Goal: Information Seeking & Learning: Learn about a topic

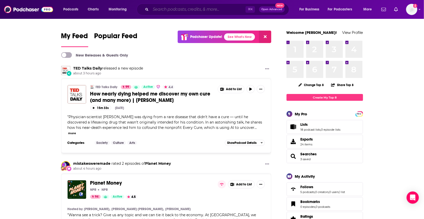
click at [168, 10] on input "Search podcasts, credits, & more..." at bounding box center [198, 9] width 95 height 8
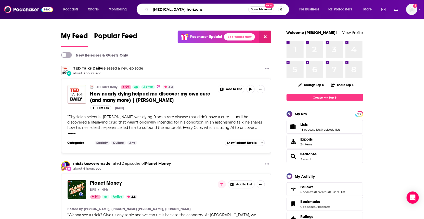
type input "cancer horizons"
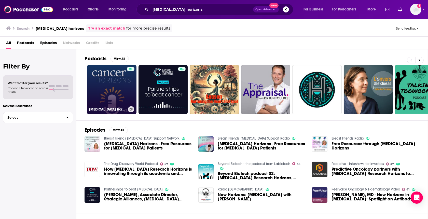
click at [124, 96] on link "Cancer Horizons" at bounding box center [111, 89] width 49 height 49
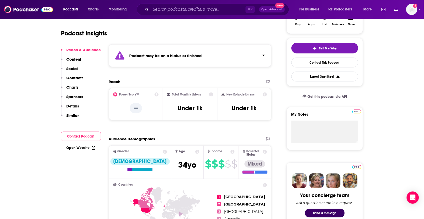
scroll to position [59, 0]
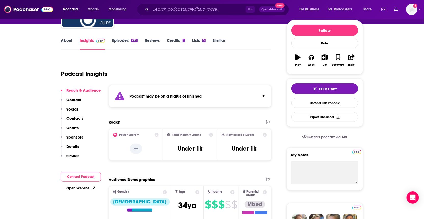
click at [120, 42] on link "Episodes 298" at bounding box center [124, 44] width 25 height 12
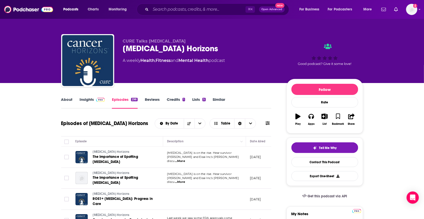
click at [215, 153] on td "Endometrial cancer is on the rise. Hear survivor Angélica and Eisai Inc.'s Tere…" at bounding box center [204, 157] width 83 height 21
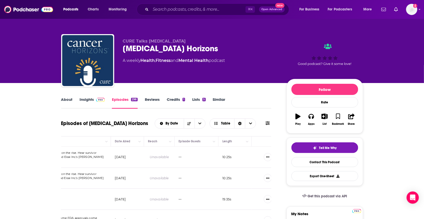
click at [67, 100] on link "About" at bounding box center [66, 103] width 11 height 12
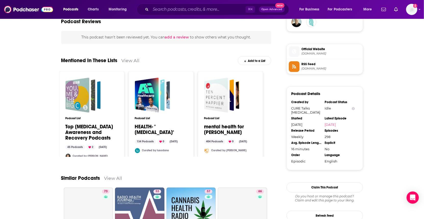
scroll to position [392, 0]
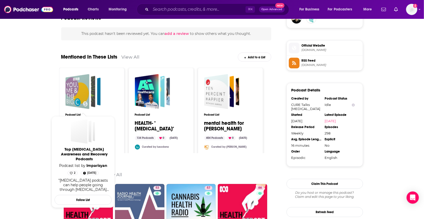
click at [82, 98] on div "Top Cancer Awareness and Recovery Podcasts" at bounding box center [77, 91] width 24 height 35
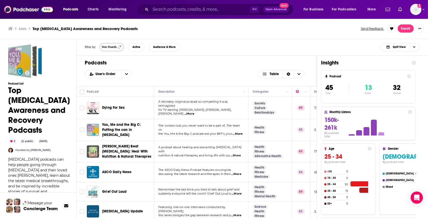
click at [120, 43] on div "Filter by Has Guests Active Audience & More Split View" at bounding box center [252, 47] width 351 height 17
click at [116, 46] on span "Has Guests" at bounding box center [109, 47] width 15 height 3
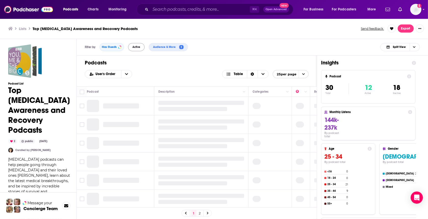
click at [139, 47] on span "Active" at bounding box center [136, 47] width 8 height 3
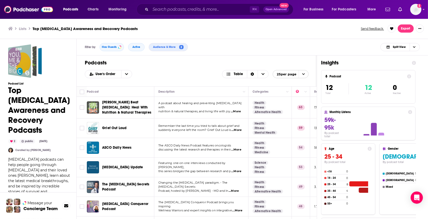
click at [240, 128] on span "...More" at bounding box center [236, 130] width 10 height 4
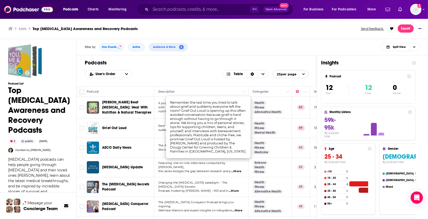
click at [120, 142] on div "ASCO Daily News" at bounding box center [128, 148] width 53 height 12
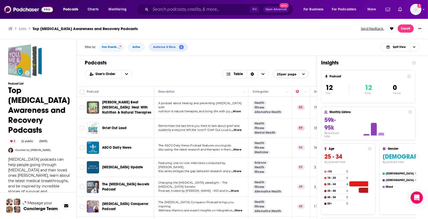
click at [122, 143] on div "Podcasts Charts Monitoring ⌘ K Open Advanced New For Business For Podcasters Mo…" at bounding box center [214, 109] width 428 height 219
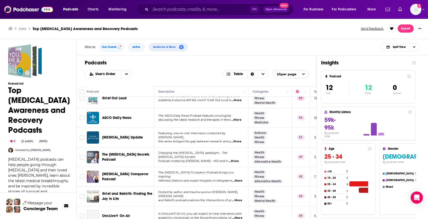
scroll to position [33, 0]
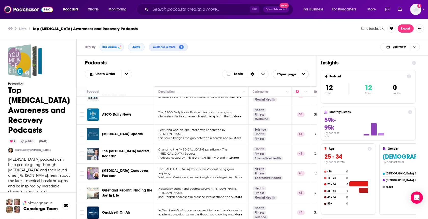
click at [179, 148] on span "Changing the cancer paradigm. - The Cancer Secrets" at bounding box center [192, 152] width 69 height 8
click at [238, 156] on span "...More" at bounding box center [234, 158] width 10 height 4
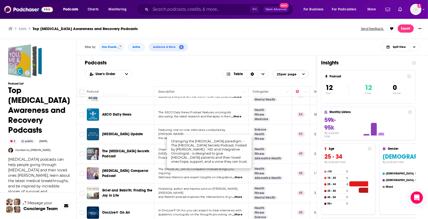
click at [132, 149] on div "Podcasts Charts Monitoring ⌘ K Open Advanced New For Business For Podcasters Mo…" at bounding box center [214, 109] width 428 height 219
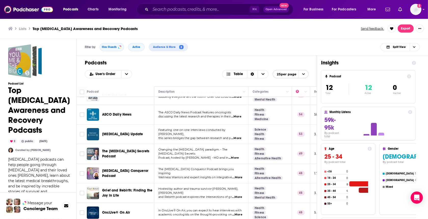
click at [190, 67] on div "Podcasts User's Order Table 25 per page" at bounding box center [197, 71] width 240 height 31
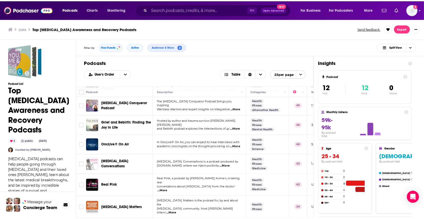
scroll to position [110, 0]
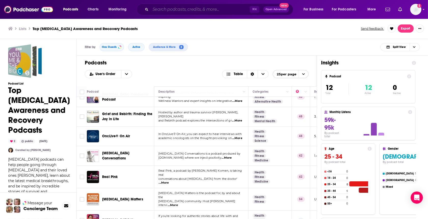
click at [175, 9] on input "Search podcasts, credits, & more..." at bounding box center [200, 9] width 99 height 8
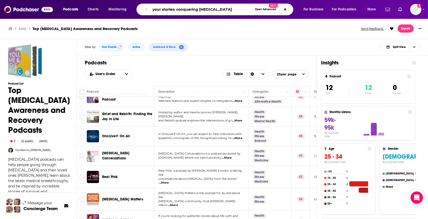
type input "your stories: conquering cancer"
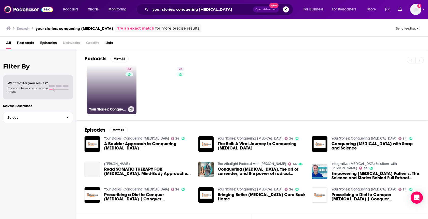
click at [106, 81] on link "34 Your Stories: Conquering Cancer" at bounding box center [111, 89] width 49 height 49
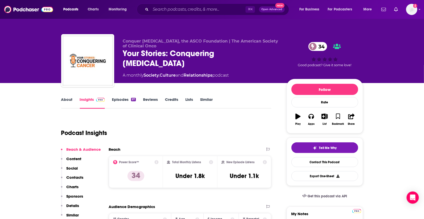
click at [68, 101] on link "About" at bounding box center [66, 103] width 11 height 12
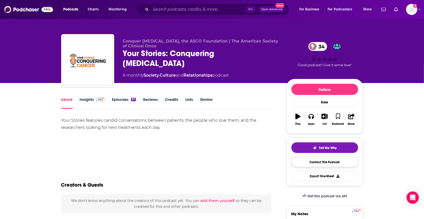
click at [318, 164] on link "Contact This Podcast" at bounding box center [324, 162] width 67 height 10
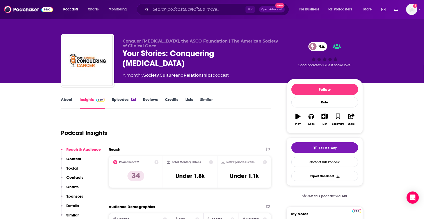
scroll to position [500, 0]
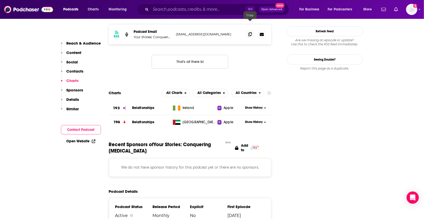
click at [248, 32] on icon at bounding box center [250, 34] width 4 height 4
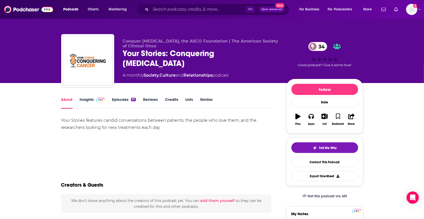
click at [115, 100] on link "Episodes 97" at bounding box center [124, 103] width 24 height 12
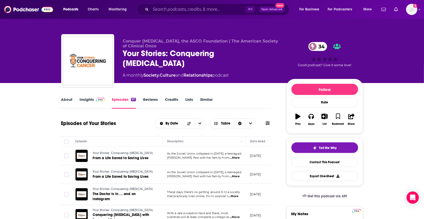
click at [66, 100] on link "About" at bounding box center [66, 103] width 11 height 12
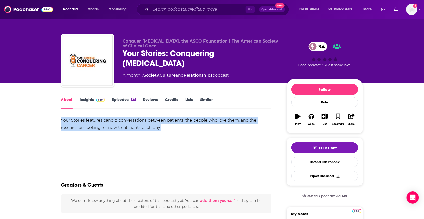
drag, startPoint x: 169, startPoint y: 127, endPoint x: 61, endPoint y: 116, distance: 108.1
copy div "Your Stories features candid conversations between patients, the people who lov…"
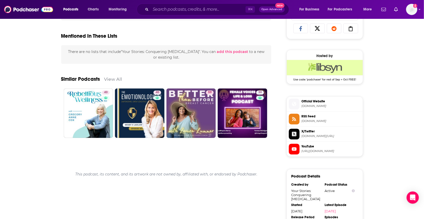
scroll to position [345, 0]
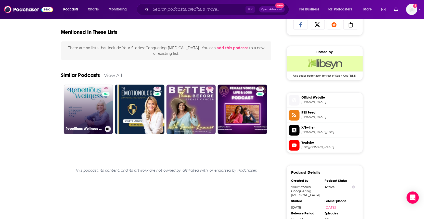
click at [82, 113] on link "40 Rebellious Wellness Over 50" at bounding box center [88, 109] width 49 height 49
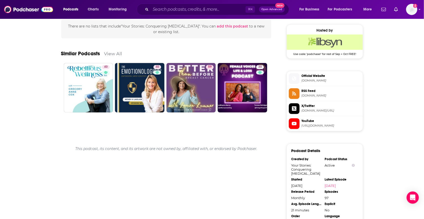
scroll to position [365, 0]
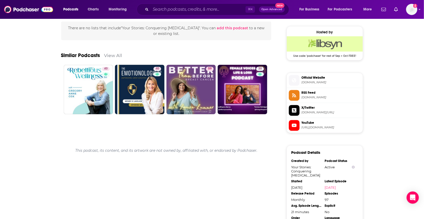
click at [109, 57] on link "View All" at bounding box center [113, 55] width 18 height 5
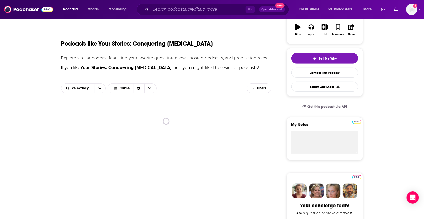
scroll to position [96, 0]
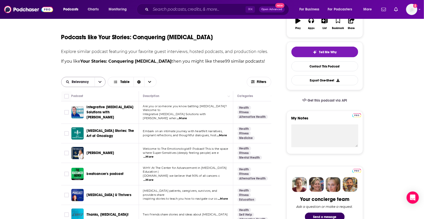
click at [99, 81] on icon "open menu" at bounding box center [100, 82] width 3 height 2
click at [216, 134] on span "...More" at bounding box center [221, 135] width 10 height 4
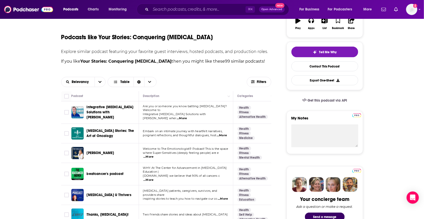
click at [153, 178] on span "...More" at bounding box center [148, 180] width 10 height 4
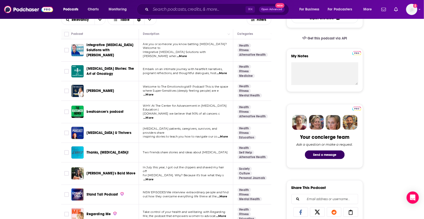
scroll to position [164, 0]
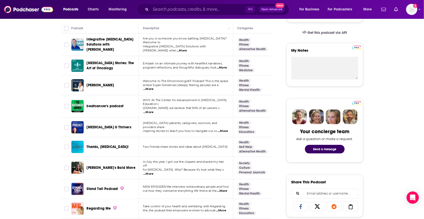
click at [217, 129] on span "...More" at bounding box center [222, 131] width 10 height 4
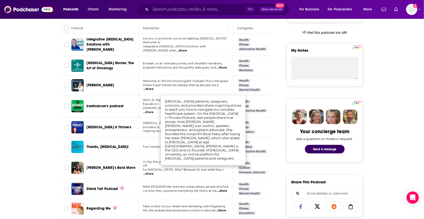
click at [108, 125] on span "Cancer U Thrivers" at bounding box center [109, 127] width 45 height 4
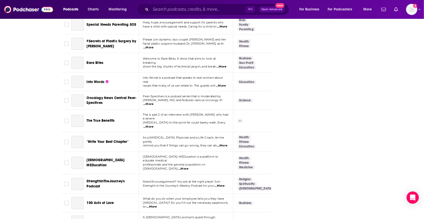
scroll to position [1179, 0]
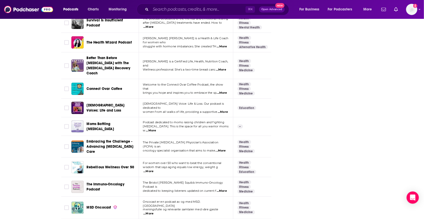
click at [223, 91] on span "...More" at bounding box center [222, 93] width 10 height 4
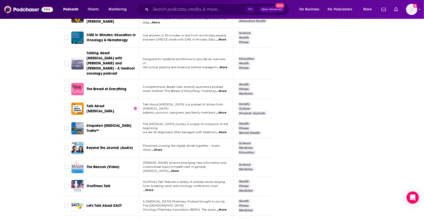
scroll to position [957, 0]
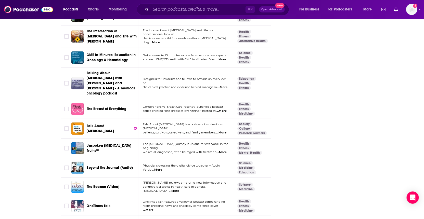
click at [226, 131] on span "...More" at bounding box center [221, 133] width 10 height 4
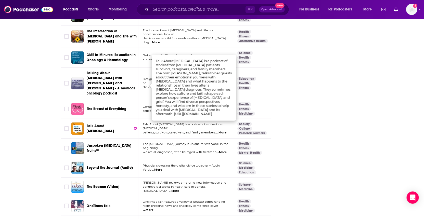
click at [121, 122] on div "Talk About Cancer" at bounding box center [113, 128] width 53 height 12
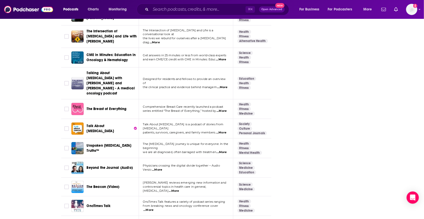
click at [145, 122] on span "Talk About Cancer is a podcast of stories from cancer" at bounding box center [183, 126] width 80 height 8
click at [97, 124] on span "Talk About Cancer" at bounding box center [100, 128] width 27 height 9
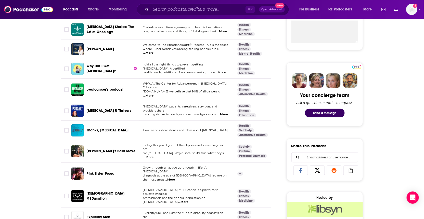
scroll to position [202, 0]
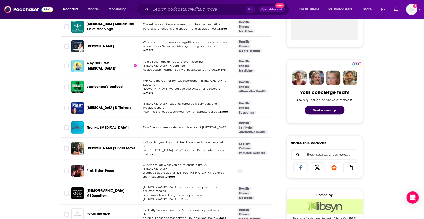
click at [153, 91] on span "...More" at bounding box center [148, 93] width 10 height 4
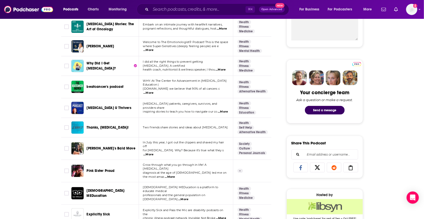
click at [217, 110] on span "...More" at bounding box center [222, 112] width 10 height 4
click at [132, 125] on div "Thanks, Cancer!" at bounding box center [113, 127] width 53 height 5
click at [152, 124] on td "Two friends share stories and ideas about cancer" at bounding box center [186, 128] width 94 height 20
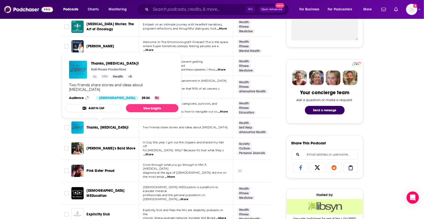
click at [106, 125] on span "Thanks, Cancer!" at bounding box center [108, 127] width 42 height 4
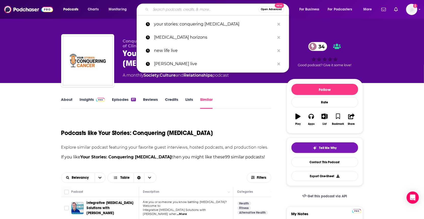
click at [210, 11] on input "Search podcasts, credits, & more..." at bounding box center [205, 9] width 108 height 8
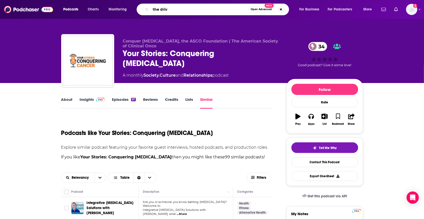
type input "the drive"
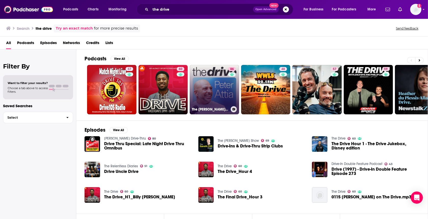
click at [228, 90] on div "86" at bounding box center [232, 86] width 9 height 39
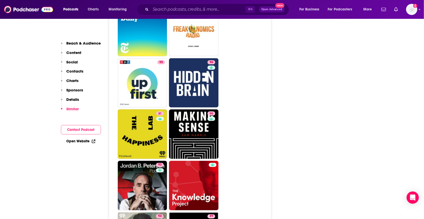
scroll to position [1126, 0]
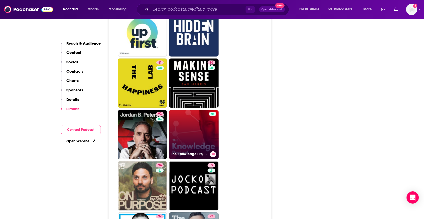
click at [204, 111] on link "The Knowledge Project with Shane Parrish" at bounding box center [193, 134] width 49 height 49
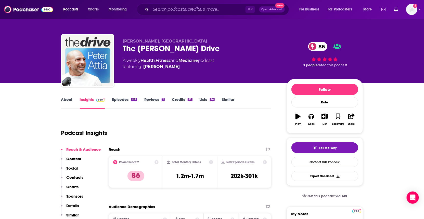
type input "https://www.podchaser.com/podcasts/the-peter-attia-drive-692589"
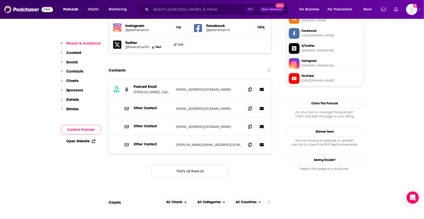
scroll to position [573, 0]
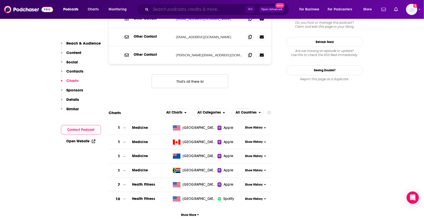
click at [233, 7] on input "Search podcasts, credits, & more..." at bounding box center [198, 9] width 95 height 8
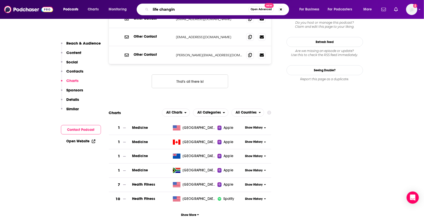
type input "life changing"
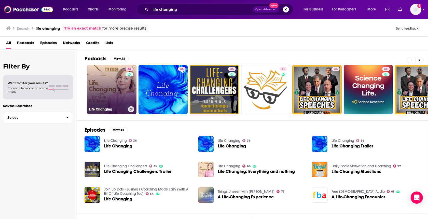
click at [121, 89] on link "66 Life Changing" at bounding box center [111, 89] width 49 height 49
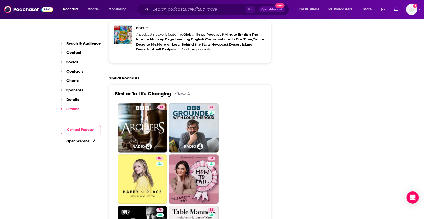
scroll to position [1121, 0]
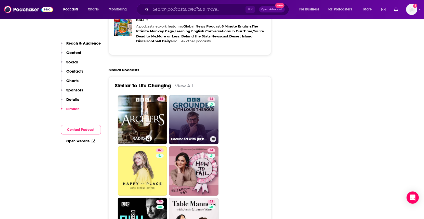
click at [190, 103] on link "72 Grounded with Louis Theroux" at bounding box center [193, 119] width 49 height 49
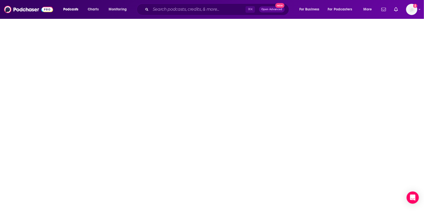
type input "https://www.podchaser.com/podcasts/grounded-with-louis-theroux-1149177"
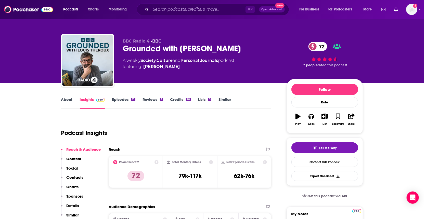
click at [62, 98] on link "About" at bounding box center [66, 103] width 11 height 12
type input "https://www.podchaser.com/podcasts/life-changing-1808949"
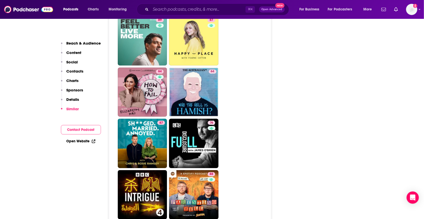
scroll to position [1401, 0]
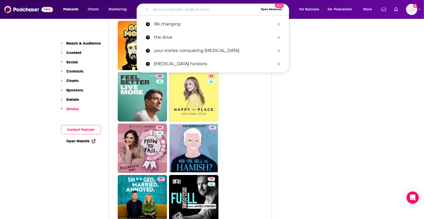
click at [174, 9] on input "Search podcasts, credits, & more..." at bounding box center [205, 9] width 108 height 8
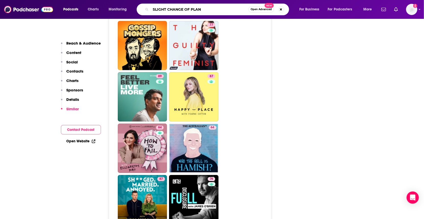
type input "SLIGHT CHANGE OF PLANS"
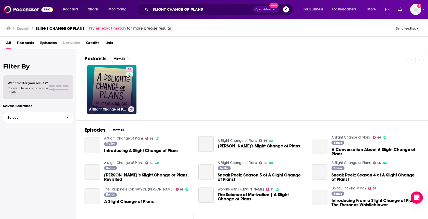
click at [101, 91] on link "66 A Slight Change of Plans" at bounding box center [111, 89] width 49 height 49
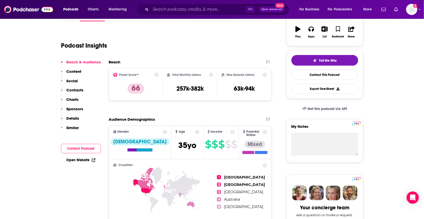
scroll to position [20, 0]
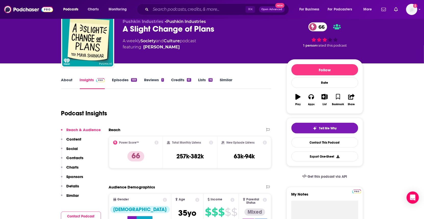
click at [124, 81] on link "Episodes 169" at bounding box center [124, 83] width 25 height 12
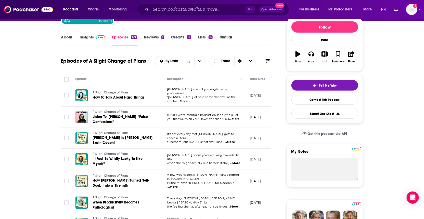
scroll to position [67, 0]
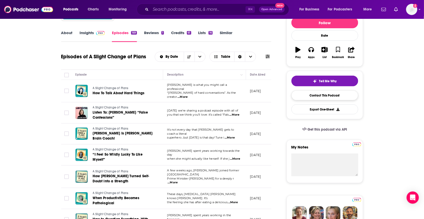
click at [298, 96] on link "Contact This Podcast" at bounding box center [324, 95] width 67 height 10
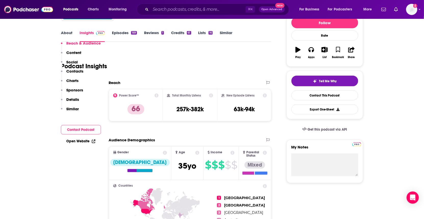
scroll to position [500, 0]
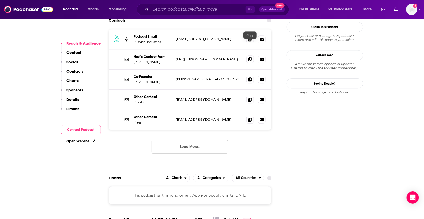
click at [250, 57] on icon at bounding box center [250, 59] width 4 height 4
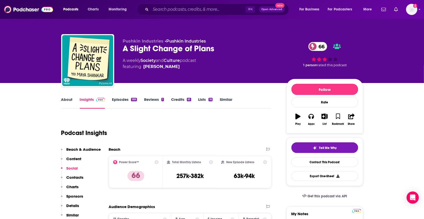
click at [72, 101] on link "About" at bounding box center [66, 103] width 11 height 12
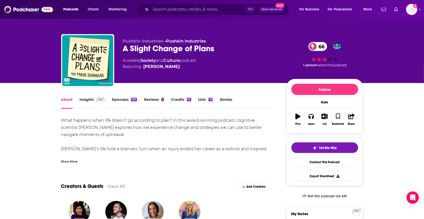
drag, startPoint x: 141, startPoint y: 131, endPoint x: 58, endPoint y: 122, distance: 83.6
copy div "What happens when life doesn’t go according to plan? In this award-winning podc…"
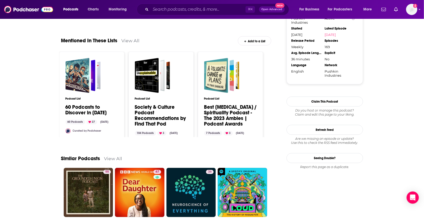
scroll to position [541, 0]
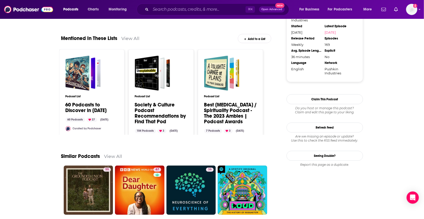
click at [164, 108] on link "Society & Culture Podcast Recommendations by Find That Pod" at bounding box center [161, 113] width 52 height 22
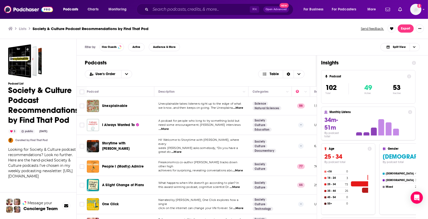
click at [237, 107] on span "...More" at bounding box center [238, 108] width 10 height 4
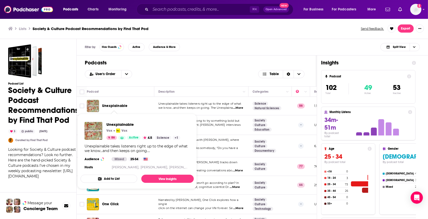
click at [114, 106] on span "Unexplainable" at bounding box center [114, 106] width 25 height 4
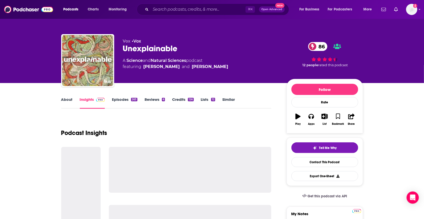
click at [122, 101] on link "Episodes 263" at bounding box center [124, 103] width 25 height 12
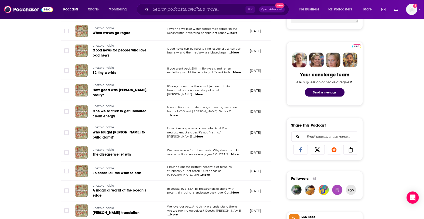
scroll to position [222, 0]
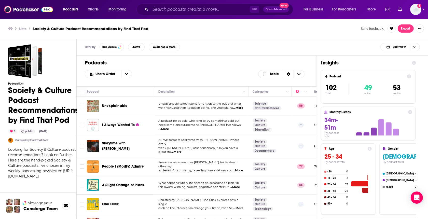
click at [169, 127] on span "...More" at bounding box center [164, 129] width 10 height 4
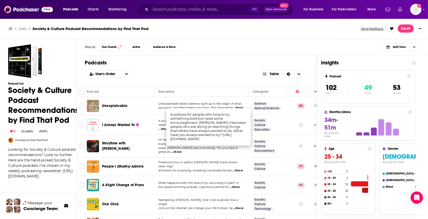
click at [223, 157] on td "Freakonomics co-author Steve Levitt tracks down other high achievers for surpri…" at bounding box center [201, 166] width 94 height 19
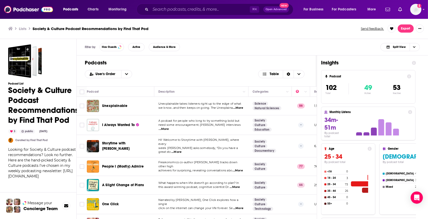
click at [423, 87] on div "Podcasts User's Order Table Podcast Description Categories Reach (Monthly) Reac…" at bounding box center [252, 158] width 351 height 205
drag, startPoint x: 426, startPoint y: 102, endPoint x: 425, endPoint y: 121, distance: 19.4
click at [423, 121] on div "Podcasts User's Order Table Podcast Description Categories Reach (Monthly) Reac…" at bounding box center [252, 158] width 351 height 205
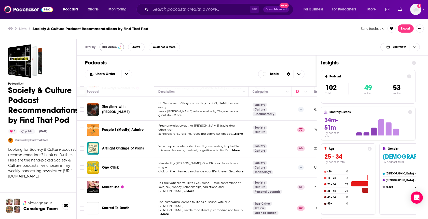
scroll to position [46, 0]
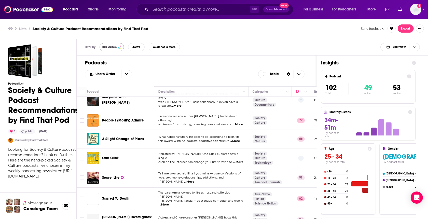
click at [114, 48] on span "Has Guests" at bounding box center [109, 47] width 15 height 3
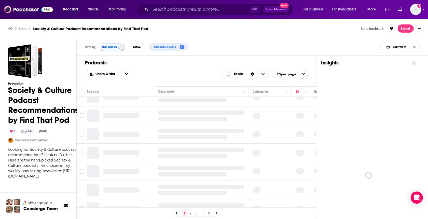
scroll to position [0, 0]
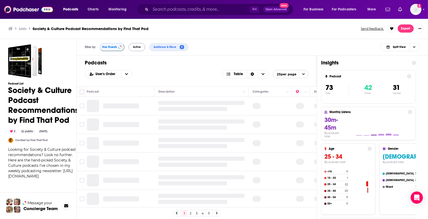
click at [141, 48] on button "Active" at bounding box center [137, 47] width 17 height 8
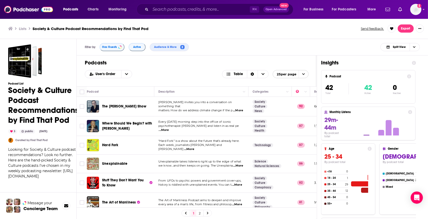
click at [242, 111] on span "...More" at bounding box center [238, 110] width 10 height 4
click at [203, 65] on h1 "Podcasts" at bounding box center [197, 63] width 224 height 6
click at [169, 128] on span "...More" at bounding box center [164, 130] width 10 height 4
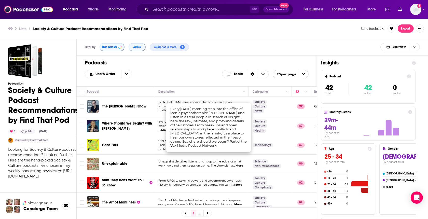
click at [205, 74] on div "User's Order Table 25 per page" at bounding box center [197, 74] width 224 height 8
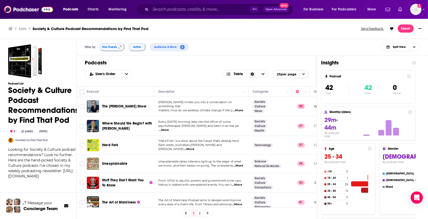
click at [194, 147] on span "...More" at bounding box center [189, 149] width 10 height 4
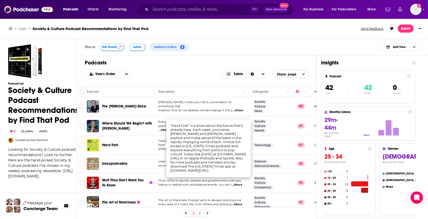
click at [152, 166] on div "Unexplainable" at bounding box center [128, 164] width 53 height 12
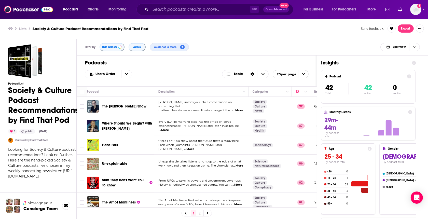
click at [236, 183] on span "...More" at bounding box center [237, 185] width 10 height 4
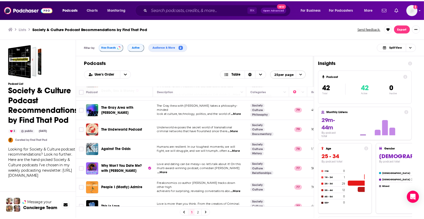
scroll to position [173, 0]
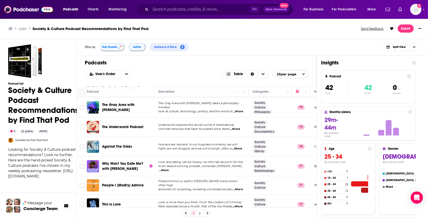
click at [240, 147] on span "...More" at bounding box center [237, 149] width 10 height 4
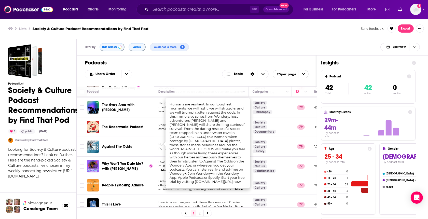
click at [122, 142] on div "Podcasts Charts Monitoring ⌘ K Open Advanced New For Business For Podcasters Mo…" at bounding box center [214, 109] width 428 height 219
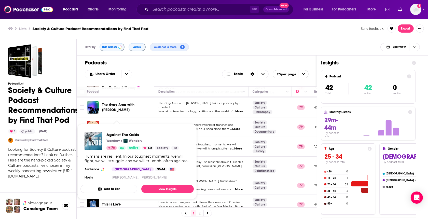
click at [121, 133] on span "Against The Odds" at bounding box center [142, 134] width 73 height 5
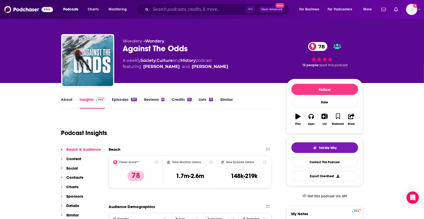
click at [129, 100] on link "Episodes 317" at bounding box center [124, 103] width 25 height 12
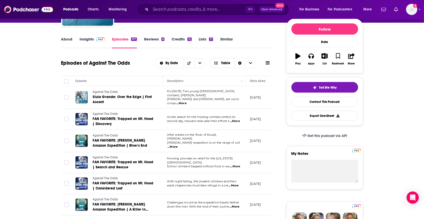
scroll to position [213, 0]
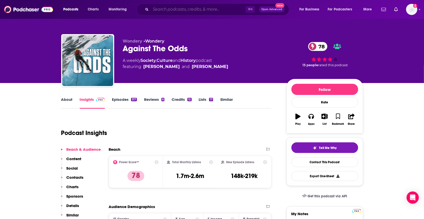
click at [224, 11] on input "Search podcasts, credits, & more..." at bounding box center [198, 9] width 95 height 8
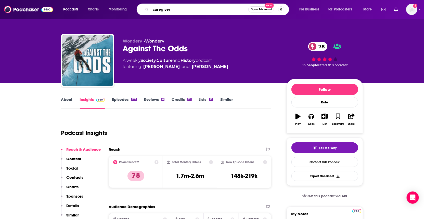
type input "caregivers"
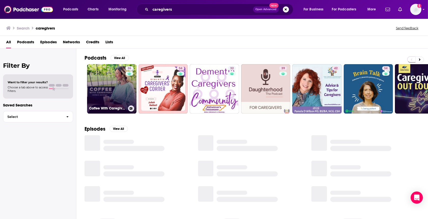
click at [119, 67] on link "26 Coffee With Caregivers" at bounding box center [111, 88] width 49 height 49
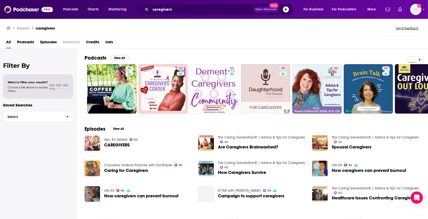
click at [123, 59] on button "View All" at bounding box center [120, 58] width 18 height 6
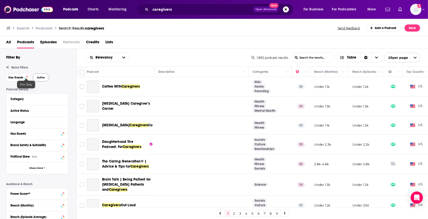
click at [25, 79] on button "Has Guests" at bounding box center [18, 77] width 24 height 8
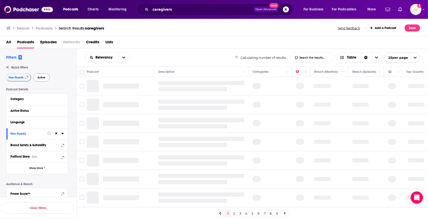
click at [42, 78] on span "Active" at bounding box center [41, 77] width 8 height 3
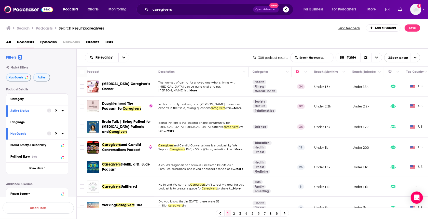
click at [231, 109] on span "...More" at bounding box center [236, 108] width 10 height 4
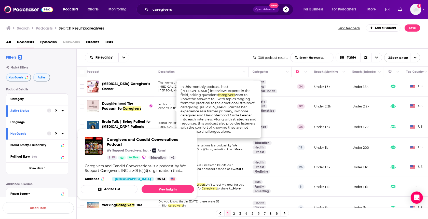
click at [205, 147] on span ", INC; a 501 (c)(3) organization tha" at bounding box center [208, 149] width 47 height 4
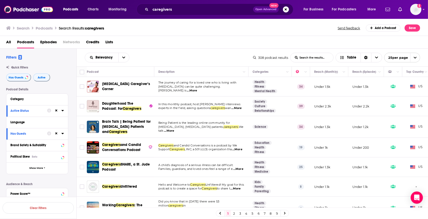
click at [204, 144] on span "and Candid Conversations is a podcast by We" at bounding box center [205, 146] width 63 height 4
click at [232, 150] on span "...More" at bounding box center [237, 149] width 10 height 4
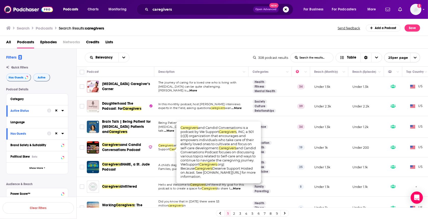
click at [143, 166] on span "Caregivers SHARE, a St. Jude Podcast" at bounding box center [127, 167] width 50 height 10
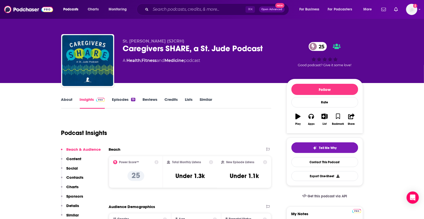
click at [64, 100] on link "About" at bounding box center [66, 103] width 11 height 12
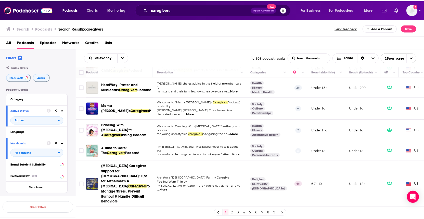
scroll to position [162, 0]
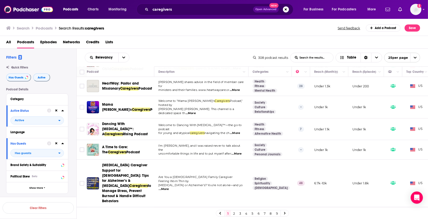
click at [240, 152] on span "...More" at bounding box center [236, 154] width 10 height 4
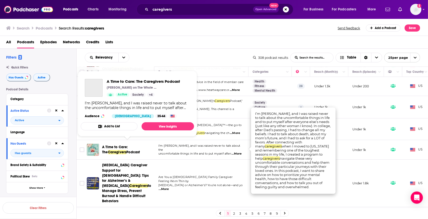
click at [127, 145] on span "A Time to Care: The" at bounding box center [115, 149] width 26 height 9
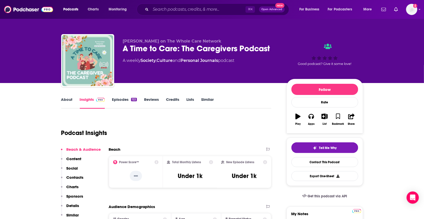
click at [66, 97] on link "About" at bounding box center [66, 103] width 11 height 12
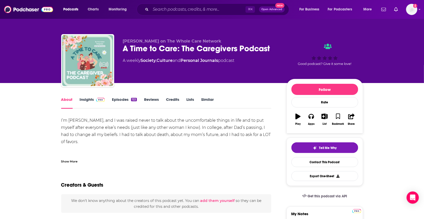
drag, startPoint x: 95, startPoint y: 140, endPoint x: 51, endPoint y: 124, distance: 46.4
copy div "I’m Isabel Melgarejo, and I was raised never to talk about the uncomfortable th…"
click at [118, 99] on link "Episodes 122" at bounding box center [124, 103] width 25 height 12
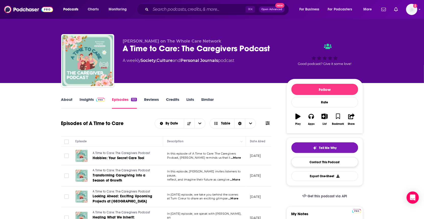
click at [322, 167] on link "Contact This Podcast" at bounding box center [324, 162] width 67 height 10
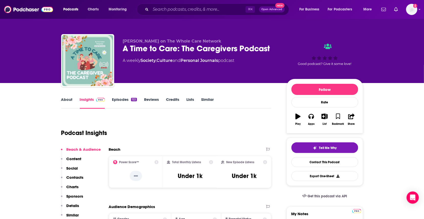
scroll to position [415, 0]
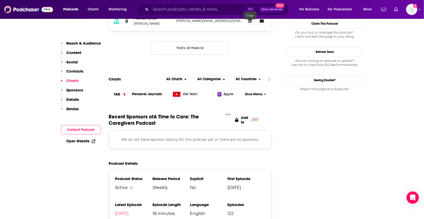
click at [249, 23] on icon at bounding box center [250, 21] width 4 height 4
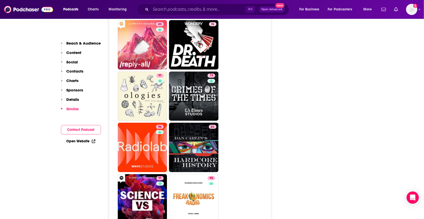
scroll to position [821, 0]
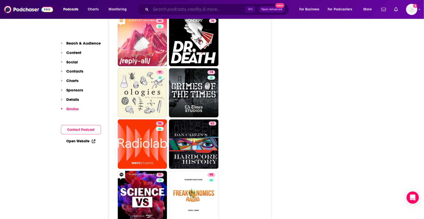
click at [169, 8] on input "Search podcasts, credits, & more..." at bounding box center [198, 9] width 95 height 8
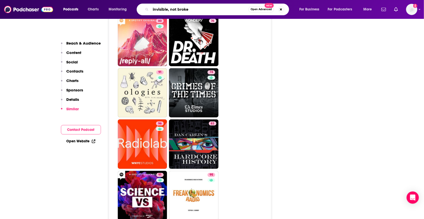
type input "invisible, not broken"
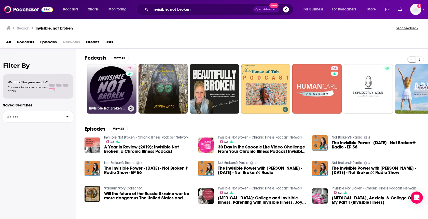
click at [119, 92] on link "52 Invisible Not Broken - Chronic Illness Podcast Network" at bounding box center [111, 88] width 49 height 49
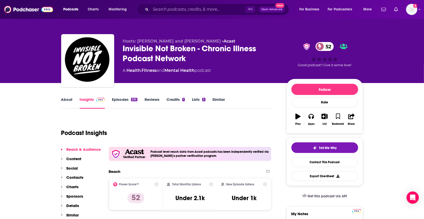
click at [67, 101] on link "About" at bounding box center [66, 103] width 11 height 12
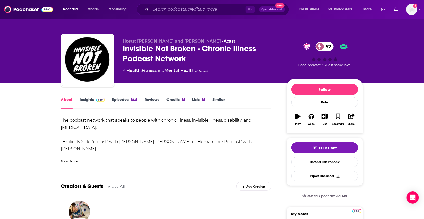
click at [72, 161] on div "Show More" at bounding box center [69, 161] width 17 height 5
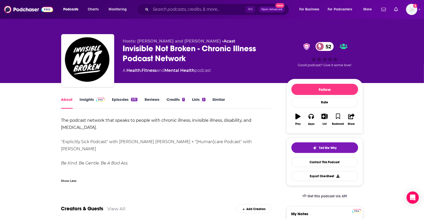
click at [118, 101] on link "Episodes 232" at bounding box center [124, 103] width 25 height 12
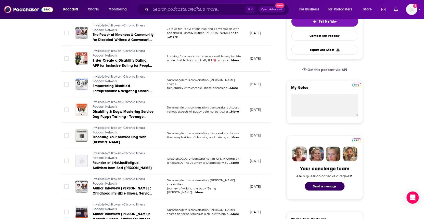
scroll to position [105, 0]
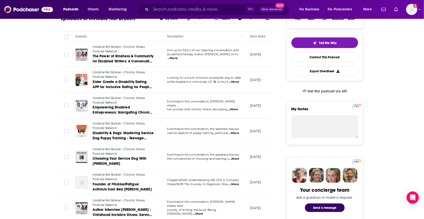
click at [216, 210] on span "journey of writing the book 'Being Sick Eno" at bounding box center [191, 212] width 49 height 8
click at [203, 212] on span "...More" at bounding box center [198, 214] width 10 height 4
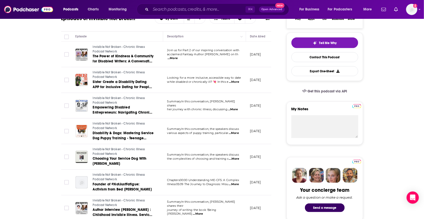
scroll to position [0, 0]
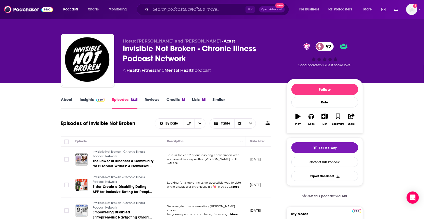
click at [65, 99] on link "About" at bounding box center [66, 103] width 11 height 12
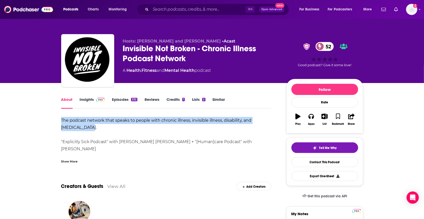
drag, startPoint x: 82, startPoint y: 127, endPoint x: 45, endPoint y: 121, distance: 37.4
copy strong "The podcast network that speaks to people with chronic illness, invisible illne…"
click at [313, 162] on link "Contact This Podcast" at bounding box center [324, 162] width 67 height 10
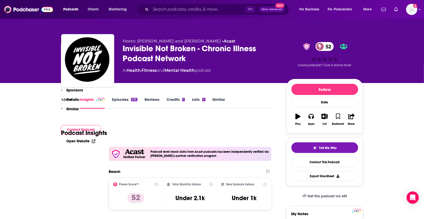
scroll to position [534, 0]
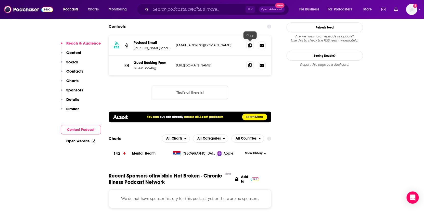
click at [248, 63] on icon at bounding box center [250, 65] width 4 height 4
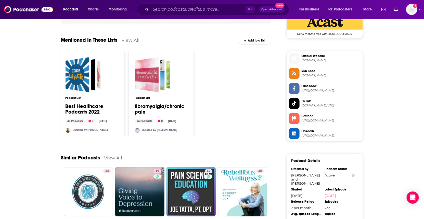
scroll to position [388, 0]
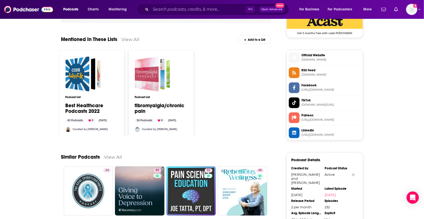
click at [84, 73] on div "Best Healthcare Podcasts 2022" at bounding box center [77, 74] width 24 height 35
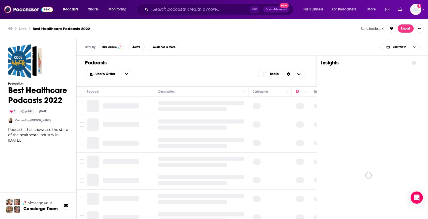
click at [84, 73] on div "Podcasts User's Order Table" at bounding box center [197, 71] width 240 height 31
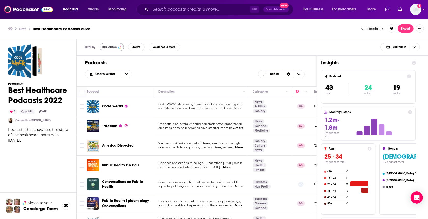
click at [108, 47] on span "Has Guests" at bounding box center [109, 47] width 15 height 3
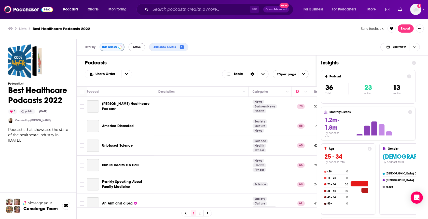
click at [140, 47] on span "Active" at bounding box center [137, 47] width 8 height 3
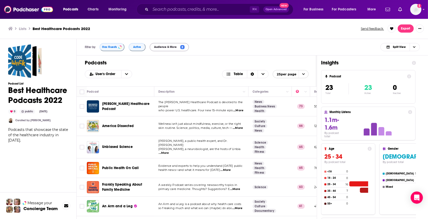
click at [170, 48] on span "Audience & More" at bounding box center [166, 47] width 25 height 3
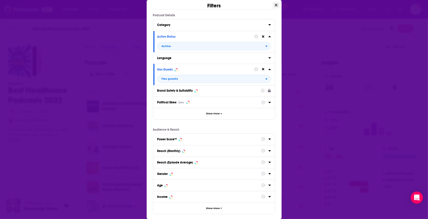
click at [275, 6] on icon "Close" at bounding box center [276, 5] width 3 height 3
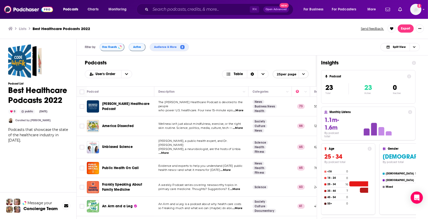
click at [233, 129] on span "...More" at bounding box center [238, 128] width 10 height 4
click at [134, 126] on div "America Dissected" at bounding box center [128, 126] width 53 height 5
click at [130, 126] on span "America Dissected" at bounding box center [118, 126] width 32 height 4
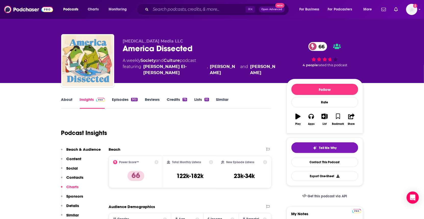
click at [129, 101] on link "Episodes 302" at bounding box center [124, 103] width 25 height 12
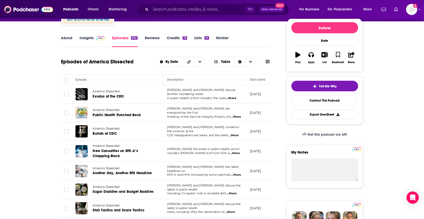
scroll to position [65, 0]
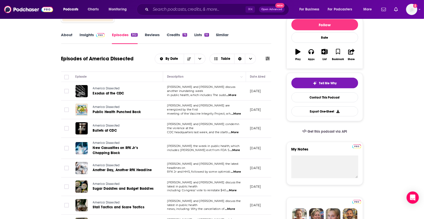
click at [233, 96] on span "...More" at bounding box center [231, 95] width 10 height 4
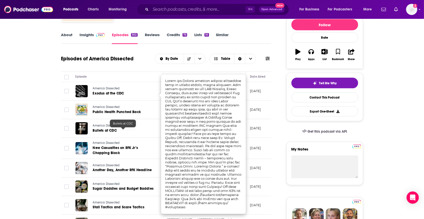
click at [146, 131] on link "Bullets at CDC" at bounding box center [123, 130] width 61 height 5
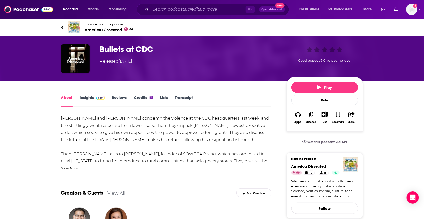
click at [74, 168] on div "Show More" at bounding box center [69, 167] width 17 height 5
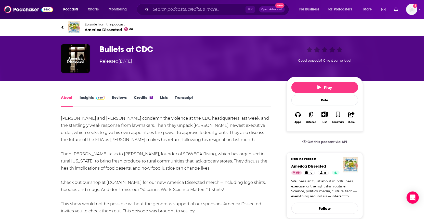
click at [114, 29] on span "America Dissected 66" at bounding box center [109, 29] width 48 height 5
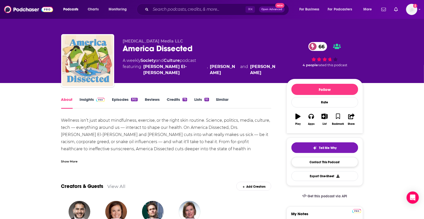
click at [310, 163] on link "Contact This Podcast" at bounding box center [324, 162] width 67 height 10
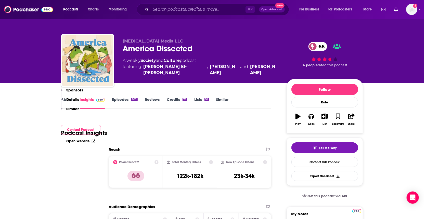
scroll to position [489, 0]
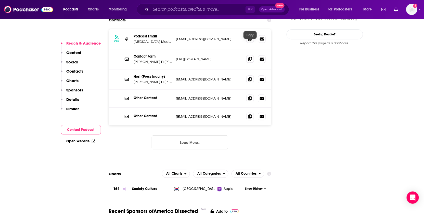
click at [249, 57] on icon at bounding box center [250, 59] width 4 height 4
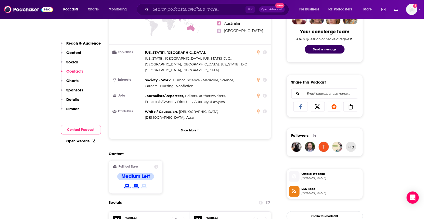
scroll to position [0, 0]
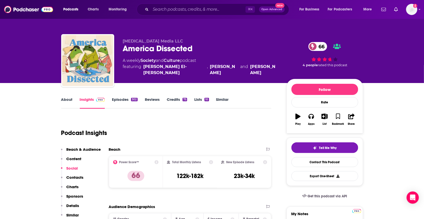
click at [66, 98] on link "About" at bounding box center [66, 103] width 11 height 12
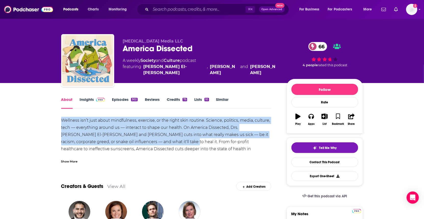
drag, startPoint x: 146, startPoint y: 142, endPoint x: 53, endPoint y: 115, distance: 97.5
click at [120, 99] on link "Episodes 302" at bounding box center [124, 103] width 25 height 12
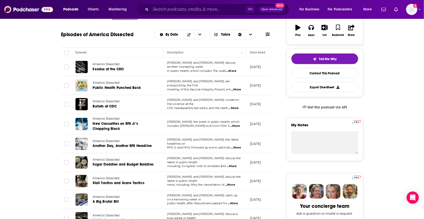
scroll to position [41, 0]
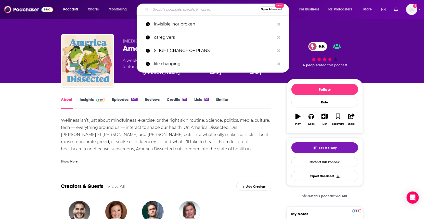
click at [161, 8] on input "Search podcasts, credits, & more..." at bounding box center [205, 9] width 108 height 8
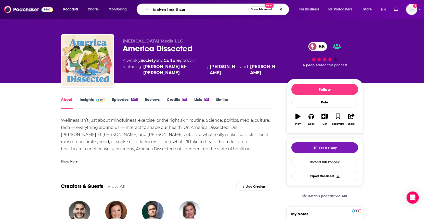
type input "broken healthcare"
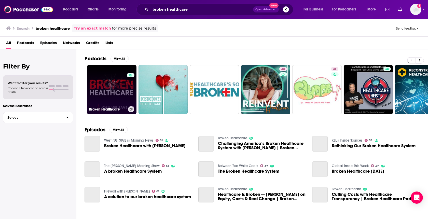
click at [116, 84] on link "0 Broken Healthcare" at bounding box center [111, 89] width 49 height 49
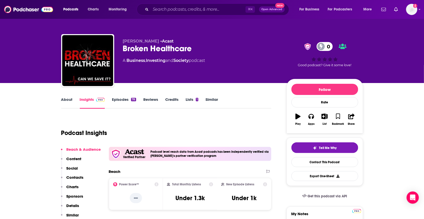
click at [67, 100] on link "About" at bounding box center [66, 103] width 11 height 12
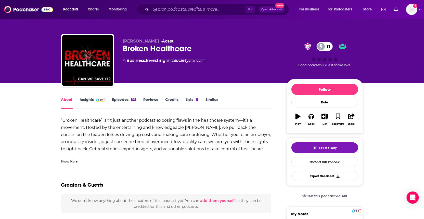
click at [69, 162] on div "Show More" at bounding box center [69, 161] width 17 height 5
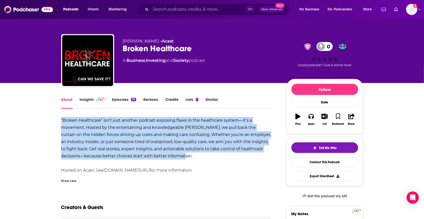
drag, startPoint x: 173, startPoint y: 154, endPoint x: 45, endPoint y: 121, distance: 132.1
copy strong "“Broken Healthcare” isn’t just another podcast exposing flaws in the healthcare…"
click at [306, 161] on link "Contact This Podcast" at bounding box center [324, 162] width 67 height 10
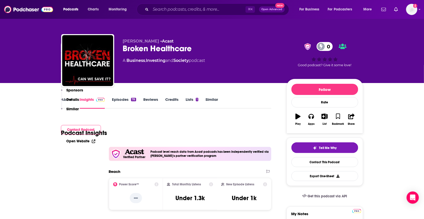
scroll to position [438, 0]
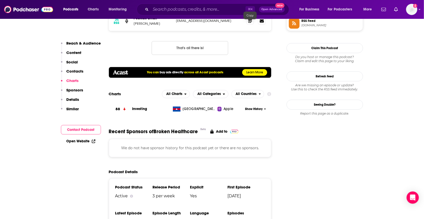
click at [250, 23] on icon at bounding box center [250, 21] width 4 height 4
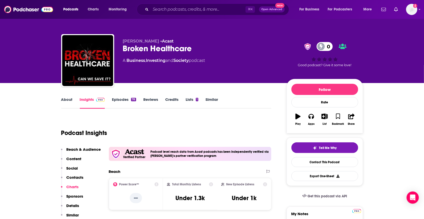
click at [67, 101] on link "About" at bounding box center [66, 103] width 11 height 12
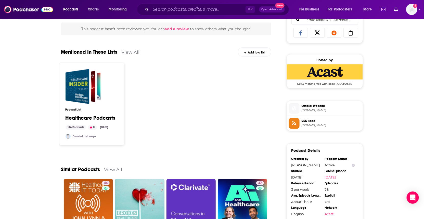
scroll to position [350, 0]
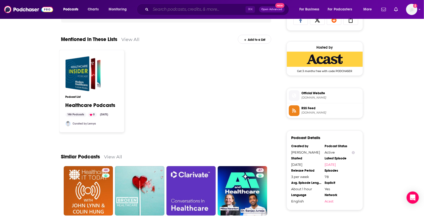
click at [226, 12] on input "Search podcasts, credits, & more..." at bounding box center [198, 9] width 95 height 8
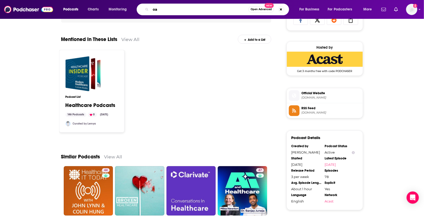
type input "o"
type input "patient advocacy now"
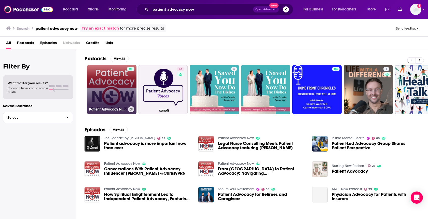
click at [106, 91] on link "Patient Advocacy Now" at bounding box center [111, 89] width 49 height 49
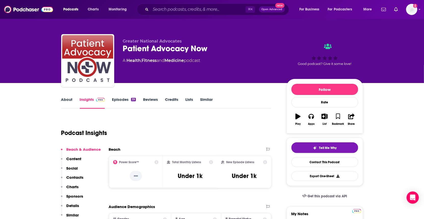
click at [66, 101] on link "About" at bounding box center [66, 103] width 11 height 12
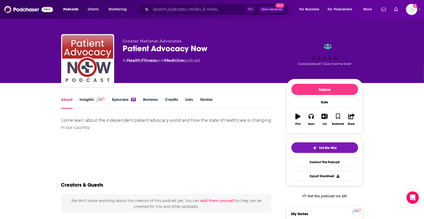
click at [126, 101] on link "Episodes 39" at bounding box center [124, 103] width 24 height 12
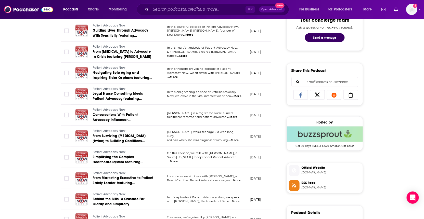
scroll to position [281, 0]
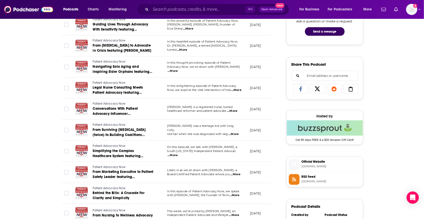
click at [233, 132] on span "...More" at bounding box center [233, 134] width 10 height 4
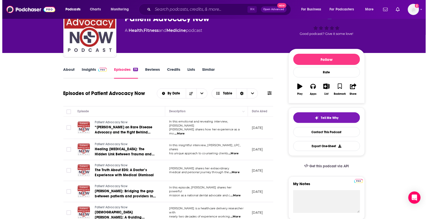
scroll to position [0, 0]
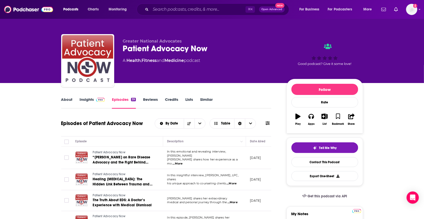
click at [63, 101] on link "About" at bounding box center [66, 103] width 11 height 12
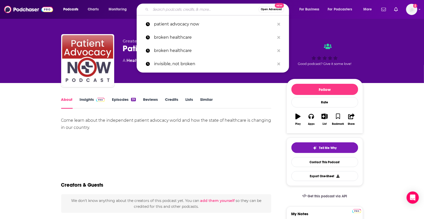
click at [205, 10] on input "Search podcasts, credits, & more..." at bounding box center [205, 9] width 108 height 8
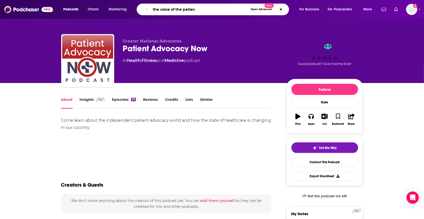
type input "the voice of the patient"
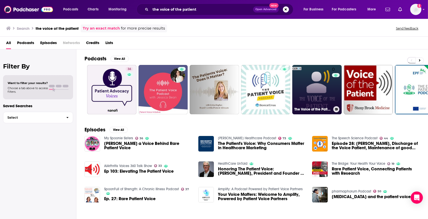
click at [320, 86] on link "0 The Voice of the Patient" at bounding box center [316, 89] width 49 height 49
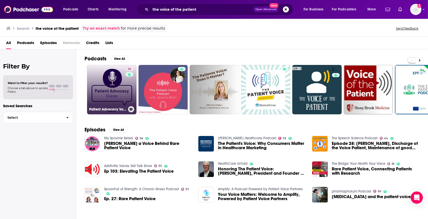
click at [106, 86] on link "36 Patient Advocacy Voices" at bounding box center [111, 89] width 49 height 49
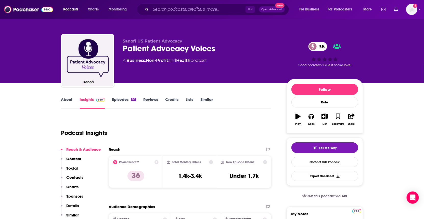
click at [68, 101] on link "About" at bounding box center [66, 103] width 11 height 12
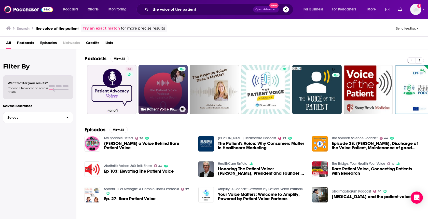
click at [178, 91] on div at bounding box center [182, 86] width 8 height 39
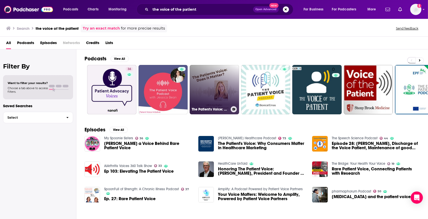
click at [219, 96] on link "The Patient's Voice: Does It Matter?" at bounding box center [214, 89] width 49 height 49
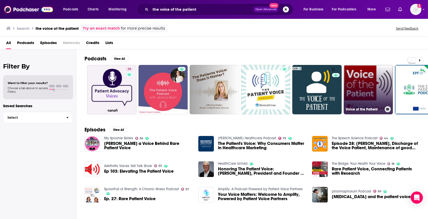
click at [365, 80] on link "Voice of the Patient" at bounding box center [368, 89] width 49 height 49
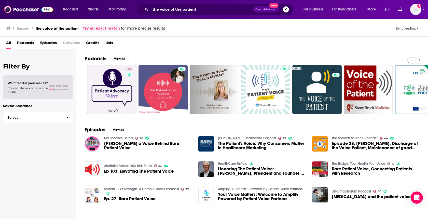
click at [418, 60] on button at bounding box center [420, 60] width 8 height 6
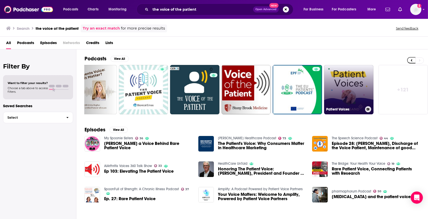
click at [349, 82] on link "Patient Voices" at bounding box center [348, 89] width 49 height 49
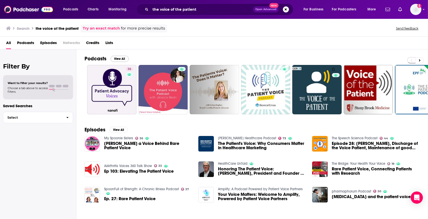
click at [125, 58] on button "View All" at bounding box center [120, 59] width 18 height 6
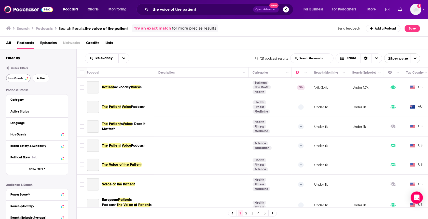
click at [9, 79] on span "Has Guests" at bounding box center [15, 78] width 15 height 3
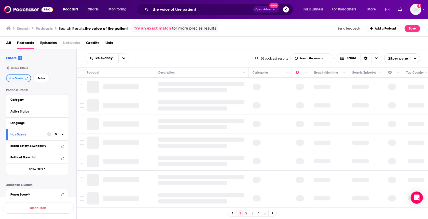
click at [11, 80] on button "Has Guests" at bounding box center [18, 78] width 25 height 8
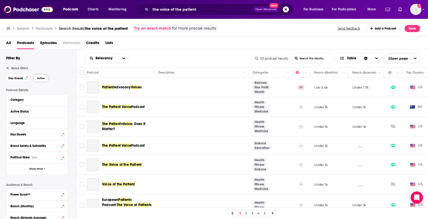
click at [42, 79] on span "Active" at bounding box center [41, 78] width 8 height 3
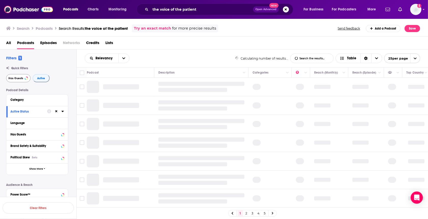
click at [17, 78] on span "Has Guests" at bounding box center [15, 78] width 15 height 3
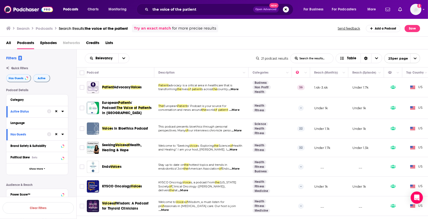
click at [228, 91] on span "...More" at bounding box center [233, 89] width 10 height 4
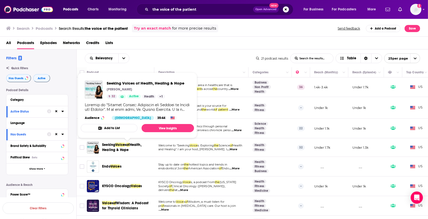
click at [120, 145] on span "Voice" at bounding box center [119, 145] width 9 height 4
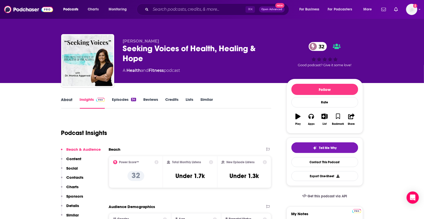
click at [72, 99] on div "About" at bounding box center [70, 103] width 19 height 12
click at [121, 101] on link "Episodes 34" at bounding box center [124, 103] width 24 height 12
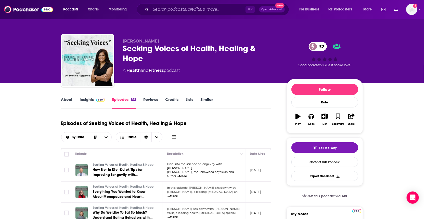
click at [68, 100] on link "About" at bounding box center [66, 103] width 11 height 12
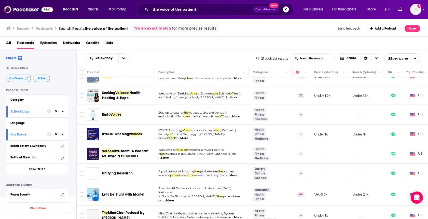
scroll to position [64, 0]
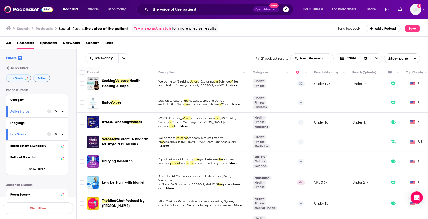
click at [165, 187] on span "...More" at bounding box center [169, 189] width 10 height 4
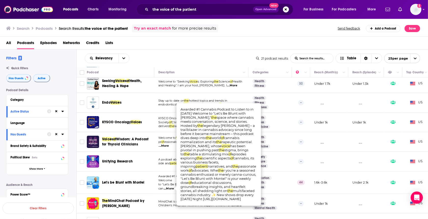
click at [137, 174] on td "Let's be Blunt with Montel" at bounding box center [120, 182] width 67 height 22
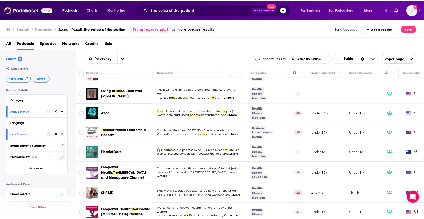
scroll to position [273, 0]
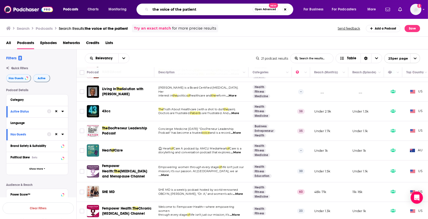
drag, startPoint x: 232, startPoint y: 10, endPoint x: 129, endPoint y: -1, distance: 103.2
click at [129, 0] on html "Podcasts Charts Monitoring the voice of the patient Open Advanced New For Busin…" at bounding box center [214, 109] width 428 height 219
type input "to care is human"
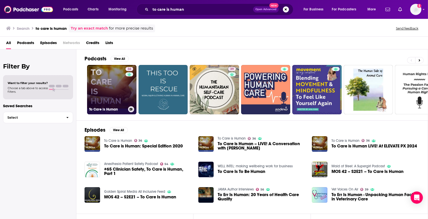
click at [112, 91] on link "36 To Care is Human" at bounding box center [111, 89] width 49 height 49
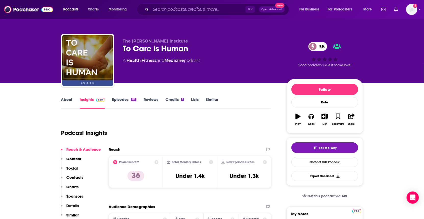
click at [69, 100] on link "About" at bounding box center [66, 103] width 11 height 12
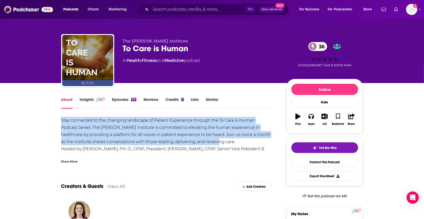
drag, startPoint x: 230, startPoint y: 141, endPoint x: 58, endPoint y: 124, distance: 172.6
copy div "Stay connected to the changing landscape of Patient Experience through the To C…"
click at [130, 101] on link "Episodes 113" at bounding box center [124, 103] width 24 height 12
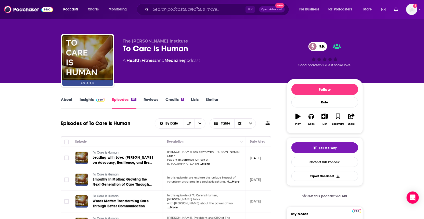
click at [178, 206] on span "...More" at bounding box center [172, 208] width 10 height 4
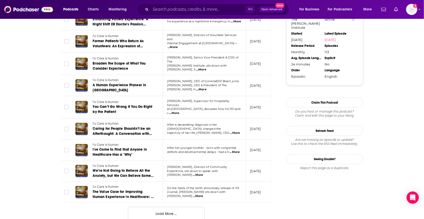
scroll to position [484, 0]
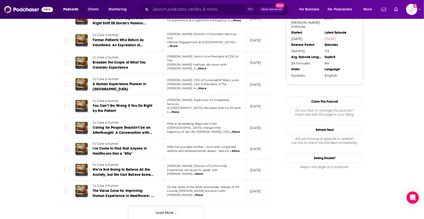
click at [152, 207] on button "Load More ..." at bounding box center [166, 213] width 76 height 14
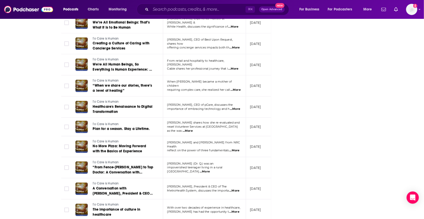
scroll to position [743, 0]
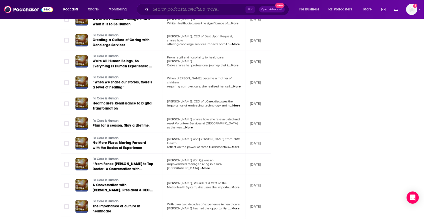
click at [186, 10] on input "Search podcasts, credits, & more..." at bounding box center [198, 9] width 95 height 8
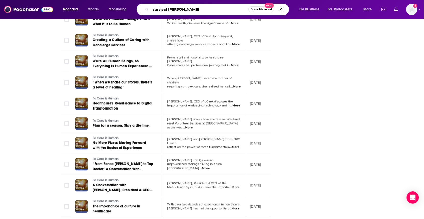
type input "survival stories"
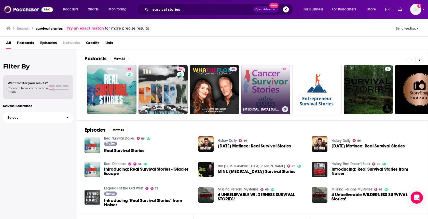
click at [262, 90] on link "42 Cancer Survivor Stories - Real life inspirational stories of cancer survival." at bounding box center [265, 89] width 49 height 49
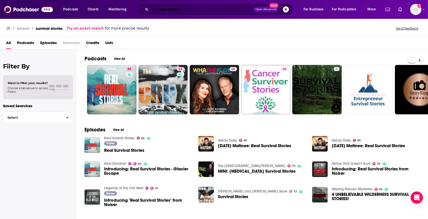
click at [189, 11] on input "survival stories" at bounding box center [202, 9] width 103 height 8
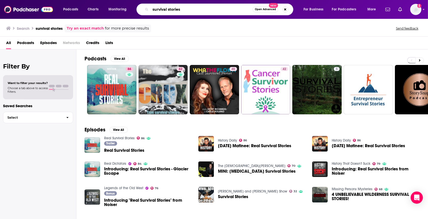
click at [155, 9] on input "survival stories" at bounding box center [202, 9] width 102 height 8
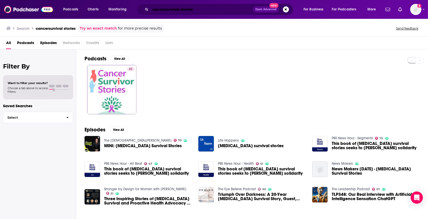
click at [166, 10] on input "cancersurvival stories" at bounding box center [202, 9] width 103 height 8
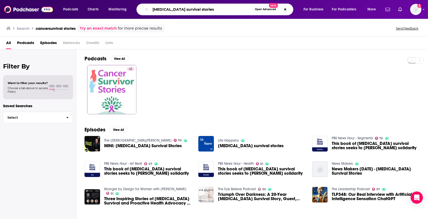
type input "[MEDICAL_DATA] survival stories"
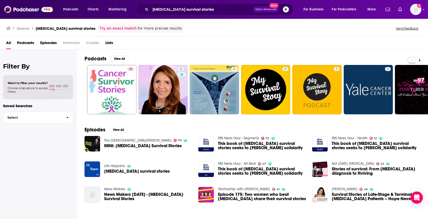
click at [404, 119] on div "Podcasts View All 42 6 5 5 7 3 31 17 + 21" at bounding box center [257, 84] width 344 height 71
click at [422, 58] on button at bounding box center [420, 60] width 8 height 6
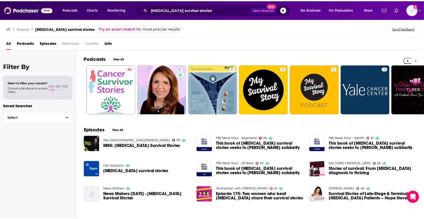
scroll to position [0, 122]
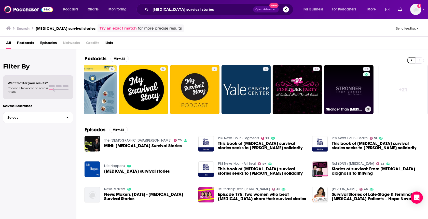
click at [348, 89] on link "17 Stronger Than [MEDICAL_DATA] | The Podcast" at bounding box center [348, 89] width 49 height 49
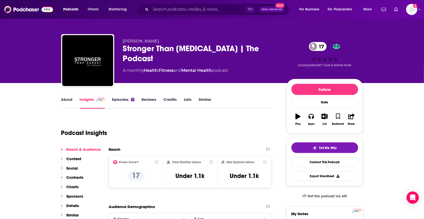
click at [68, 99] on link "About" at bounding box center [66, 103] width 11 height 12
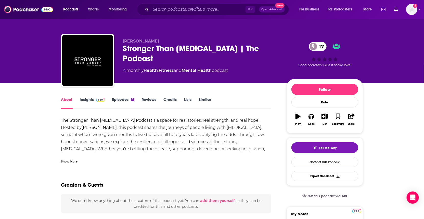
click at [124, 97] on link "Episodes 7" at bounding box center [123, 103] width 22 height 12
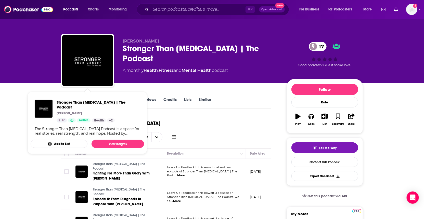
click at [68, 99] on div "Stronger Than [MEDICAL_DATA] | The Podcast [PERSON_NAME] 17 Active Health + 2 T…" at bounding box center [87, 118] width 113 height 44
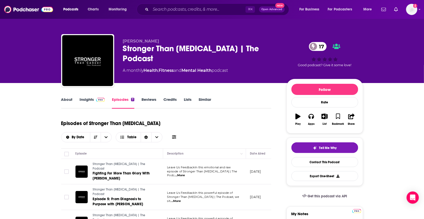
click at [71, 99] on link "About" at bounding box center [66, 103] width 11 height 12
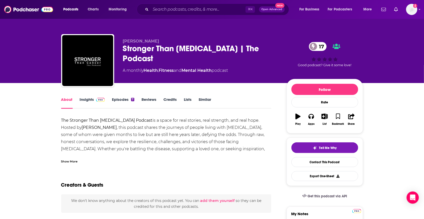
click at [74, 161] on div "Show More" at bounding box center [69, 161] width 17 height 5
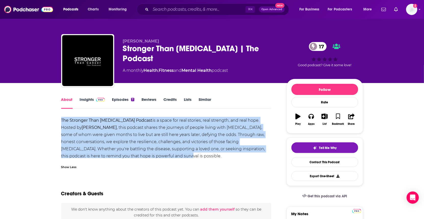
drag, startPoint x: 140, startPoint y: 157, endPoint x: 73, endPoint y: 131, distance: 71.4
copy div "The Stronger Than [MEDICAL_DATA] Podcast is a space for real stories, real stre…"
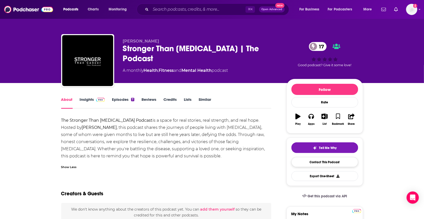
click at [317, 163] on link "Contact This Podcast" at bounding box center [324, 162] width 67 height 10
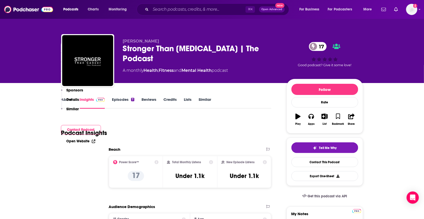
scroll to position [347, 0]
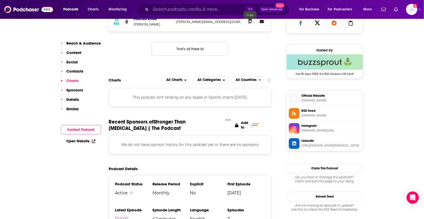
click at [252, 23] on span at bounding box center [250, 22] width 8 height 8
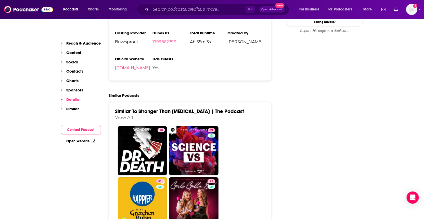
scroll to position [419, 0]
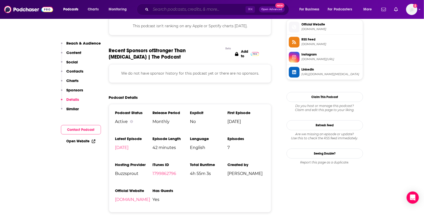
click at [220, 10] on input "Search podcasts, credits, & more..." at bounding box center [198, 9] width 95 height 8
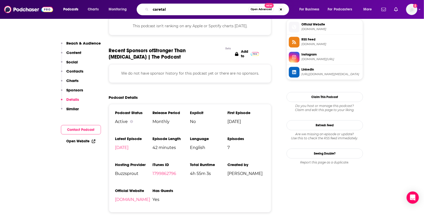
type input "caretalk"
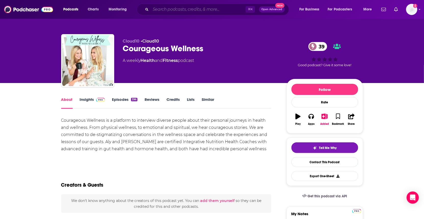
click at [226, 10] on input "Search podcasts, credits, & more..." at bounding box center [198, 9] width 95 height 8
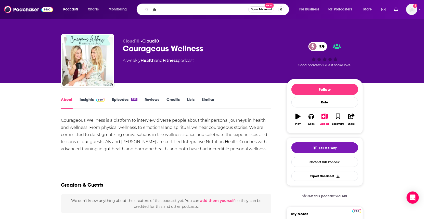
type input "j"
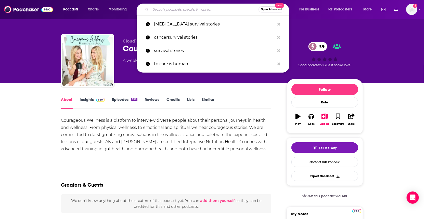
type input "h"
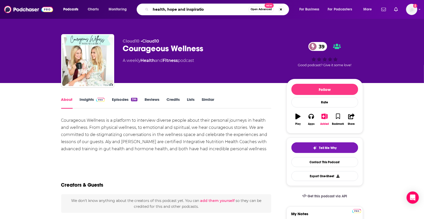
type input "health, hope and inspiration"
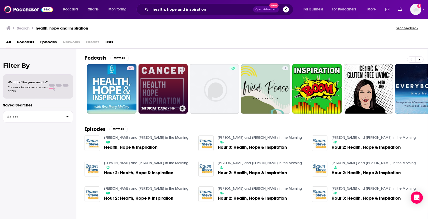
click at [168, 89] on link "[MEDICAL_DATA] - Health, Hope & Inspiration" at bounding box center [163, 88] width 49 height 49
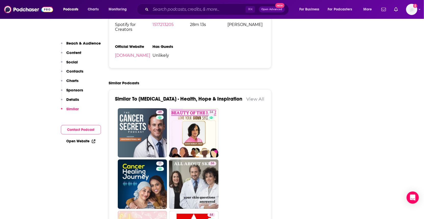
scroll to position [656, 0]
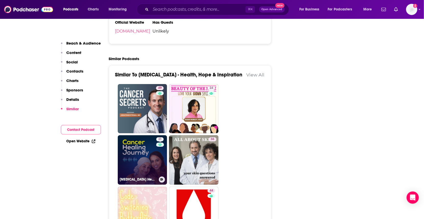
click at [154, 159] on link "21 [MEDICAL_DATA] Healing Journeys by [DOMAIN_NAME] & Love Heals [MEDICAL_DATA]" at bounding box center [142, 159] width 49 height 49
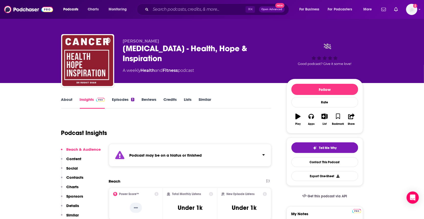
type input "[URL][DOMAIN_NAME]"
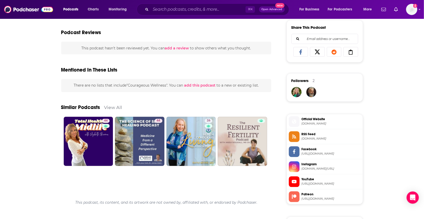
scroll to position [309, 0]
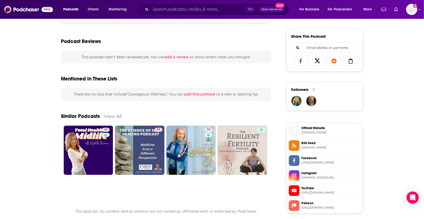
click at [116, 114] on link "View All" at bounding box center [113, 116] width 18 height 5
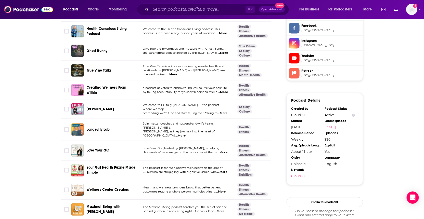
scroll to position [447, 0]
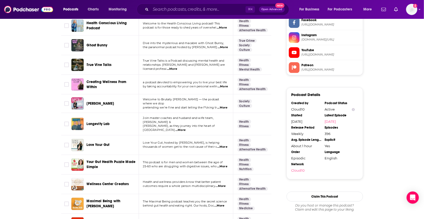
click at [227, 105] on span "...More" at bounding box center [222, 107] width 10 height 4
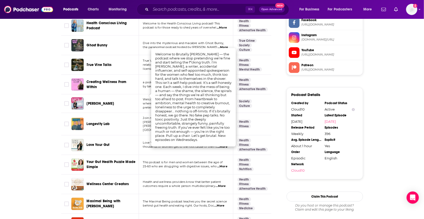
click at [91, 101] on span "Brutally Anna" at bounding box center [101, 103] width 28 height 4
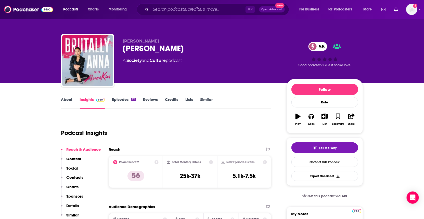
click at [118, 99] on link "Episodes 62" at bounding box center [124, 103] width 24 height 12
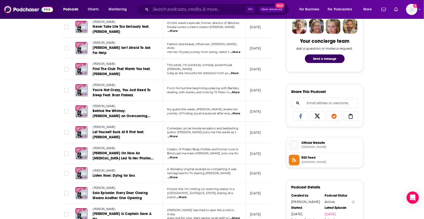
scroll to position [4, 0]
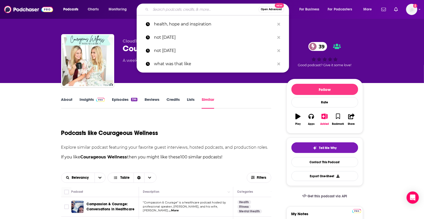
click at [161, 12] on input "Search podcasts, credits, & more..." at bounding box center [205, 9] width 108 height 8
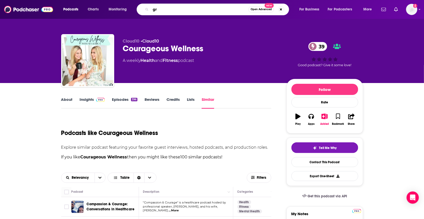
type input "g"
type input "frankly speaking about cancer"
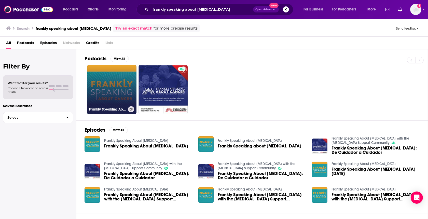
click at [118, 95] on link "Frankly Speaking About Cancer" at bounding box center [111, 89] width 49 height 49
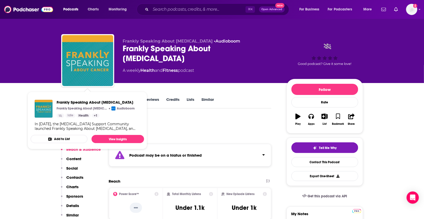
click at [213, 118] on div "Podcast Insights" at bounding box center [164, 130] width 206 height 26
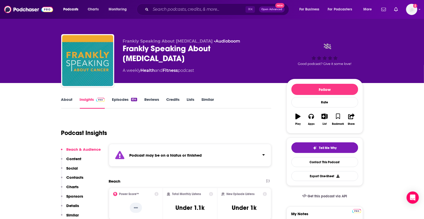
click at [69, 102] on link "About" at bounding box center [66, 103] width 11 height 12
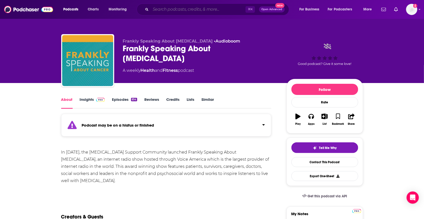
click at [192, 9] on input "Search podcasts, credits, & more..." at bounding box center [198, 9] width 95 height 8
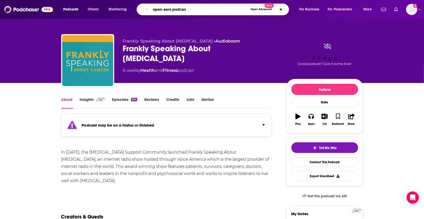
type input "open ears podcast"
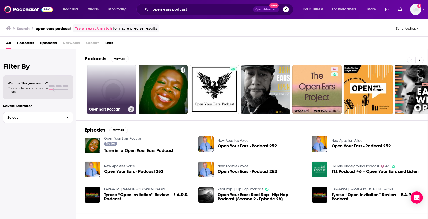
click at [116, 96] on link "Open Ears Podcast" at bounding box center [111, 89] width 49 height 49
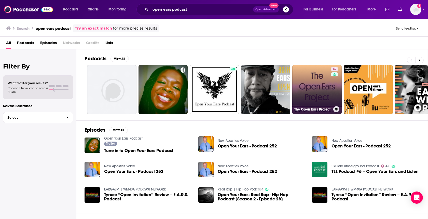
click at [326, 84] on link "49 The Open Ears Project" at bounding box center [316, 89] width 49 height 49
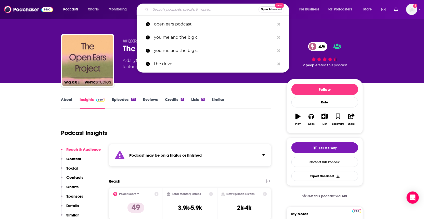
click at [203, 11] on input "Search podcasts, credits, & more..." at bounding box center [205, 9] width 108 height 8
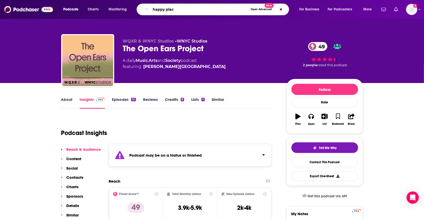
type input "happy place"
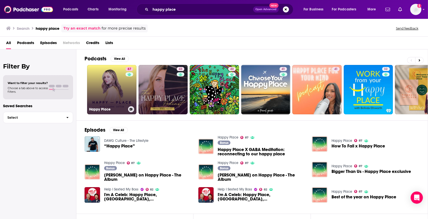
click at [118, 84] on link "87 Happy Place" at bounding box center [111, 89] width 49 height 49
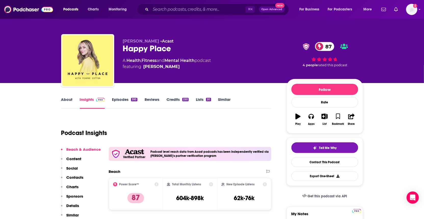
click at [64, 101] on link "About" at bounding box center [66, 103] width 11 height 12
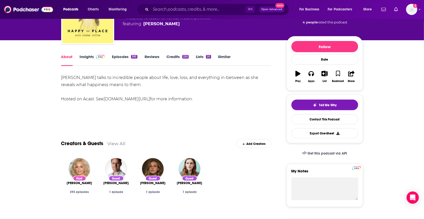
scroll to position [1, 0]
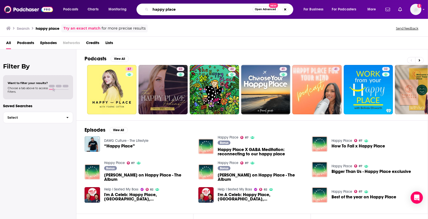
drag, startPoint x: 167, startPoint y: 9, endPoint x: 124, endPoint y: 8, distance: 43.1
click at [124, 9] on div "Podcasts Charts Monitoring happy place Open Advanced New For Business For Podca…" at bounding box center [220, 10] width 321 height 12
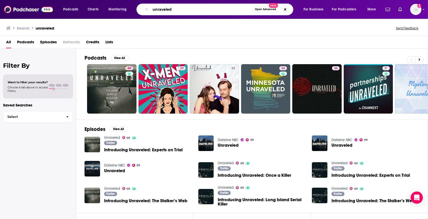
click at [198, 8] on input "unraveled" at bounding box center [202, 9] width 102 height 8
type input "unraveled cancer"
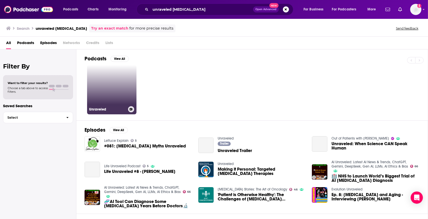
click at [106, 88] on link "Unraveled" at bounding box center [111, 89] width 49 height 49
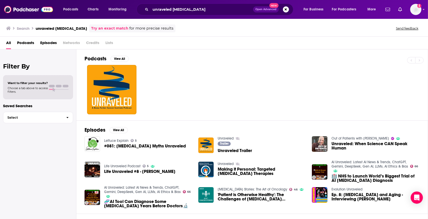
click at [127, 147] on span "#081: Cancer Myths Unraveled" at bounding box center [145, 146] width 82 height 4
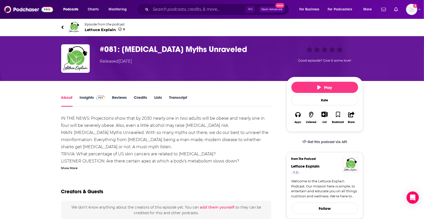
click at [72, 64] on img "#081: Cancer Myths Unraveled" at bounding box center [75, 58] width 29 height 29
click at [70, 64] on img "#081: Cancer Myths Unraveled" at bounding box center [75, 58] width 29 height 29
click at [96, 29] on span "Lettuce Explain 5" at bounding box center [105, 29] width 40 height 5
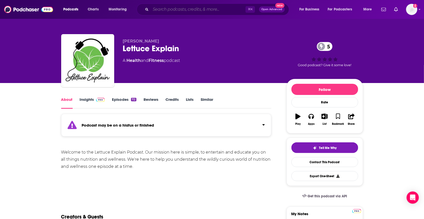
click at [184, 11] on input "Search podcasts, credits, & more..." at bounding box center [198, 9] width 95 height 8
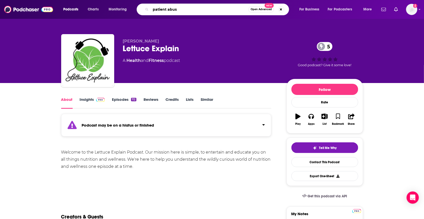
type input "patient abuse"
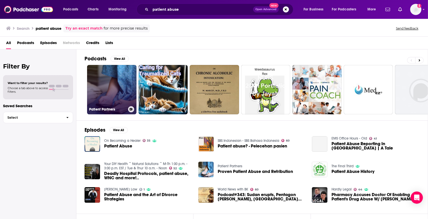
click at [123, 83] on link "Patient Partners" at bounding box center [111, 89] width 49 height 49
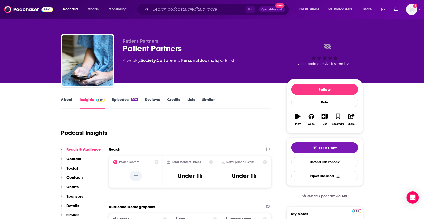
click at [65, 100] on link "About" at bounding box center [66, 103] width 11 height 12
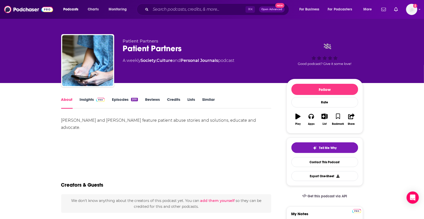
click at [131, 100] on div "200" at bounding box center [134, 100] width 7 height 4
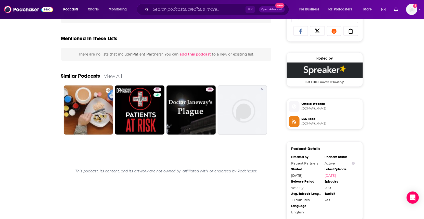
scroll to position [337, 0]
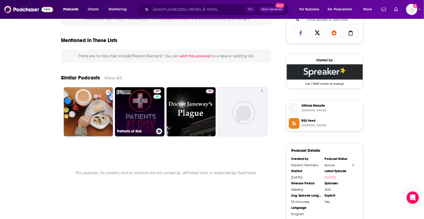
click at [137, 115] on link "40 Patients at Risk" at bounding box center [139, 111] width 49 height 49
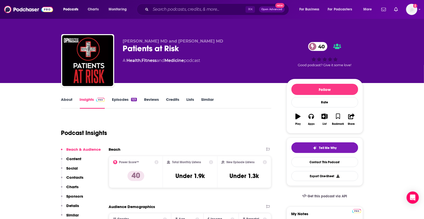
click at [68, 100] on link "About" at bounding box center [66, 103] width 11 height 12
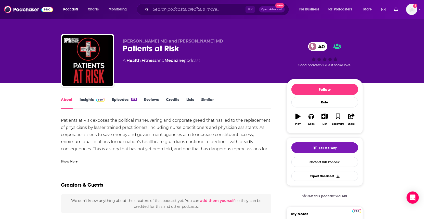
click at [77, 160] on div "Show More" at bounding box center [166, 159] width 210 height 9
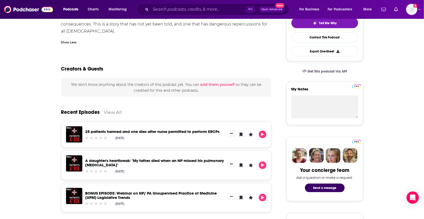
scroll to position [130, 0]
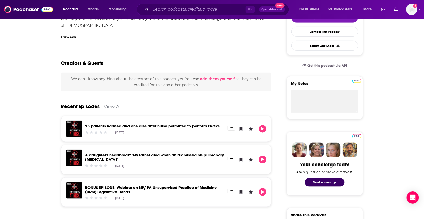
click at [111, 105] on link "View All" at bounding box center [113, 106] width 18 height 5
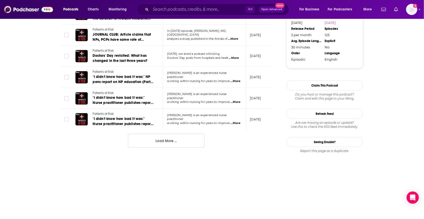
scroll to position [546, 0]
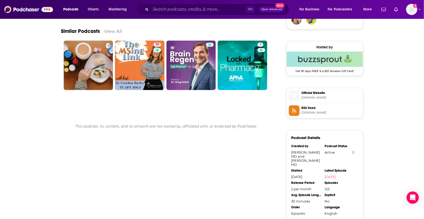
scroll to position [389, 0]
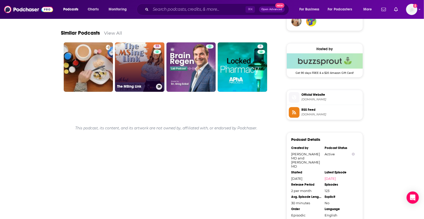
click at [134, 64] on link "55 The MSing Link" at bounding box center [139, 67] width 49 height 49
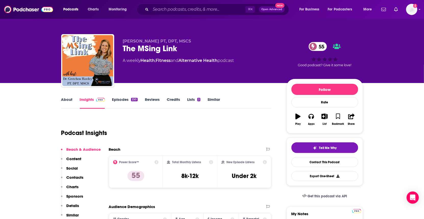
click at [67, 98] on link "About" at bounding box center [66, 103] width 11 height 12
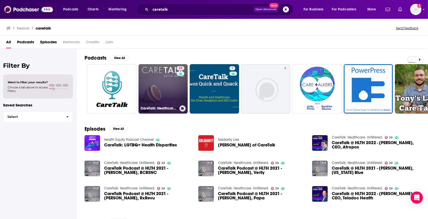
click at [160, 90] on link "39 CareTalk: Healthcare. Unfiltered." at bounding box center [163, 88] width 49 height 49
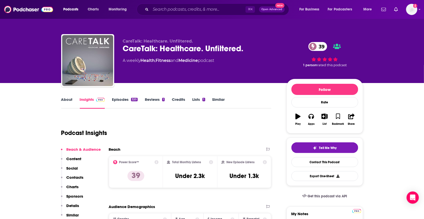
click at [65, 99] on link "About" at bounding box center [66, 103] width 11 height 12
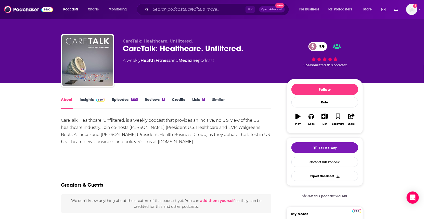
click at [132, 99] on div "320" at bounding box center [134, 100] width 6 height 4
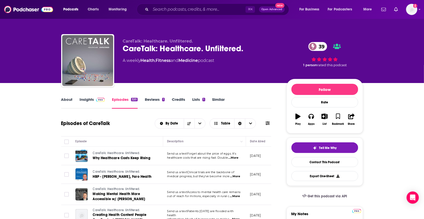
drag, startPoint x: 425, startPoint y: 34, endPoint x: 424, endPoint y: 43, distance: 9.3
click at [424, 43] on html "Podcasts Charts Monitoring ⌘ K Open Advanced New For Business For Podcasters Mo…" at bounding box center [212, 109] width 424 height 219
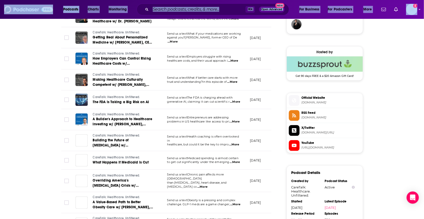
scroll to position [73, 0]
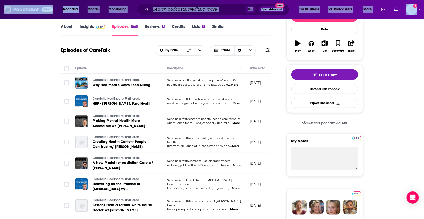
click at [194, 9] on input "Search podcasts, credits, & more..." at bounding box center [198, 9] width 95 height 8
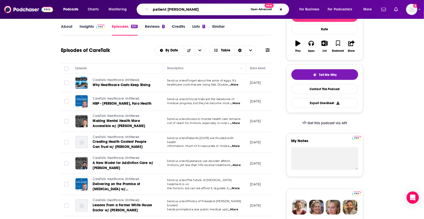
type input "patient stories"
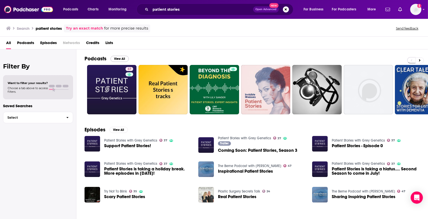
click at [119, 57] on button "View All" at bounding box center [120, 59] width 18 height 6
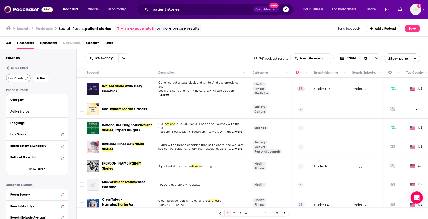
click at [11, 77] on span "Has Guests" at bounding box center [15, 78] width 15 height 3
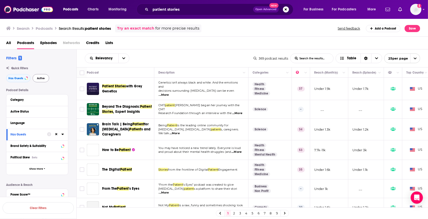
click at [42, 81] on button "Active" at bounding box center [41, 78] width 17 height 8
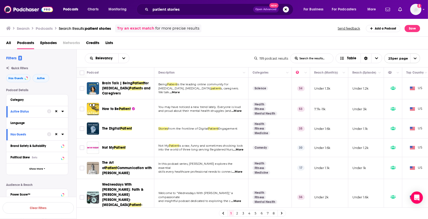
click at [240, 110] on span "...More" at bounding box center [236, 111] width 10 height 4
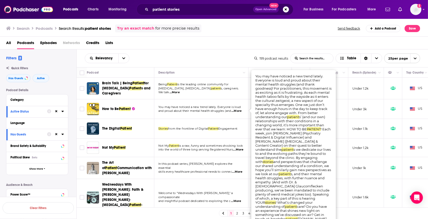
click at [219, 47] on div "All Podcasts Episodes Networks Credits Lists" at bounding box center [215, 44] width 418 height 10
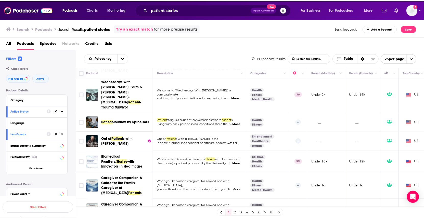
scroll to position [104, 0]
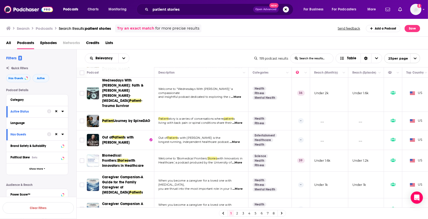
click at [240, 140] on span "...More" at bounding box center [235, 142] width 10 height 4
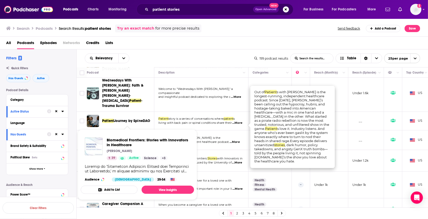
click at [125, 135] on span "s with Matthew Zachary" at bounding box center [118, 139] width 32 height 9
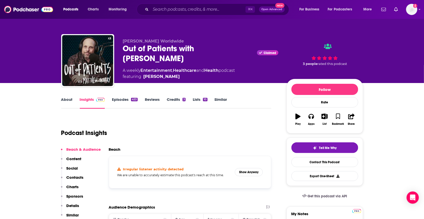
click at [66, 101] on link "About" at bounding box center [66, 103] width 11 height 12
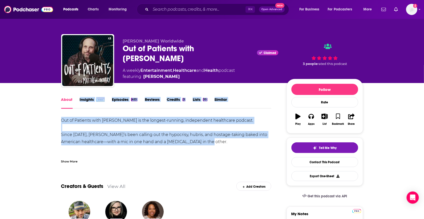
drag, startPoint x: 206, startPoint y: 140, endPoint x: 60, endPoint y: 114, distance: 148.6
copy div "Out of Patients with Matthew Zachary is the longest-running, independent health…"
click at [121, 101] on link "Episodes 453" at bounding box center [124, 103] width 25 height 12
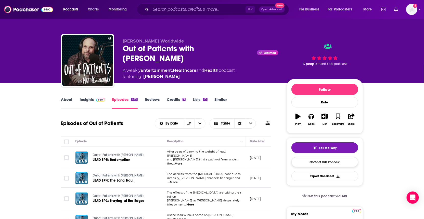
click at [311, 165] on link "Contact This Podcast" at bounding box center [324, 162] width 67 height 10
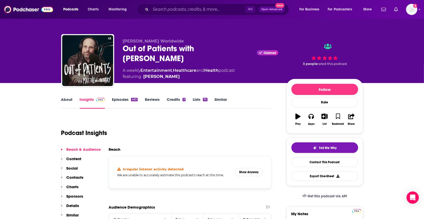
scroll to position [525, 0]
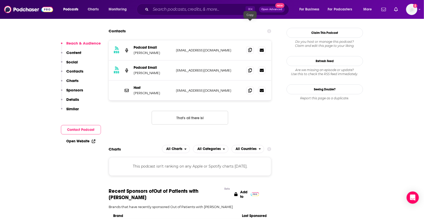
click at [251, 48] on icon at bounding box center [250, 50] width 4 height 4
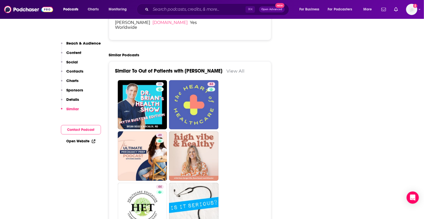
scroll to position [927, 0]
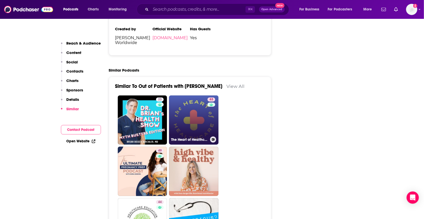
click at [187, 97] on link "63 The Heart of Healthcare | A Digital Health Podcast" at bounding box center [193, 120] width 49 height 49
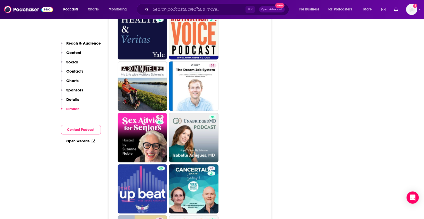
scroll to position [1259, 0]
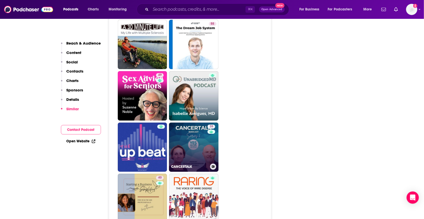
click at [204, 129] on link "28 CANCERTALK" at bounding box center [193, 146] width 49 height 49
type input "[URL][DOMAIN_NAME]"
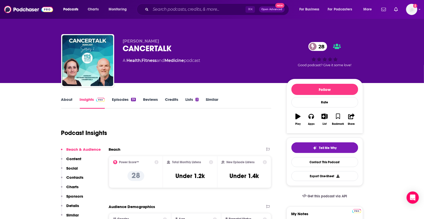
click at [68, 103] on link "About" at bounding box center [66, 103] width 11 height 12
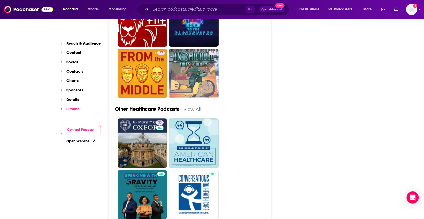
scroll to position [2026, 0]
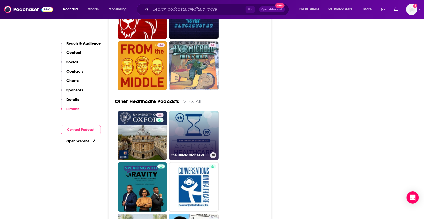
click at [197, 118] on link "The Untold Stories of American Healthcare" at bounding box center [193, 135] width 49 height 49
type input "[URL][DOMAIN_NAME]"
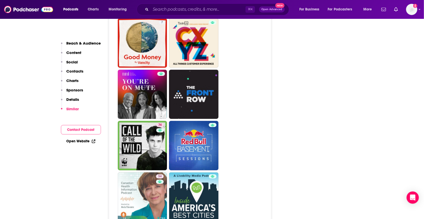
scroll to position [972, 0]
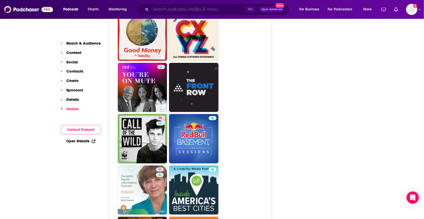
click at [194, 11] on input "Search podcasts, credits, & more..." at bounding box center [198, 9] width 95 height 8
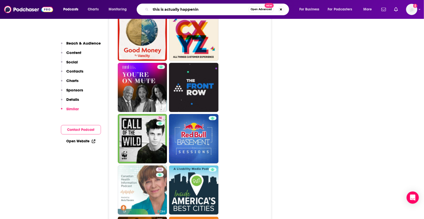
type input "this is actually happening"
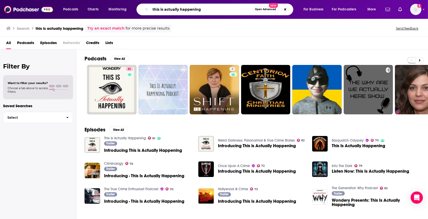
click at [182, 9] on input "this is actually happening" at bounding box center [202, 9] width 102 height 8
drag, startPoint x: 220, startPoint y: 9, endPoint x: 116, endPoint y: 10, distance: 104.2
click at [116, 10] on div "Podcasts Charts Monitoring this is actually happening Open Advanced New For Bus…" at bounding box center [220, 10] width 321 height 12
type input "what was that like"
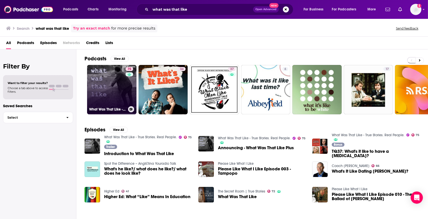
click at [106, 91] on link "75 What Was That Like - True Stories. Real People." at bounding box center [111, 89] width 49 height 49
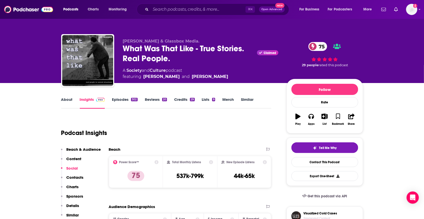
click at [66, 98] on link "About" at bounding box center [66, 103] width 11 height 12
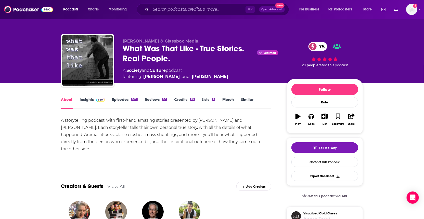
click at [123, 100] on link "Episodes 302" at bounding box center [124, 103] width 25 height 12
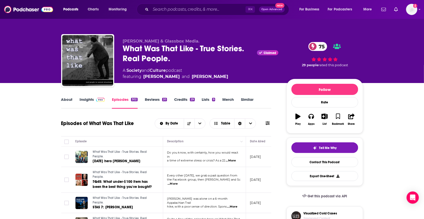
click at [69, 101] on link "About" at bounding box center [66, 103] width 11 height 12
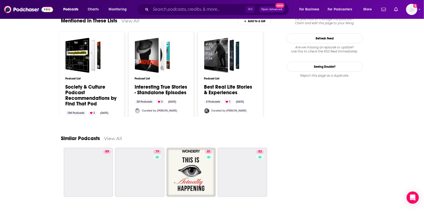
scroll to position [646, 0]
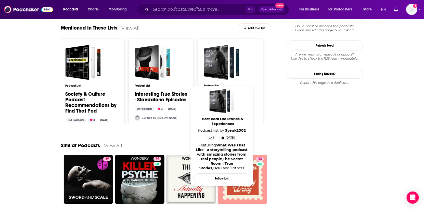
click at [222, 59] on div "Best Real Life Stories & Experiences" at bounding box center [216, 62] width 24 height 35
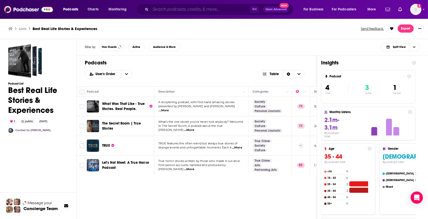
click at [188, 10] on input "Search podcasts, credits, & more..." at bounding box center [200, 9] width 99 height 8
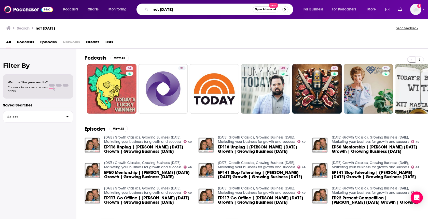
drag, startPoint x: 176, startPoint y: 11, endPoint x: 143, endPoint y: 4, distance: 33.7
click at [143, 4] on div "not [DATE] Open Advanced New" at bounding box center [215, 10] width 157 height 12
type input "beyond [MEDICAL_DATA]"
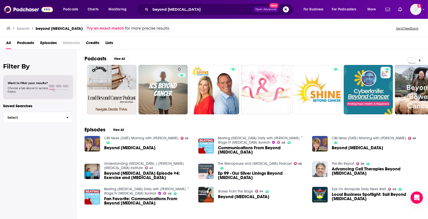
click at [123, 54] on div "Podcasts View All 0 38 + 195" at bounding box center [257, 84] width 344 height 71
click at [120, 57] on button "View All" at bounding box center [120, 59] width 18 height 6
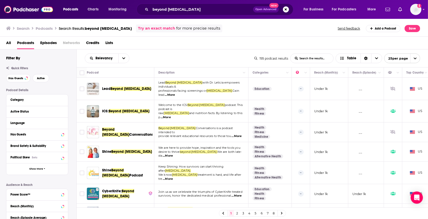
click at [175, 93] on span "...More" at bounding box center [170, 95] width 10 height 4
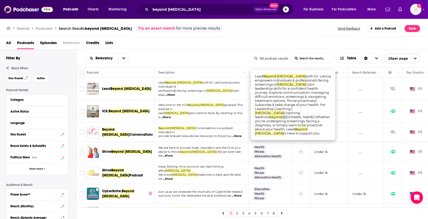
click at [125, 87] on span "Beyond [MEDICAL_DATA]" at bounding box center [131, 89] width 41 height 4
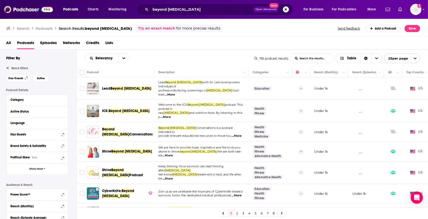
click at [171, 115] on span "...More" at bounding box center [166, 117] width 10 height 4
click at [169, 103] on p "Welcome to the ICS: Beyond [MEDICAL_DATA] podcast. This podcast is" at bounding box center [201, 107] width 86 height 8
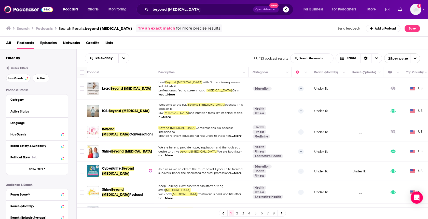
click at [239, 134] on span "...More" at bounding box center [236, 136] width 10 height 4
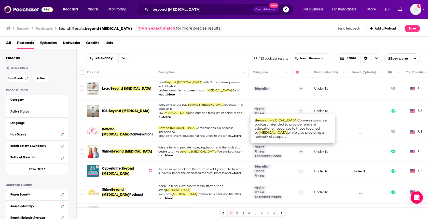
click at [229, 134] on p "provide relevant educational resources to those tou ...More" at bounding box center [201, 136] width 86 height 4
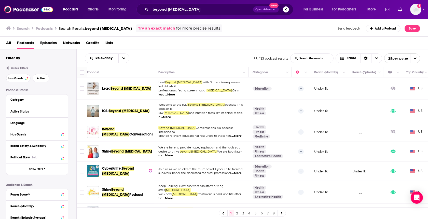
click at [173, 154] on span "...More" at bounding box center [168, 156] width 10 height 4
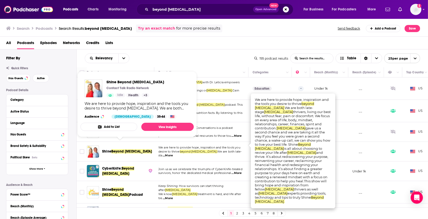
click at [133, 149] on span "Beyond [MEDICAL_DATA]" at bounding box center [131, 151] width 41 height 4
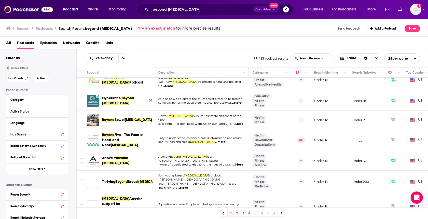
scroll to position [106, 0]
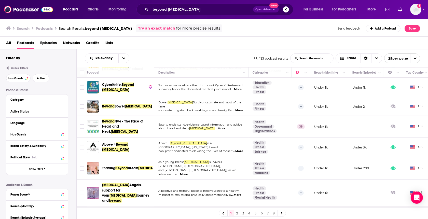
click at [240, 149] on span "...More" at bounding box center [238, 151] width 10 height 4
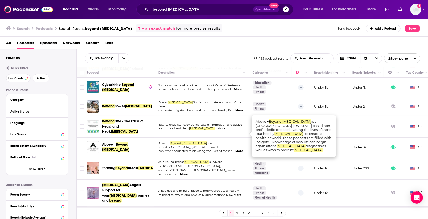
click at [239, 218] on span "...More" at bounding box center [238, 220] width 10 height 4
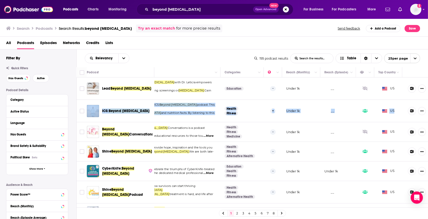
scroll to position [0, 36]
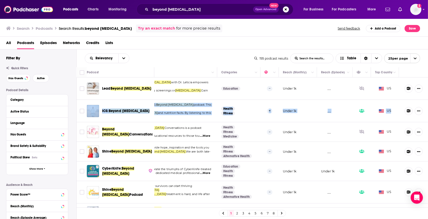
drag, startPoint x: 424, startPoint y: 85, endPoint x: 423, endPoint y: 108, distance: 23.2
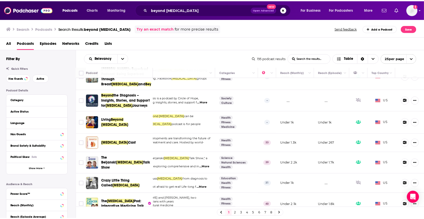
scroll to position [297, 36]
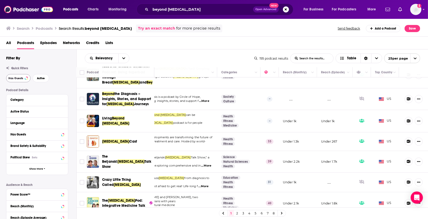
click at [12, 77] on span "Has Guests" at bounding box center [15, 78] width 15 height 3
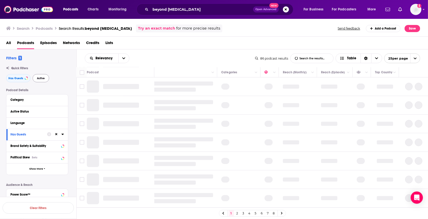
click at [45, 81] on button "Active" at bounding box center [41, 78] width 17 height 8
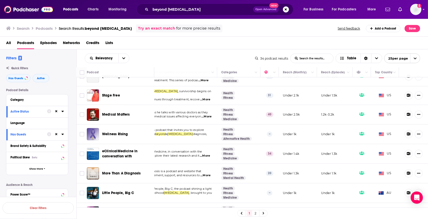
click at [204, 173] on span "...More" at bounding box center [205, 175] width 10 height 4
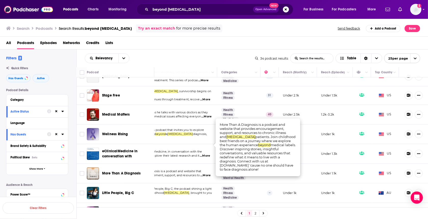
click at [133, 171] on span "More Than A Diagnosis" at bounding box center [121, 173] width 39 height 4
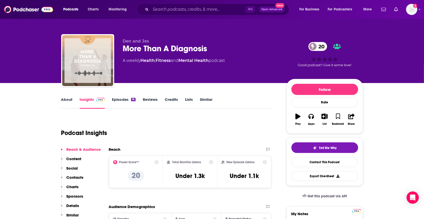
click at [66, 102] on link "About" at bounding box center [66, 103] width 11 height 12
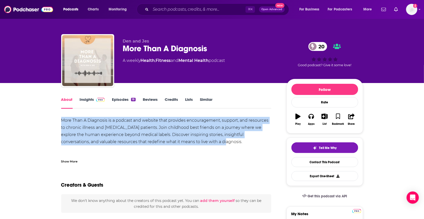
drag, startPoint x: 205, startPoint y: 140, endPoint x: 66, endPoint y: 122, distance: 140.2
copy div "More Than A Diagnosis is a podcast and website that provides encouragement, sup…"
click at [129, 100] on link "Episodes 18" at bounding box center [123, 103] width 23 height 12
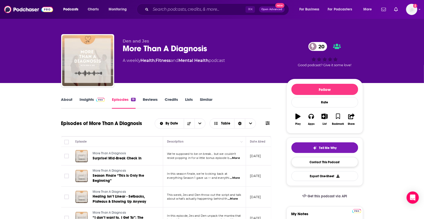
click at [313, 167] on link "Contact This Podcast" at bounding box center [324, 162] width 67 height 10
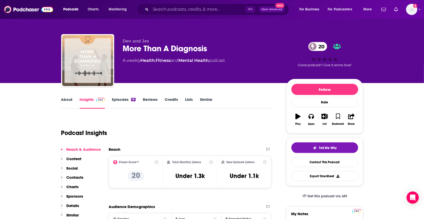
scroll to position [413, 0]
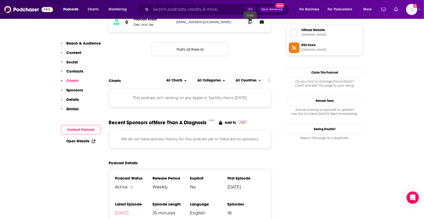
click at [253, 23] on span at bounding box center [250, 22] width 8 height 8
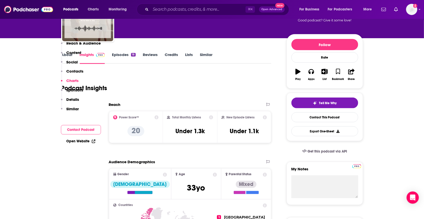
scroll to position [0, 0]
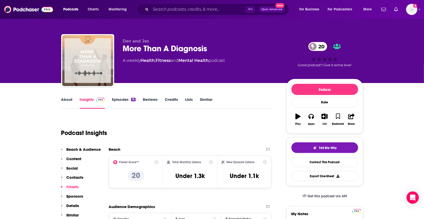
click at [65, 104] on link "About" at bounding box center [66, 103] width 11 height 12
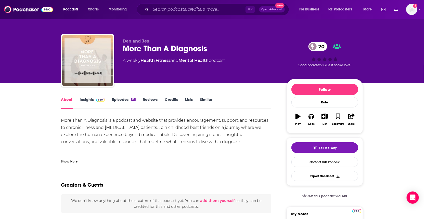
click at [204, 14] on div "⌘ K Open Advanced New" at bounding box center [213, 10] width 152 height 12
click at [201, 12] on input "Search podcasts, credits, & more..." at bounding box center [198, 9] width 95 height 8
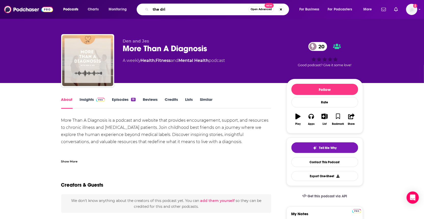
type input "the driv"
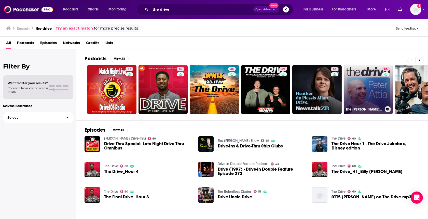
click at [360, 75] on link "86 The Peter Attia Drive" at bounding box center [368, 89] width 49 height 49
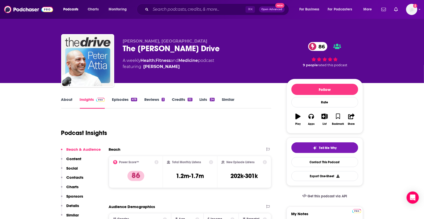
click at [64, 100] on link "About" at bounding box center [66, 103] width 11 height 12
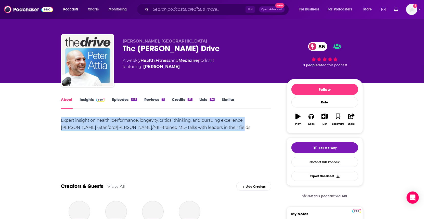
drag, startPoint x: 217, startPoint y: 126, endPoint x: 42, endPoint y: 120, distance: 175.3
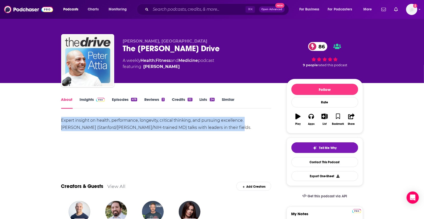
copy div "Expert insight on health, performance, longevity, critical thinking, and pursui…"
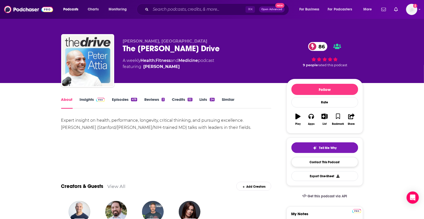
click at [300, 167] on link "Contact This Podcast" at bounding box center [324, 162] width 67 height 10
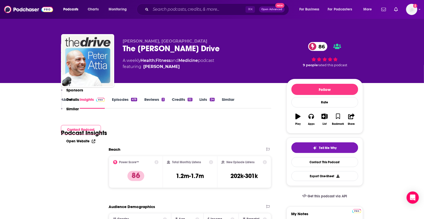
scroll to position [524, 0]
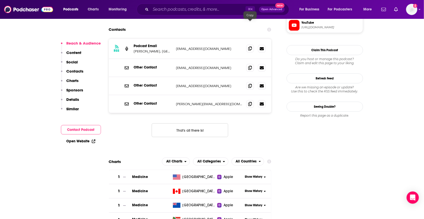
click at [249, 46] on icon at bounding box center [250, 48] width 4 height 4
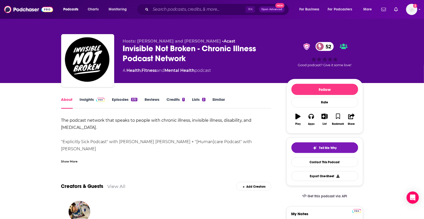
click at [125, 98] on link "Episodes 232" at bounding box center [124, 103] width 25 height 12
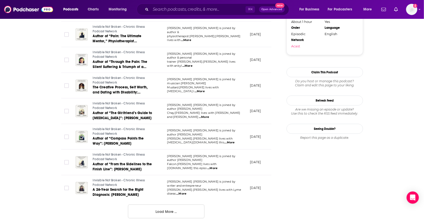
scroll to position [587, 0]
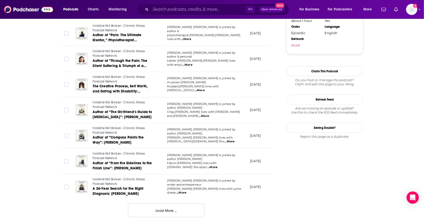
click at [192, 63] on span "...More" at bounding box center [187, 65] width 10 height 4
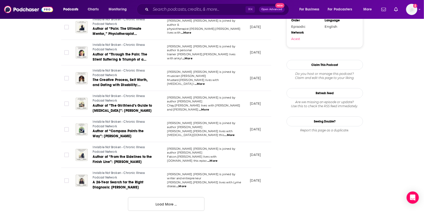
scroll to position [0, 0]
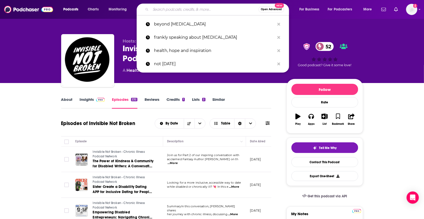
click at [199, 9] on input "Search podcasts, credits, & more..." at bounding box center [205, 9] width 108 height 8
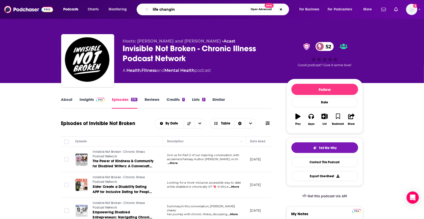
type input "life changing"
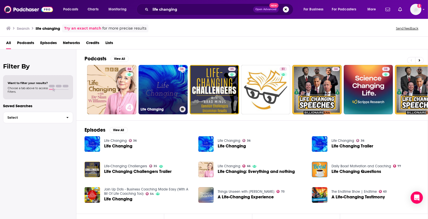
click at [174, 88] on link "36 Life Changing" at bounding box center [163, 89] width 49 height 49
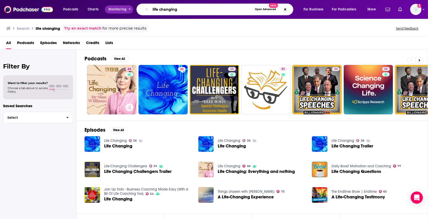
drag, startPoint x: 213, startPoint y: 11, endPoint x: 116, endPoint y: 8, distance: 97.3
click at [117, 9] on div "Podcasts Charts Monitoring life changing Open Advanced New For Business For Pod…" at bounding box center [220, 10] width 321 height 12
type input "you me and the big c"
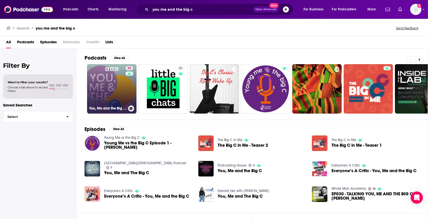
click at [121, 86] on link "50 You, Me and the Big C: Putting the can in cancer" at bounding box center [111, 88] width 49 height 49
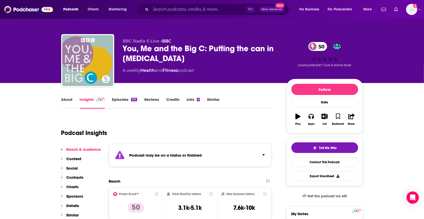
click at [68, 100] on link "About" at bounding box center [66, 103] width 11 height 12
click at [180, 11] on input "Search podcasts, credits, & more..." at bounding box center [198, 9] width 95 height 8
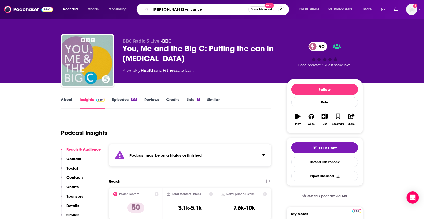
type input "jesse vs. cancer"
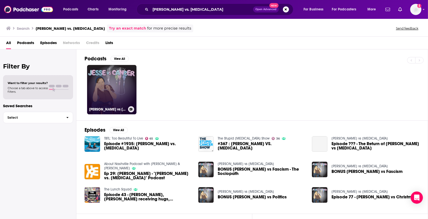
click at [115, 89] on link "Jesse vs Cancer" at bounding box center [111, 89] width 49 height 49
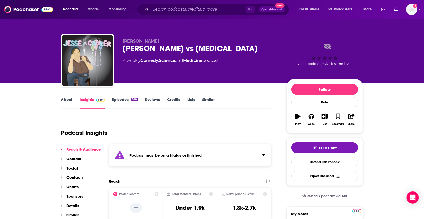
click at [62, 100] on link "About" at bounding box center [66, 103] width 11 height 12
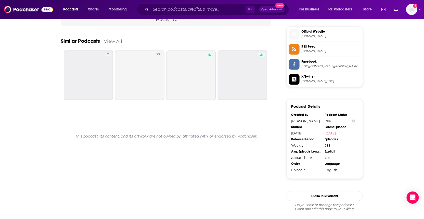
scroll to position [372, 0]
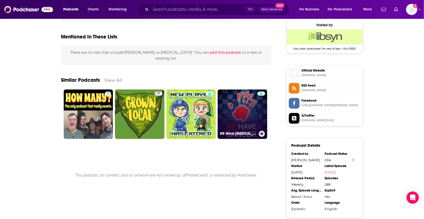
click at [233, 111] on link "WE Have Cancer" at bounding box center [241, 114] width 49 height 49
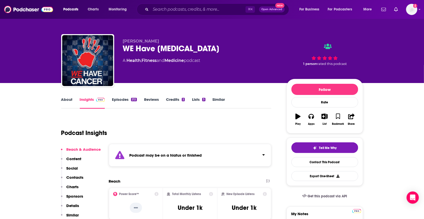
click at [63, 99] on link "About" at bounding box center [66, 103] width 11 height 12
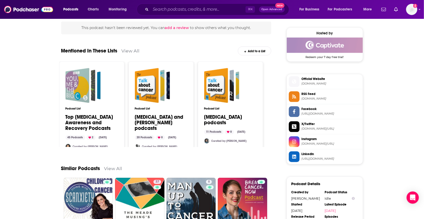
scroll to position [407, 0]
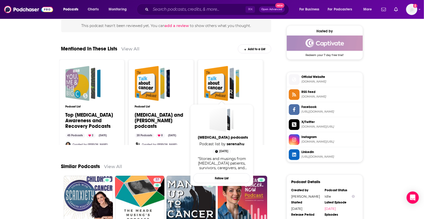
click at [230, 80] on div "Cancer podcasts" at bounding box center [223, 83] width 21 height 32
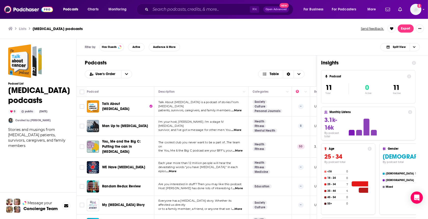
click at [231, 128] on span "survivor, and I've got a message for other men: You" at bounding box center [194, 130] width 73 height 4
click at [236, 128] on span "...More" at bounding box center [236, 130] width 10 height 4
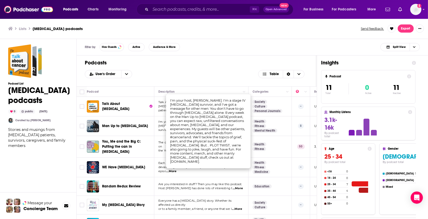
click at [139, 139] on td "You, Me and the Big C: Putting the can in cancer" at bounding box center [120, 147] width 67 height 22
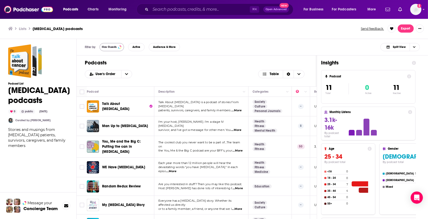
click at [110, 49] on button "Has Guests" at bounding box center [112, 47] width 24 height 8
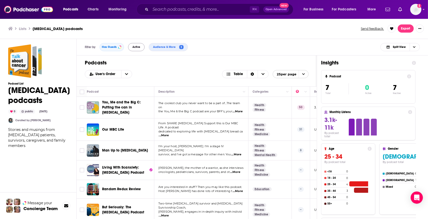
click at [138, 48] on span "Active" at bounding box center [136, 47] width 8 height 3
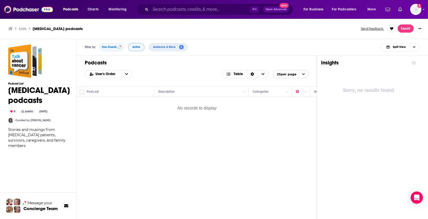
click at [142, 48] on button "Active" at bounding box center [136, 47] width 17 height 8
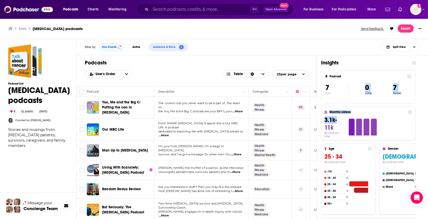
drag, startPoint x: 317, startPoint y: 103, endPoint x: 318, endPoint y: 129, distance: 26.0
click at [318, 129] on div "Insights Podcast 7 Total 0 Active 7 Inactive Monthly Listens 3.1k-11k By podcas…" at bounding box center [368, 158] width 103 height 205
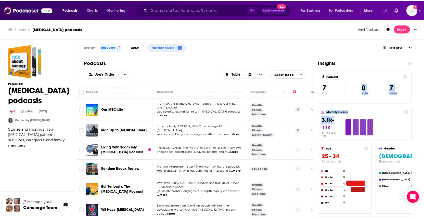
scroll to position [12, 0]
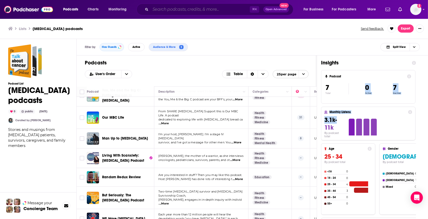
click at [201, 10] on input "Search podcasts, credits, & more..." at bounding box center [200, 9] width 99 height 8
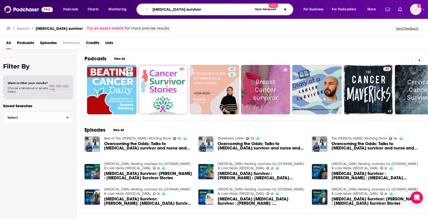
drag, startPoint x: 195, startPoint y: 9, endPoint x: 135, endPoint y: 8, distance: 59.3
click at [135, 8] on div "Podcasts Charts Monitoring cancer survivor Open Advanced New For Business For P…" at bounding box center [220, 10] width 321 height 12
type input "medical malpractice"
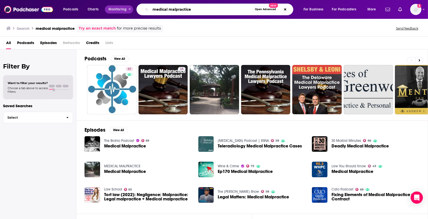
drag, startPoint x: 211, startPoint y: 8, endPoint x: 116, endPoint y: 8, distance: 95.0
click at [116, 8] on div "Podcasts Charts Monitoring medical malpractice Open Advanced New For Business F…" at bounding box center [220, 10] width 321 height 12
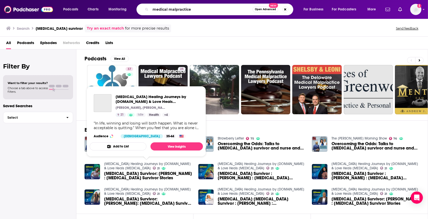
click at [108, 167] on link "Cancer Healing Journeys by ZenOnco.io & Love Heals Cancer" at bounding box center [147, 166] width 87 height 9
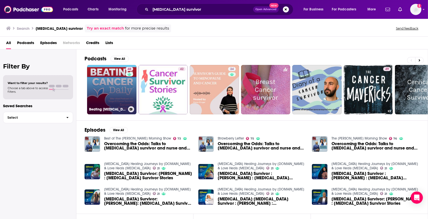
click at [116, 93] on link "48 Beating Cancer Daily with Saranne Rothberg ~ Stage IV Cancer Survivor" at bounding box center [111, 89] width 49 height 49
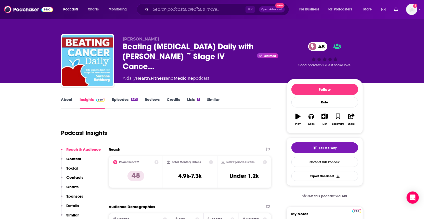
click at [69, 101] on link "About" at bounding box center [66, 103] width 11 height 12
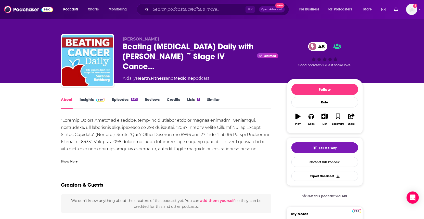
click at [73, 162] on div "Show More" at bounding box center [69, 161] width 17 height 5
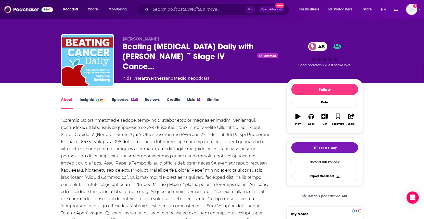
click at [90, 99] on link "Insights" at bounding box center [92, 103] width 25 height 12
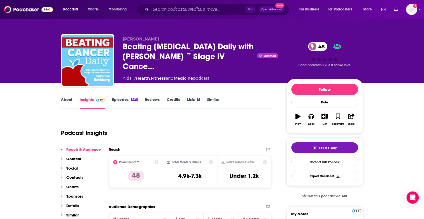
click at [127, 99] on link "Episodes 943" at bounding box center [124, 103] width 25 height 12
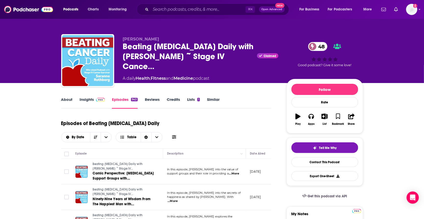
click at [66, 100] on link "About" at bounding box center [66, 103] width 11 height 12
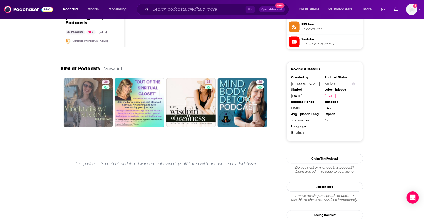
scroll to position [447, 0]
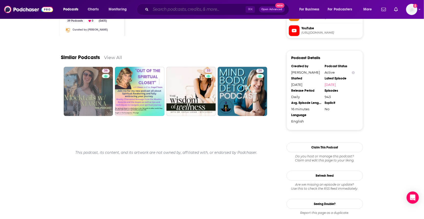
click at [180, 11] on input "Search podcasts, credits, & more..." at bounding box center [198, 9] width 95 height 8
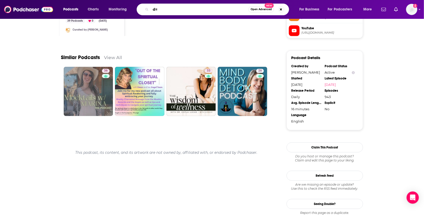
type input "d"
type input "symptomatic"
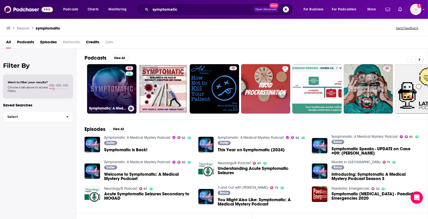
click at [99, 90] on link "65 Symptomatic: A Medical Mystery Podcast" at bounding box center [111, 88] width 49 height 49
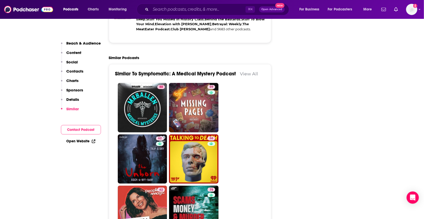
scroll to position [933, 0]
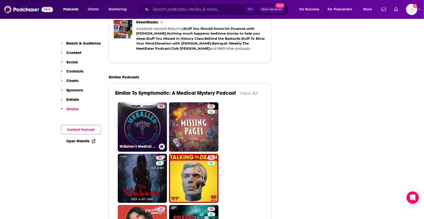
click at [143, 112] on link "88 MrBallen’s Medical Mysteries" at bounding box center [142, 126] width 49 height 49
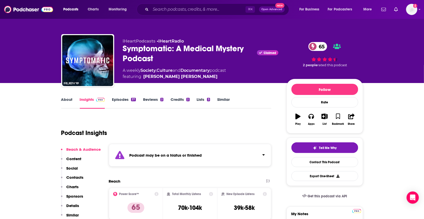
type input "https://www.podchaser.com/podcasts/symptomatic-a-medical-mystery-4912636"
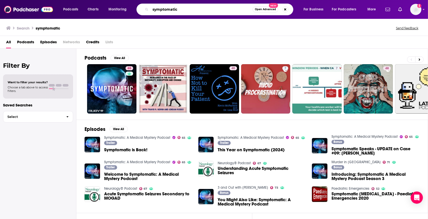
click at [173, 7] on input "symptomatic" at bounding box center [202, 9] width 102 height 8
drag, startPoint x: 184, startPoint y: 10, endPoint x: 137, endPoint y: 9, distance: 46.9
click at [137, 9] on div "symptomatic Open Advanced New" at bounding box center [215, 10] width 157 height 12
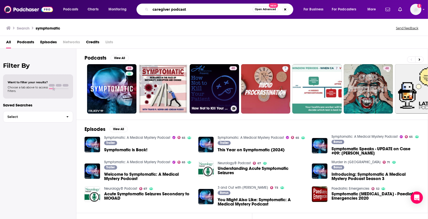
type input "caregiver podcast"
click at [212, 85] on link "40 How Not to Kill Your Patient" at bounding box center [214, 88] width 49 height 49
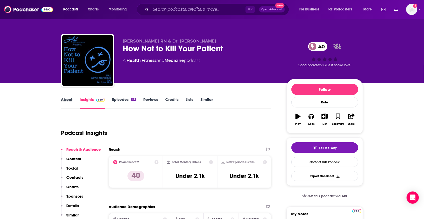
click at [73, 100] on div "About" at bounding box center [70, 103] width 19 height 12
click at [71, 102] on link "About" at bounding box center [66, 103] width 11 height 12
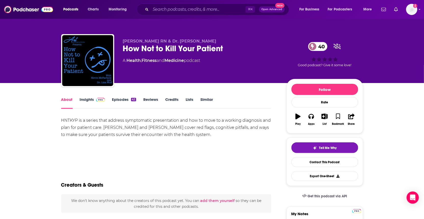
click at [129, 99] on link "Episodes 42" at bounding box center [124, 103] width 24 height 12
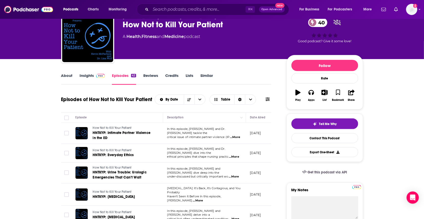
scroll to position [16, 0]
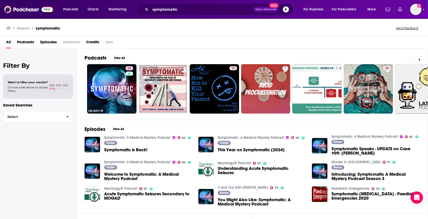
click at [199, 13] on div "symptomatic Open Advanced New" at bounding box center [215, 10] width 157 height 12
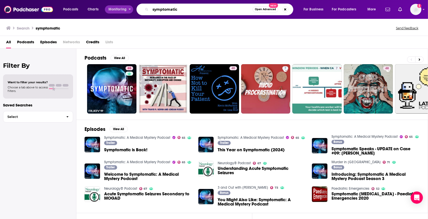
drag, startPoint x: 197, startPoint y: 10, endPoint x: 119, endPoint y: 10, distance: 77.9
click at [119, 10] on div "Podcasts Charts Monitoring symptomatic Open Advanced New For Business For Podca…" at bounding box center [220, 10] width 321 height 12
drag, startPoint x: 210, startPoint y: 9, endPoint x: 118, endPoint y: 8, distance: 91.4
click at [118, 8] on div "Podcasts Charts Monitoring health p Open Advanced New For Business For Podcaste…" at bounding box center [220, 10] width 321 height 12
type input "patient advocate"
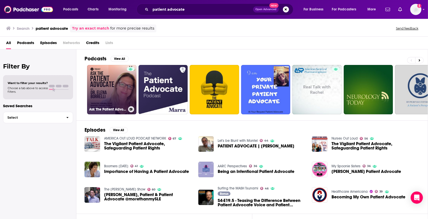
click at [108, 80] on link "Ask The Patient Advocate" at bounding box center [111, 89] width 49 height 49
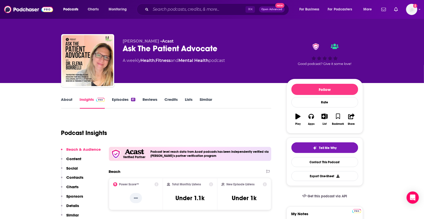
click at [67, 96] on div "About Insights Episodes 61 Reviews Credits Lists Similar" at bounding box center [166, 102] width 210 height 12
click at [66, 100] on link "About" at bounding box center [66, 103] width 11 height 12
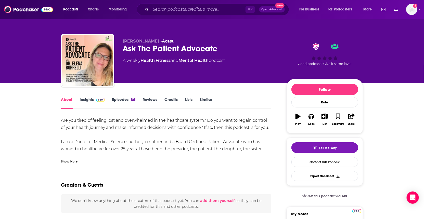
click at [73, 161] on div "Show More" at bounding box center [69, 161] width 17 height 5
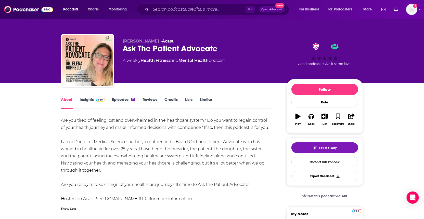
click at [120, 99] on link "Episodes 61" at bounding box center [123, 103] width 23 height 12
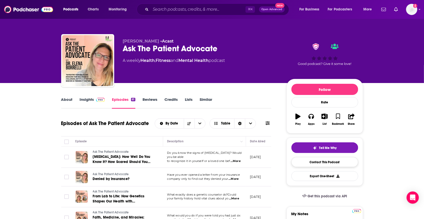
click at [301, 161] on link "Contact This Podcast" at bounding box center [324, 162] width 67 height 10
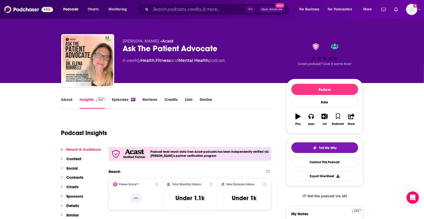
scroll to position [483, 0]
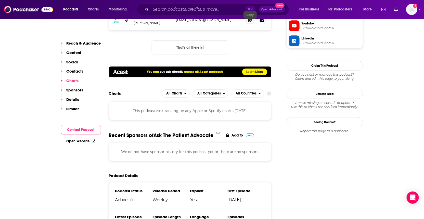
click at [250, 22] on icon at bounding box center [250, 20] width 4 height 4
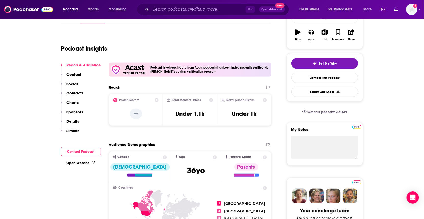
scroll to position [0, 0]
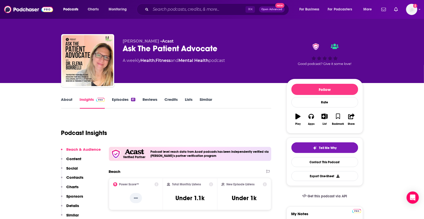
click at [67, 101] on link "About" at bounding box center [66, 103] width 11 height 12
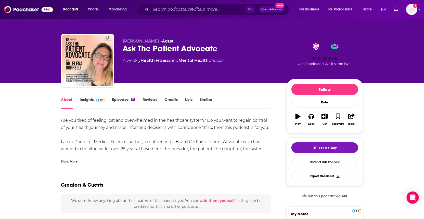
click at [74, 161] on div "Show More" at bounding box center [69, 161] width 17 height 5
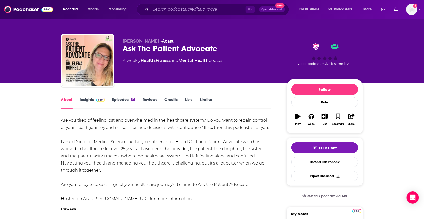
drag, startPoint x: 96, startPoint y: 167, endPoint x: 58, endPoint y: 122, distance: 58.9
copy div "Are you tired of feeling lost and overwhelmed in the healthcare system? Do you …"
click at [313, 164] on link "Contact This Podcast" at bounding box center [324, 162] width 67 height 10
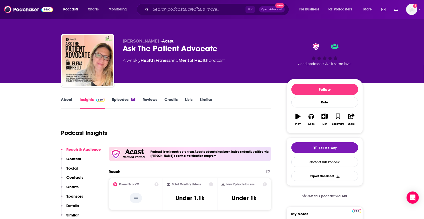
scroll to position [483, 0]
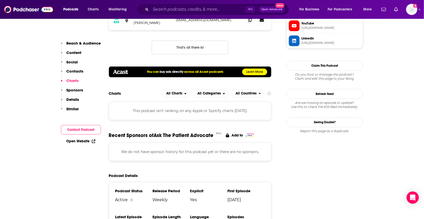
click at [247, 23] on span at bounding box center [250, 20] width 8 height 8
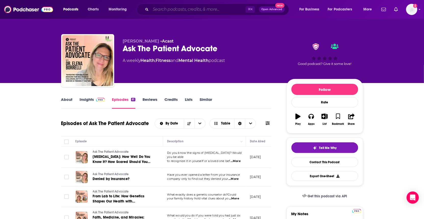
click at [176, 9] on input "Search podcasts, credits, & more..." at bounding box center [198, 9] width 95 height 8
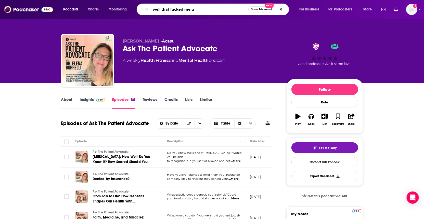
type input "well that fucked me up"
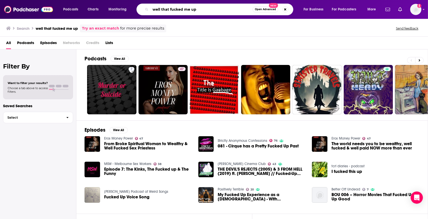
click at [182, 9] on input "well that fucked me up" at bounding box center [202, 9] width 102 height 8
click at [178, 9] on input "well that fucked me up" at bounding box center [202, 9] width 102 height 8
click at [206, 11] on input "well that f*ked me up" at bounding box center [202, 9] width 102 height 8
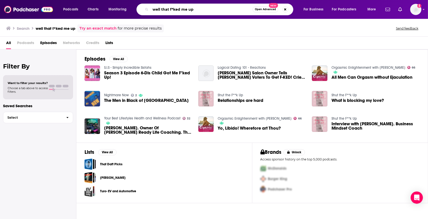
drag, startPoint x: 175, startPoint y: 9, endPoint x: 176, endPoint y: 12, distance: 3.1
click at [175, 9] on input "well that f*ked me up" at bounding box center [202, 9] width 102 height 8
drag, startPoint x: 204, startPoint y: 10, endPoint x: 127, endPoint y: 3, distance: 77.2
click at [128, 3] on div "Podcasts Charts Monitoring well that f**ked me up Open Advanced New For Busines…" at bounding box center [214, 9] width 428 height 19
paste input "https://www.google.com/search?client=safari&sca_esv=48c2a6a335f0c113&cs=0&q=Wel…"
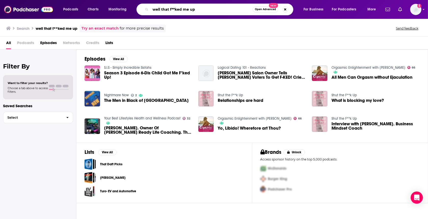
type input "https://www.google.com/search?client=safari&sca_esv=48c2a6a335f0c113&cs=0&q=Wel…"
drag, startPoint x: 247, startPoint y: 9, endPoint x: 75, endPoint y: 10, distance: 171.7
click at [75, 10] on div "Podcasts Charts Monitoring https://www.google.com/search?client=safari&sca_esv=…" at bounding box center [220, 10] width 321 height 12
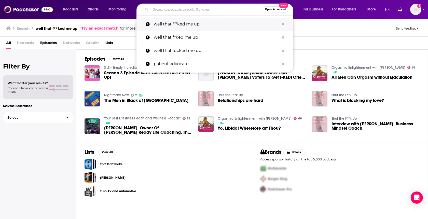
paste input "Well, That Fcked Me Up!"
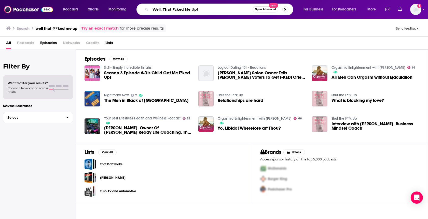
type input "Well, That Fcked Me Up!"
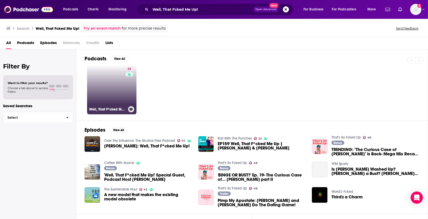
click at [106, 95] on link "49 Well, That F*cked Me Up! Surviving Life Changing Events." at bounding box center [111, 89] width 49 height 49
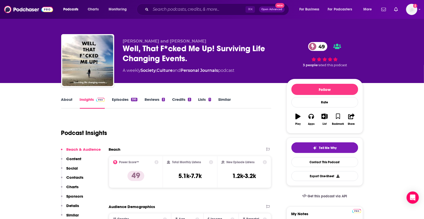
click at [67, 101] on link "About" at bounding box center [66, 103] width 11 height 12
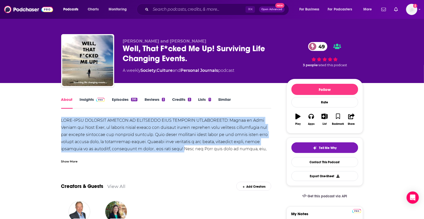
drag, startPoint x: 187, startPoint y: 147, endPoint x: 37, endPoint y: 125, distance: 151.4
copy div "BITE-SIZE PERSONAL STORIES OF SURVIVING LIFE CHANGING EXPERIENCES: Hosted by Lu…"
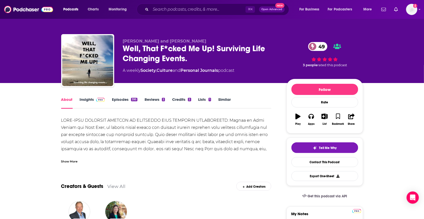
click at [216, 0] on div "Podcasts Charts Monitoring ⌘ K Open Advanced New For Business For Podcasters Mo…" at bounding box center [212, 9] width 424 height 19
click at [316, 161] on link "Contact This Podcast" at bounding box center [324, 162] width 67 height 10
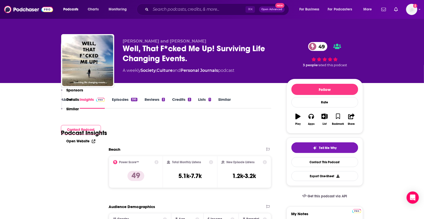
scroll to position [479, 0]
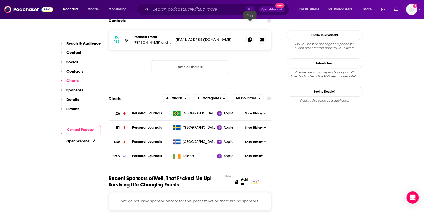
click at [250, 37] on icon at bounding box center [250, 39] width 4 height 4
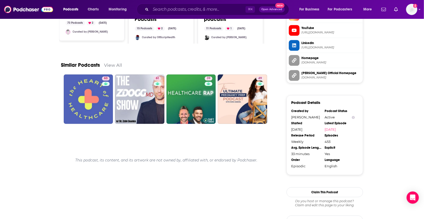
scroll to position [467, 0]
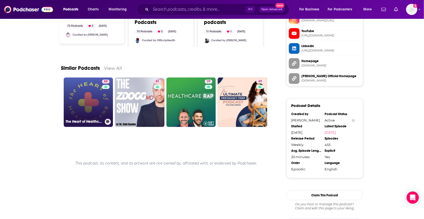
click at [85, 105] on link "63 The Heart of Healthcare | A Digital Health Podcast" at bounding box center [88, 101] width 49 height 49
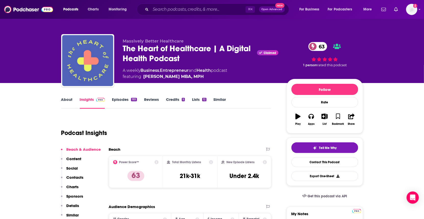
click at [63, 98] on link "About" at bounding box center [66, 103] width 11 height 12
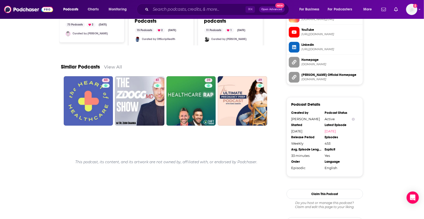
scroll to position [475, 0]
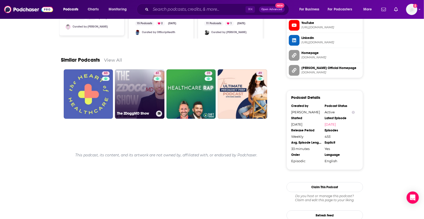
click at [145, 93] on link "61 The ZDoggMD Show" at bounding box center [139, 93] width 49 height 49
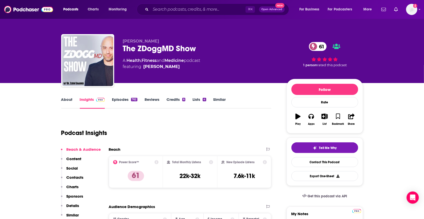
click at [62, 99] on link "About" at bounding box center [66, 103] width 11 height 12
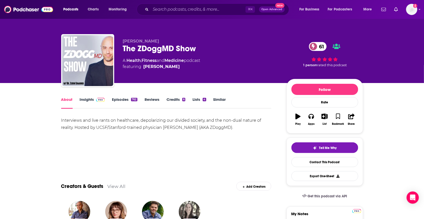
click at [126, 99] on link "Episodes 762" at bounding box center [124, 103] width 25 height 12
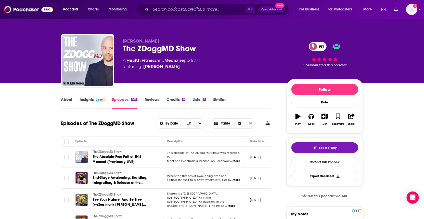
click at [236, 181] on span "...More" at bounding box center [235, 180] width 10 height 4
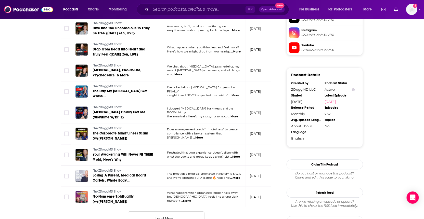
scroll to position [457, 0]
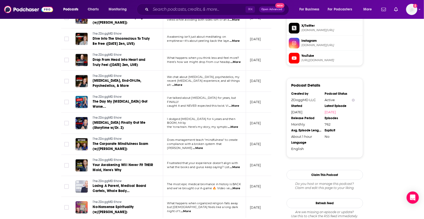
click at [182, 83] on span "...More" at bounding box center [177, 85] width 10 height 4
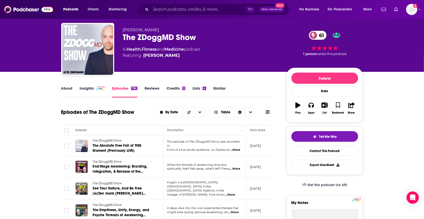
scroll to position [0, 0]
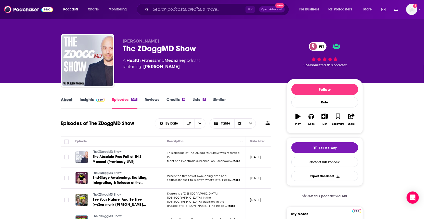
click at [73, 101] on div "About" at bounding box center [70, 103] width 19 height 12
click at [69, 101] on link "About" at bounding box center [66, 103] width 11 height 12
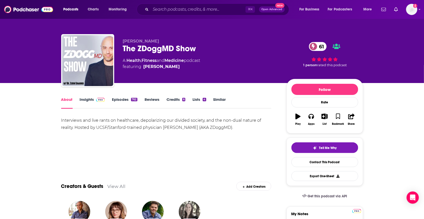
drag, startPoint x: 242, startPoint y: 127, endPoint x: 59, endPoint y: 120, distance: 183.5
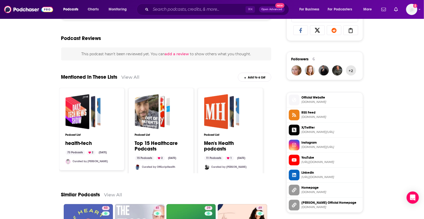
scroll to position [485, 0]
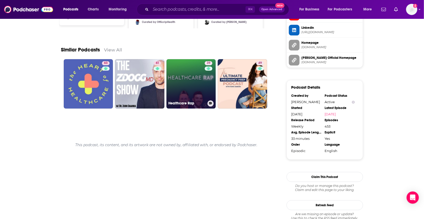
click at [202, 89] on link "39 Healthcare Rap" at bounding box center [190, 83] width 49 height 49
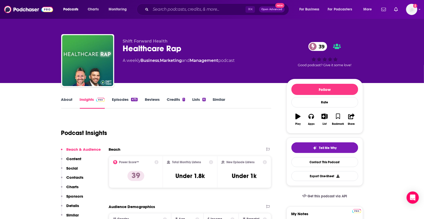
click at [69, 99] on link "About" at bounding box center [66, 103] width 11 height 12
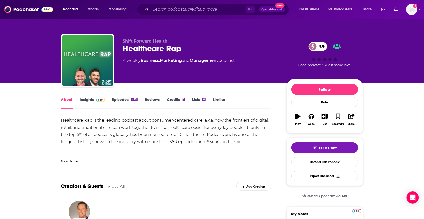
click at [124, 100] on link "Episodes 475" at bounding box center [124, 103] width 25 height 12
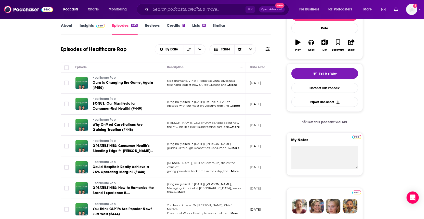
scroll to position [207, 0]
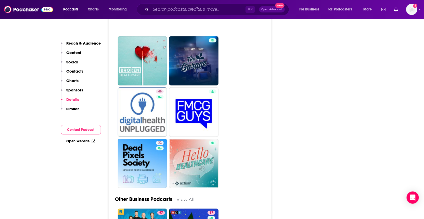
scroll to position [1256, 0]
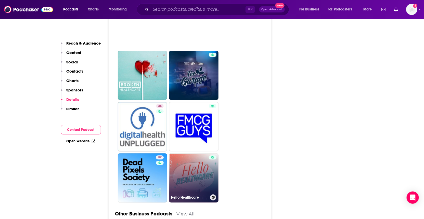
click at [185, 159] on link "Hello Healthcare" at bounding box center [193, 177] width 49 height 49
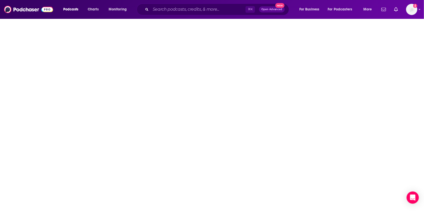
type input "https://www.podchaser.com/podcasts/hello-healthcare-2035269"
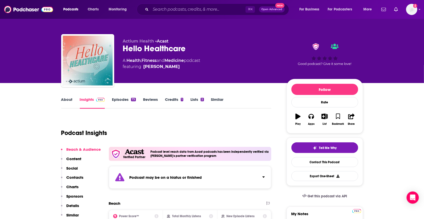
click at [65, 102] on link "About" at bounding box center [66, 103] width 11 height 12
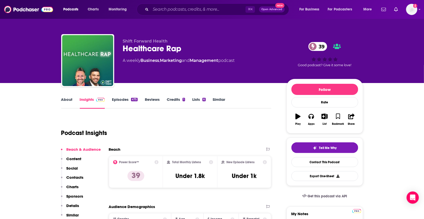
type input "https://www.podchaser.com/podcasts/healthcare-rap-650779"
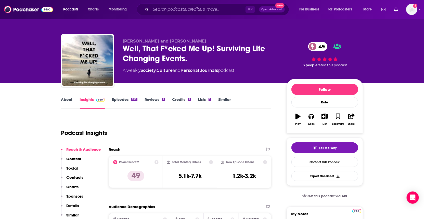
click at [130, 99] on link "Episodes 395" at bounding box center [124, 103] width 25 height 12
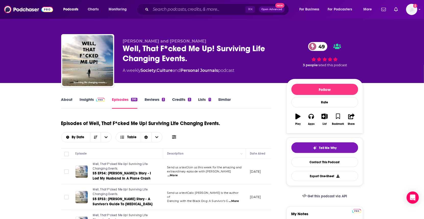
drag, startPoint x: 423, startPoint y: 13, endPoint x: 265, endPoint y: 23, distance: 157.5
click at [423, 17] on div "Podcasts Charts Monitoring ⌘ K Open Advanced New For Business For Podcasters Mo…" at bounding box center [212, 9] width 424 height 19
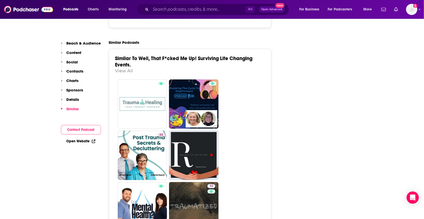
scroll to position [786, 0]
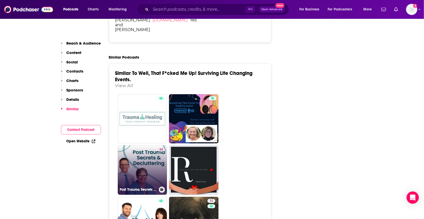
click at [150, 175] on link "44 Post Trauma Secrets & Decluttering" at bounding box center [142, 169] width 49 height 49
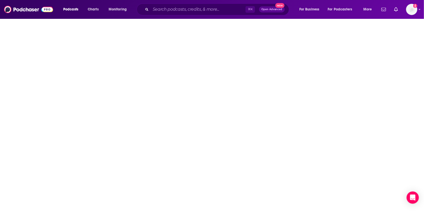
type input "[URL][DOMAIN_NAME]"
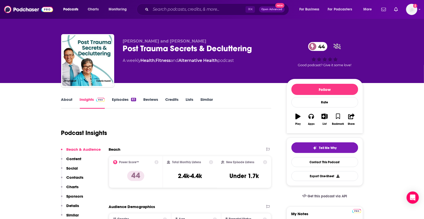
click at [69, 100] on link "About" at bounding box center [66, 103] width 11 height 12
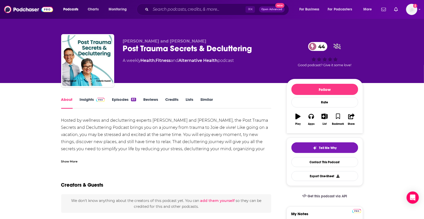
click at [72, 162] on div "Show More" at bounding box center [69, 161] width 17 height 5
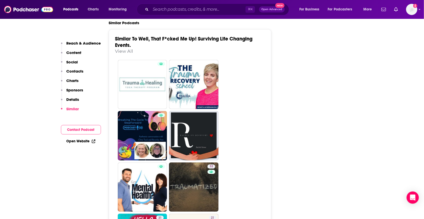
scroll to position [811, 0]
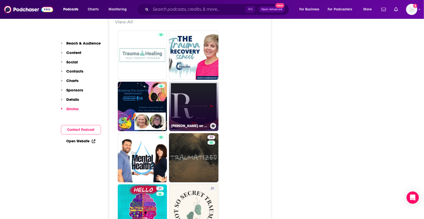
click at [200, 106] on link "[PERSON_NAME] on Recovery" at bounding box center [193, 106] width 49 height 49
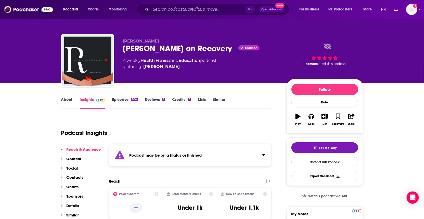
type input "[URL][DOMAIN_NAME]"
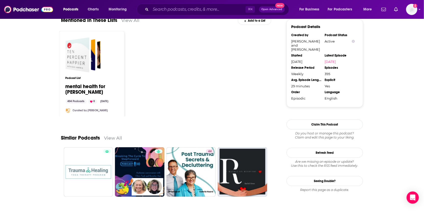
scroll to position [522, 0]
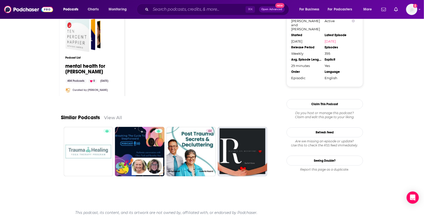
click at [112, 117] on link "View All" at bounding box center [113, 117] width 18 height 5
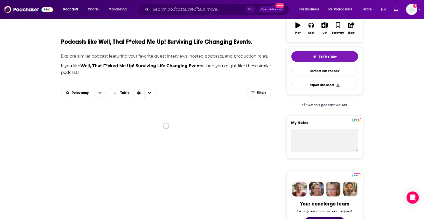
scroll to position [96, 0]
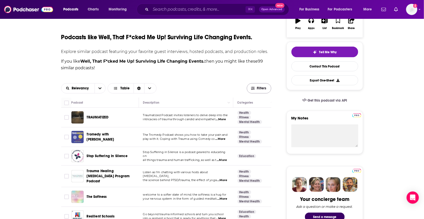
click at [261, 89] on span "Filters" at bounding box center [261, 89] width 10 height 4
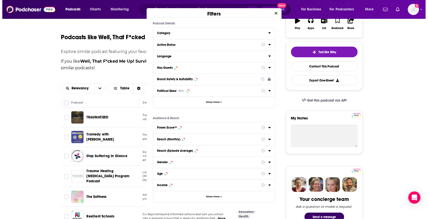
scroll to position [0, 0]
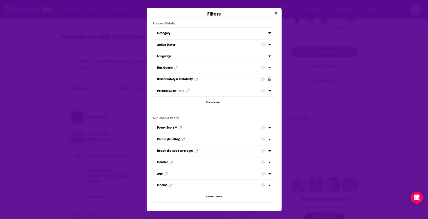
click at [185, 67] on div "Has Guests" at bounding box center [207, 68] width 101 height 4
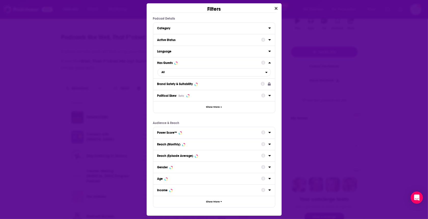
click at [160, 63] on div "Has Guests" at bounding box center [165, 63] width 16 height 4
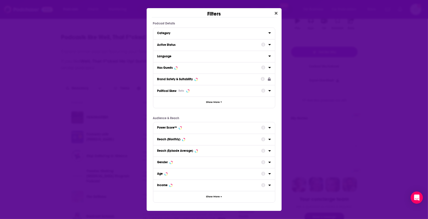
click at [232, 68] on div "Has Guests" at bounding box center [207, 68] width 101 height 4
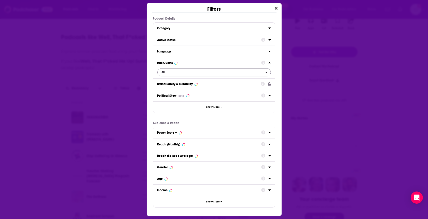
click at [188, 72] on span "All" at bounding box center [212, 72] width 108 height 7
click at [183, 90] on span "Has guests" at bounding box center [189, 89] width 59 height 3
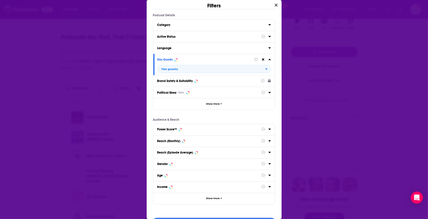
click at [197, 38] on div "Active Status" at bounding box center [207, 37] width 101 height 4
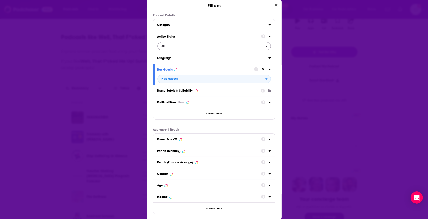
click at [253, 46] on span "All" at bounding box center [212, 46] width 108 height 7
click at [196, 66] on div "Active 21" at bounding box center [214, 63] width 114 height 8
click at [340, 95] on div "Filters Podcast Details Category Active Status Active Language Has Guests Has g…" at bounding box center [214, 109] width 428 height 219
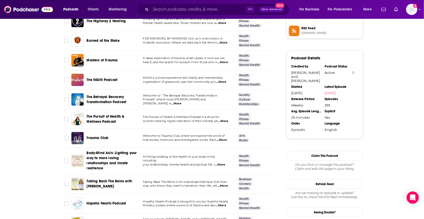
scroll to position [476, 0]
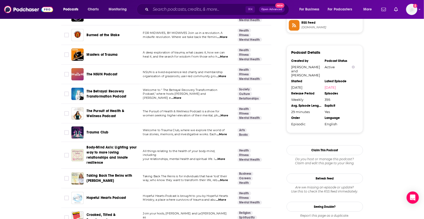
click at [226, 113] on span "...More" at bounding box center [223, 115] width 10 height 4
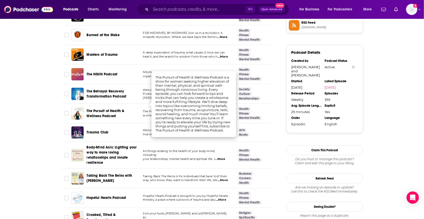
click at [124, 110] on td "The Pursuit of Health & Wellness Podcast" at bounding box center [104, 114] width 67 height 20
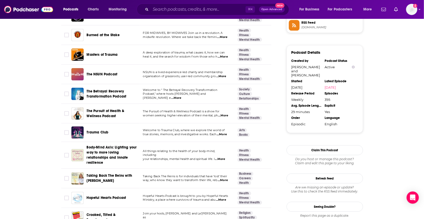
click at [216, 132] on span "...More" at bounding box center [221, 134] width 10 height 4
click at [133, 130] on div "Trauma Club" at bounding box center [113, 132] width 53 height 5
click at [99, 130] on span "Trauma Club" at bounding box center [98, 132] width 22 height 4
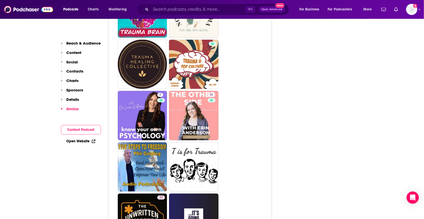
scroll to position [946, 0]
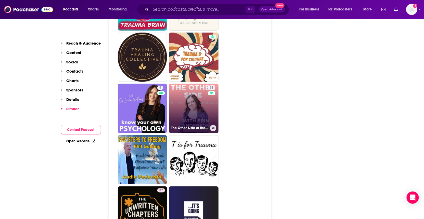
click at [185, 114] on link "31 The Other Side of the Struggle (Healing from Betrayal Trauma)" at bounding box center [193, 108] width 49 height 49
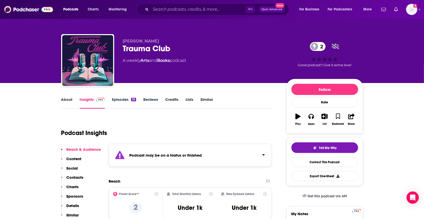
type input "https://www.podchaser.com/podcasts/trauma-club-5265458"
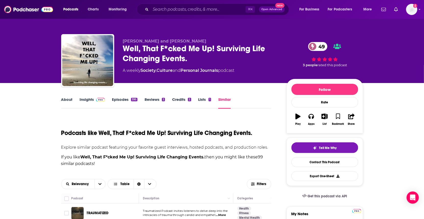
drag, startPoint x: 216, startPoint y: 14, endPoint x: 215, endPoint y: 10, distance: 4.4
click at [216, 13] on div "⌘ K Open Advanced New" at bounding box center [213, 10] width 152 height 12
click at [215, 10] on input "Search podcasts, credits, & more..." at bounding box center [198, 9] width 95 height 8
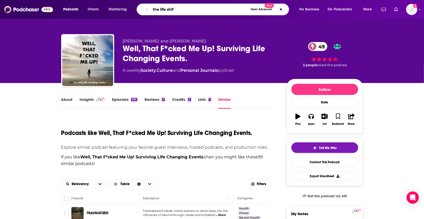
type input "the life shift"
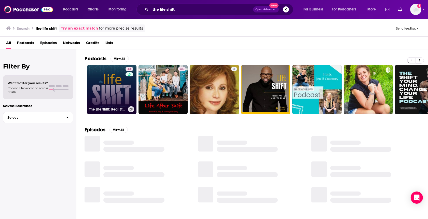
click at [115, 94] on link "43 The Life Shift: Real Stories of Life-Altering Moments" at bounding box center [111, 89] width 49 height 49
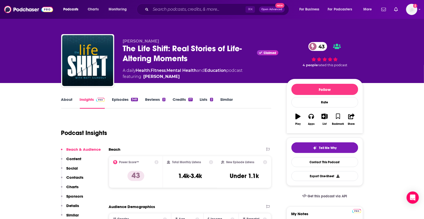
click at [65, 100] on link "About" at bounding box center [66, 103] width 11 height 12
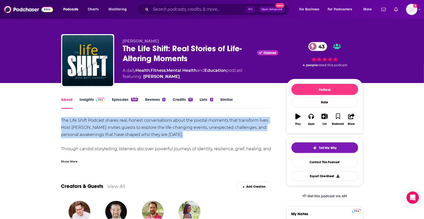
drag, startPoint x: 200, startPoint y: 135, endPoint x: 50, endPoint y: 116, distance: 151.7
copy div "The Life Shift Podcast shares real, honest conversations about the pivotal mome…"
click at [116, 98] on link "Episodes 348" at bounding box center [125, 103] width 26 height 12
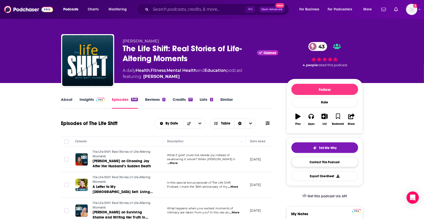
click at [331, 164] on link "Contact This Podcast" at bounding box center [324, 162] width 67 height 10
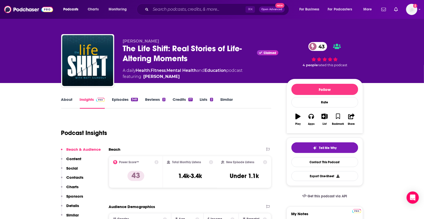
scroll to position [530, 0]
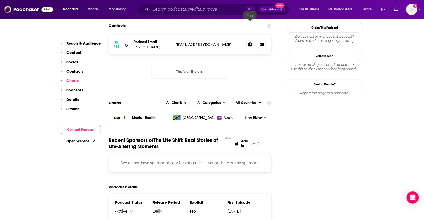
click at [250, 42] on icon at bounding box center [250, 44] width 4 height 4
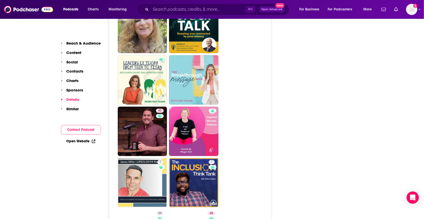
scroll to position [1034, 0]
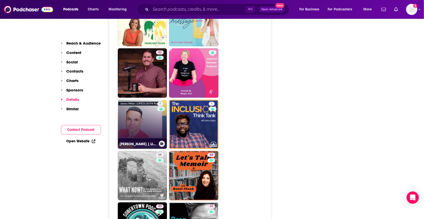
click at [137, 100] on link "1 James Miller | LIFEOLOGY® Radio" at bounding box center [142, 124] width 49 height 49
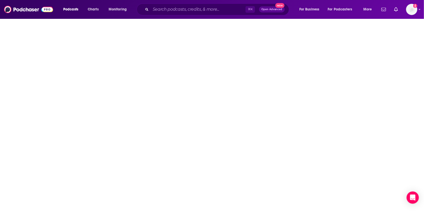
type input "https://www.podchaser.com/podcasts/james-miller-lifeology-radio-432259"
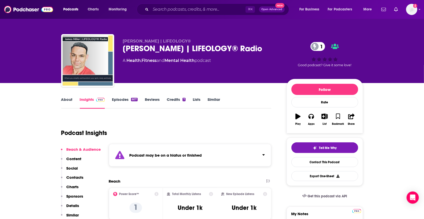
click at [69, 100] on link "About" at bounding box center [66, 103] width 11 height 12
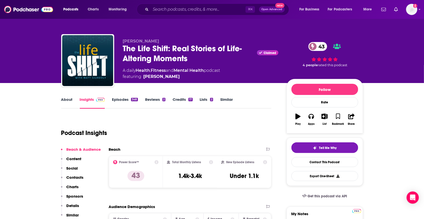
type input "https://www.podchaser.com/podcasts/the-life-shift-real-stories-of-4263858"
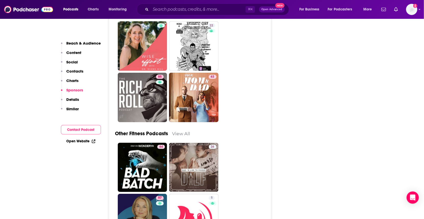
scroll to position [1853, 0]
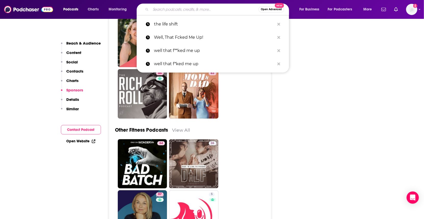
click at [187, 11] on input "Search podcasts, credits, & more..." at bounding box center [205, 9] width 108 height 8
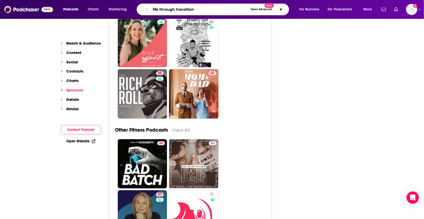
type input "life through transitions"
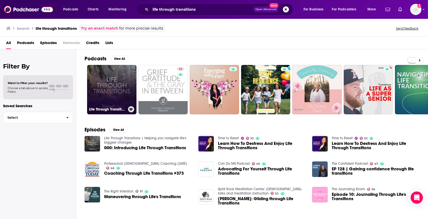
click at [118, 93] on link "Life Through Transitions | Helping you navigate life's biggest changes" at bounding box center [111, 89] width 49 height 49
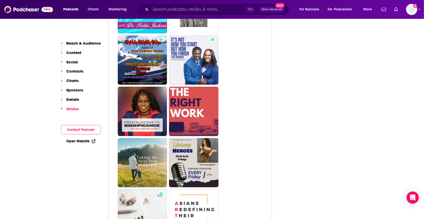
scroll to position [891, 0]
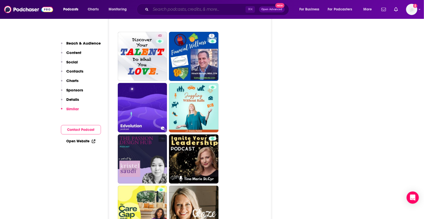
click at [198, 10] on input "Search podcasts, credits, & more..." at bounding box center [198, 9] width 95 height 8
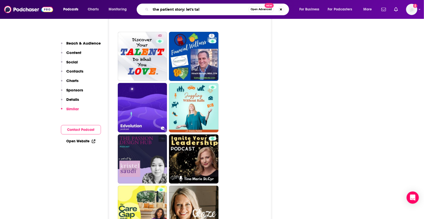
type input "the patient story: let's talk"
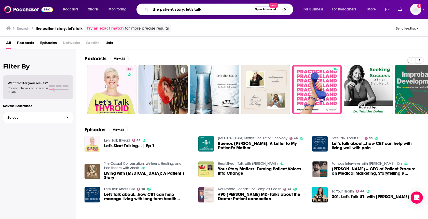
drag, startPoint x: 211, startPoint y: 8, endPoint x: 186, endPoint y: 10, distance: 25.3
click at [186, 10] on input "the patient story: let's talk" at bounding box center [202, 9] width 102 height 8
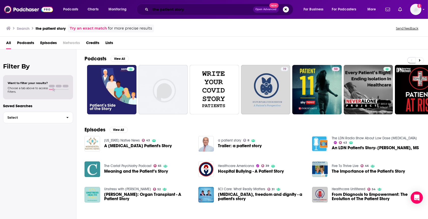
click at [173, 8] on input "the patient story" at bounding box center [202, 9] width 103 height 8
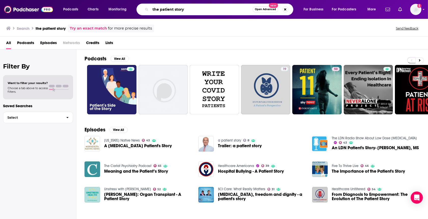
drag, startPoint x: 203, startPoint y: 9, endPoint x: 116, endPoint y: 10, distance: 86.3
click at [117, 10] on div "Podcasts Charts Monitoring the patient story Open Advanced New For Business For…" at bounding box center [220, 10] width 321 height 12
type input "in it together"
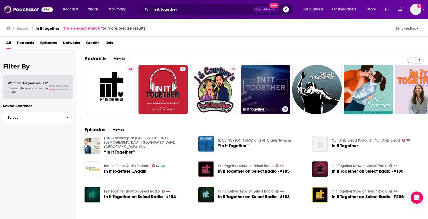
click at [266, 83] on link "In It Together" at bounding box center [265, 89] width 49 height 49
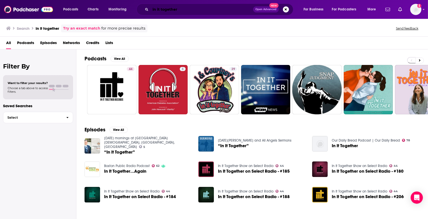
click at [197, 9] on input "in it together" at bounding box center [202, 9] width 103 height 8
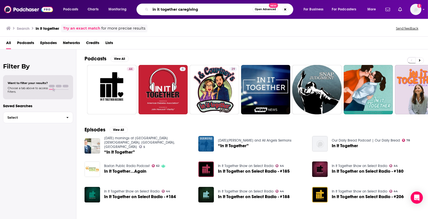
type input "in it together caregiving"
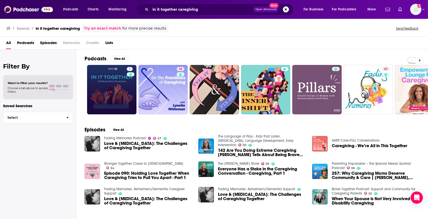
click at [98, 83] on link "1" at bounding box center [111, 89] width 49 height 49
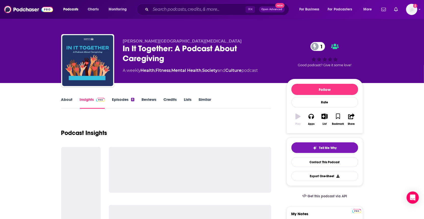
click at [107, 84] on img "In It Together: A Podcast About Caregiving" at bounding box center [87, 60] width 51 height 51
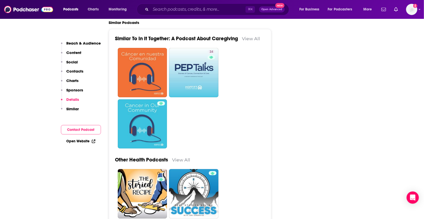
scroll to position [767, 0]
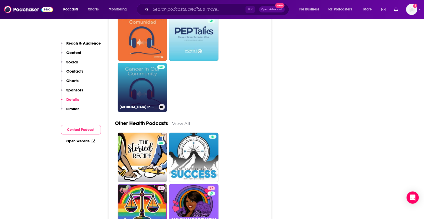
click at [129, 88] on link "Cancer in Our Community" at bounding box center [142, 87] width 49 height 49
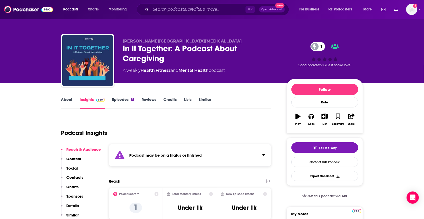
type input "https://www.podchaser.com/podcasts/in-it-together-a-podcast-about-5891774"
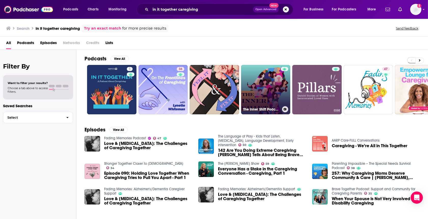
click at [269, 84] on link "The Inner Shift Podcast" at bounding box center [265, 89] width 49 height 49
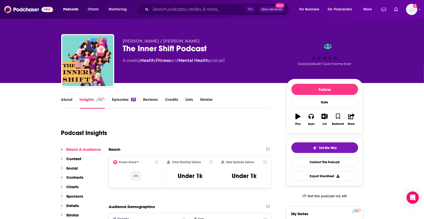
click at [65, 100] on link "About" at bounding box center [66, 103] width 11 height 12
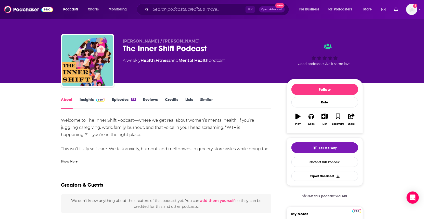
click at [75, 157] on div "Show More" at bounding box center [166, 159] width 210 height 9
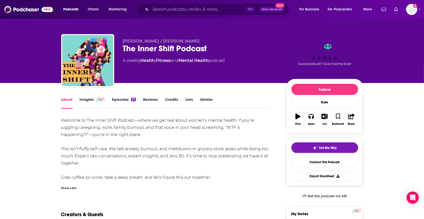
click at [118, 100] on link "Episodes 25" at bounding box center [124, 103] width 24 height 12
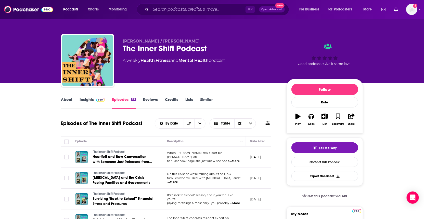
click at [235, 160] on span "...More" at bounding box center [234, 161] width 10 height 4
click at [65, 102] on link "About" at bounding box center [66, 103] width 11 height 12
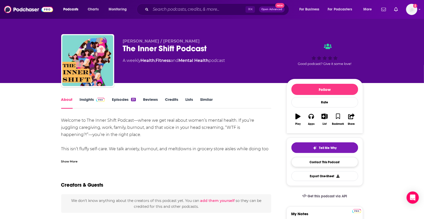
click at [313, 160] on link "Contact This Podcast" at bounding box center [324, 162] width 67 height 10
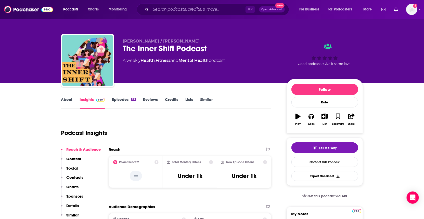
scroll to position [337, 0]
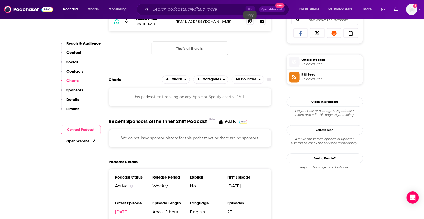
click at [251, 23] on icon at bounding box center [250, 21] width 4 height 4
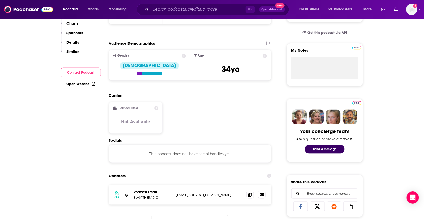
scroll to position [0, 0]
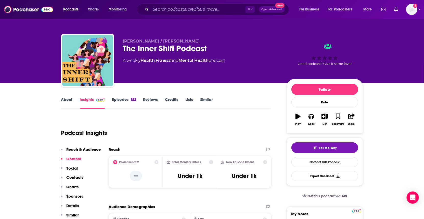
click at [70, 101] on link "About" at bounding box center [66, 103] width 11 height 12
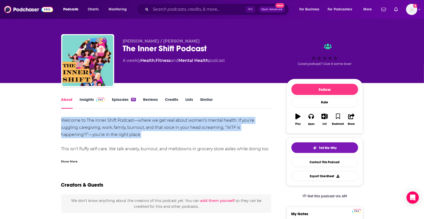
drag, startPoint x: 119, startPoint y: 132, endPoint x: 50, endPoint y: 115, distance: 71.3
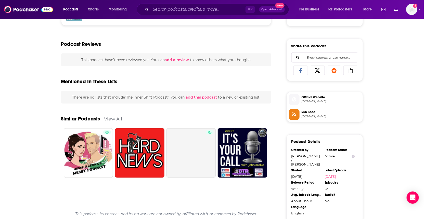
scroll to position [312, 0]
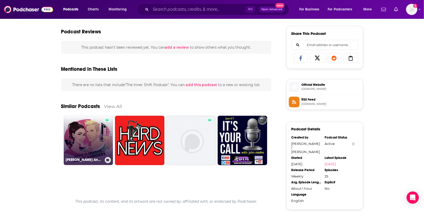
click at [82, 138] on link "Jesse And Jenna's Messy Podcast" at bounding box center [88, 140] width 49 height 49
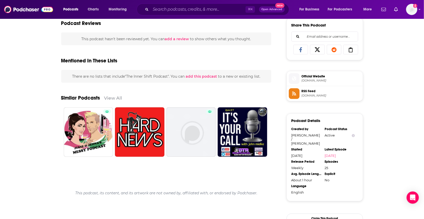
scroll to position [322, 0]
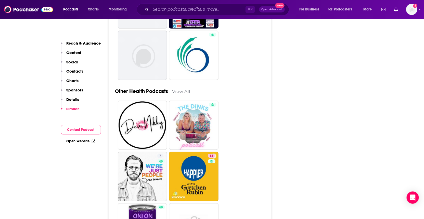
scroll to position [744, 0]
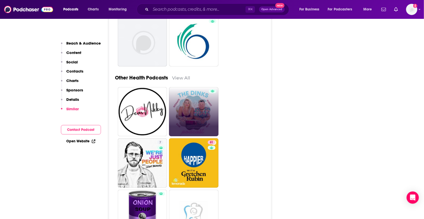
click at [195, 110] on link at bounding box center [193, 111] width 49 height 49
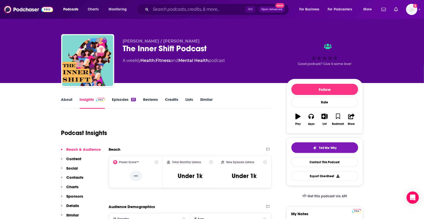
type input "https://www.podchaser.com/podcasts/the-inner-shift-podcast-6027189"
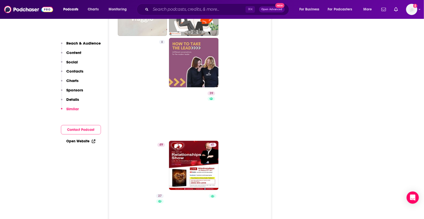
scroll to position [843, 0]
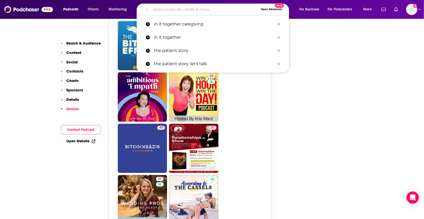
click at [188, 9] on input "Search podcasts, credits, & more..." at bounding box center [205, 9] width 108 height 8
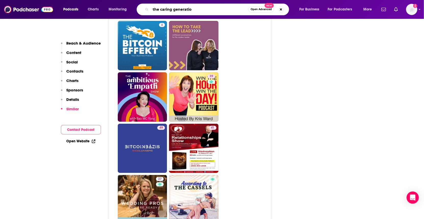
type input "the caring generation"
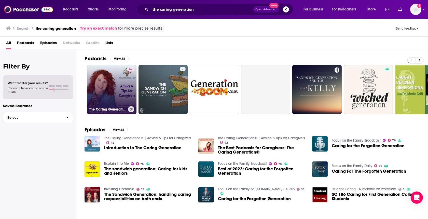
click at [118, 91] on link "42 The Caring Generation® | Advice & Tips for Caregivers" at bounding box center [111, 89] width 49 height 49
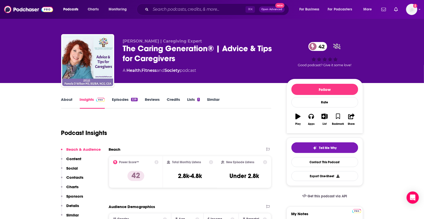
click at [70, 100] on link "About" at bounding box center [66, 103] width 11 height 12
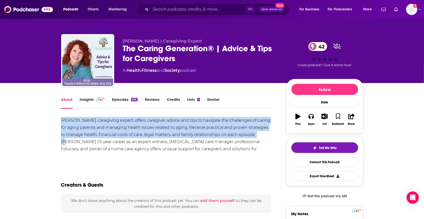
drag, startPoint x: 262, startPoint y: 134, endPoint x: 108, endPoint y: 133, distance: 153.6
copy div "Pamela D. Wilson, caregiving expert, offers caregiver advice and tips to naviga…"
click at [120, 100] on link "Episodes 228" at bounding box center [124, 103] width 25 height 12
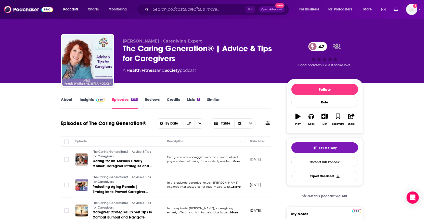
click at [69, 101] on link "About" at bounding box center [66, 103] width 11 height 12
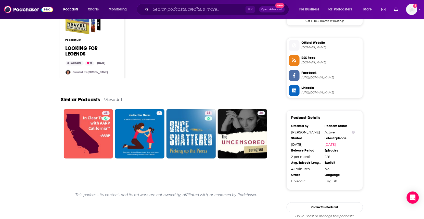
scroll to position [401, 0]
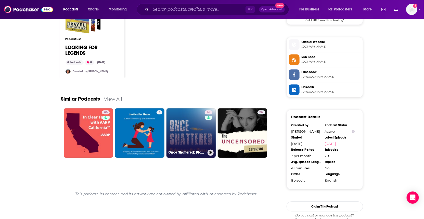
click at [192, 122] on link "35 Once Shattered: Picking up the Pieces" at bounding box center [190, 132] width 49 height 49
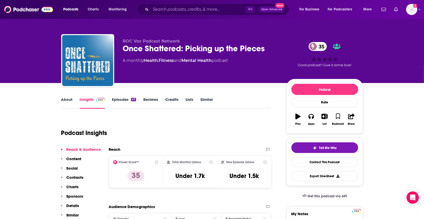
click at [67, 101] on link "About" at bounding box center [66, 103] width 11 height 12
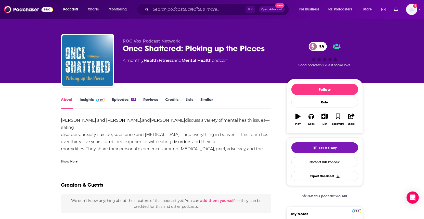
click at [72, 162] on div "Show More" at bounding box center [69, 161] width 17 height 5
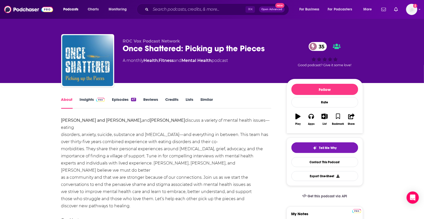
click at [123, 99] on link "Episodes 47" at bounding box center [124, 103] width 24 height 12
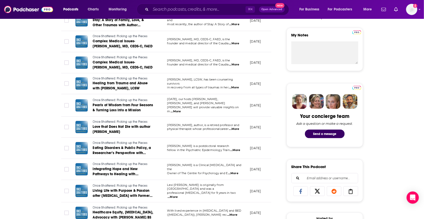
scroll to position [182, 0]
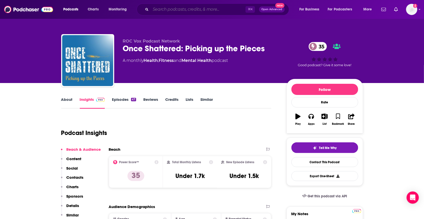
click at [189, 8] on input "Search podcasts, credits, & more..." at bounding box center [198, 9] width 95 height 8
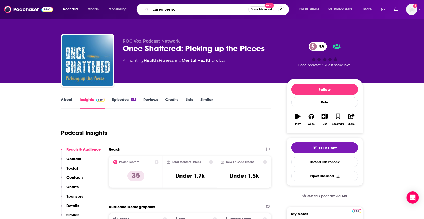
type input "caregiver sos"
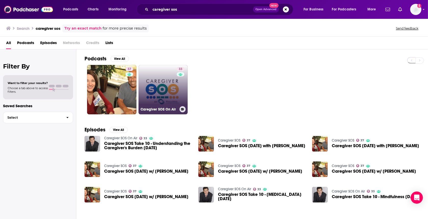
click at [151, 92] on link "33 Caregiver SOS On Air" at bounding box center [163, 89] width 49 height 49
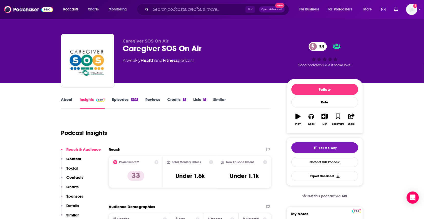
click at [70, 99] on link "About" at bounding box center [66, 103] width 11 height 12
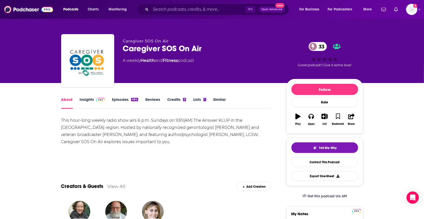
click at [127, 103] on link "Episodes 484" at bounding box center [125, 103] width 26 height 12
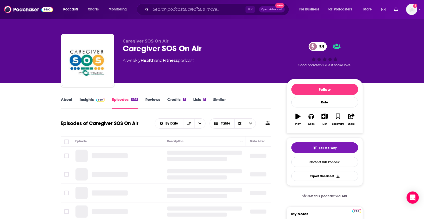
click at [127, 101] on link "Episodes 484" at bounding box center [125, 103] width 26 height 12
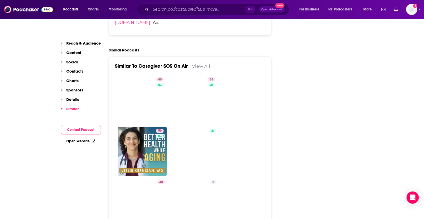
scroll to position [751, 0]
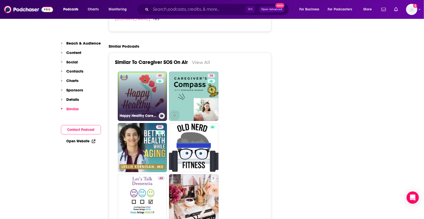
click at [122, 74] on link "40 Happy Healthy Caregiver" at bounding box center [142, 96] width 49 height 49
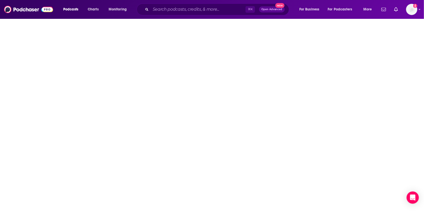
type input "https://www.podchaser.com/podcasts/happy-healthy-caregiver-588761"
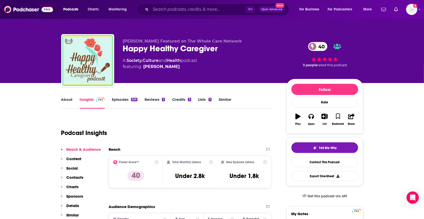
click at [68, 100] on link "About" at bounding box center [66, 103] width 11 height 12
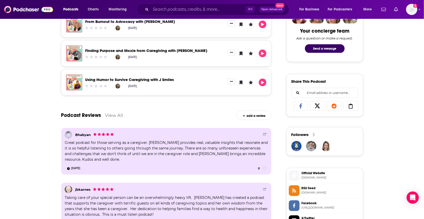
scroll to position [517, 0]
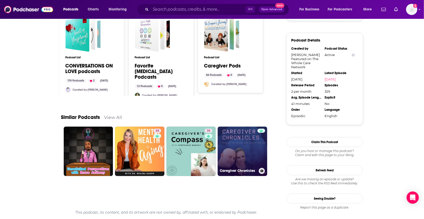
click at [251, 147] on link "Caregiver Chronicles" at bounding box center [241, 151] width 49 height 49
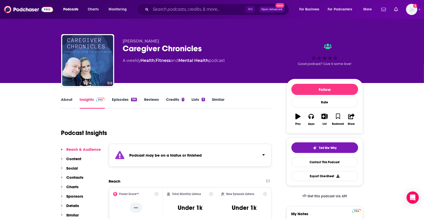
click at [68, 101] on link "About" at bounding box center [66, 103] width 11 height 12
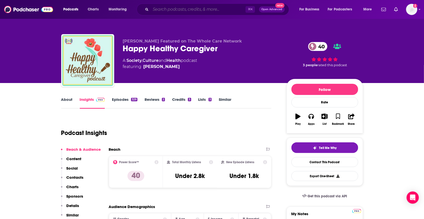
click at [207, 6] on input "Search podcasts, credits, & more..." at bounding box center [198, 9] width 95 height 8
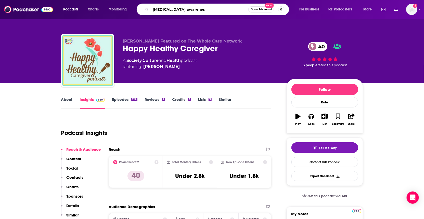
type input "lung cancer awareness"
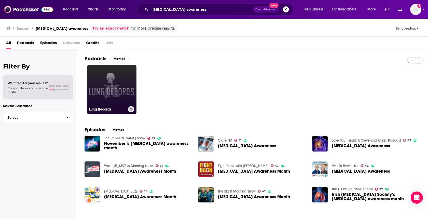
click at [110, 87] on link "Lung Records" at bounding box center [111, 89] width 49 height 49
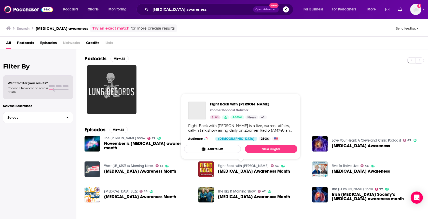
click at [240, 167] on link "Fight Back with Libby Znaimer" at bounding box center [243, 166] width 51 height 4
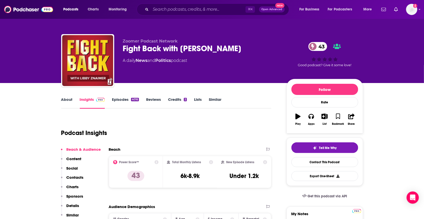
click at [68, 101] on link "About" at bounding box center [66, 103] width 11 height 12
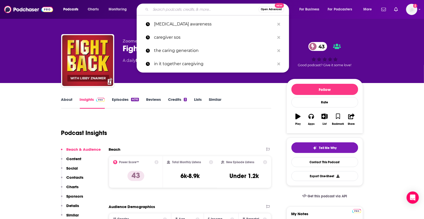
click at [192, 9] on input "Search podcasts, credits, & more..." at bounding box center [205, 9] width 108 height 8
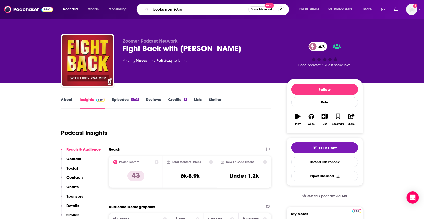
type input "books nonfiction"
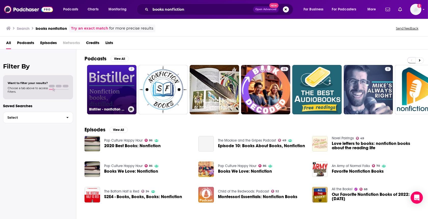
click at [115, 86] on link "7 Bistiller - nonfiction books, distilled." at bounding box center [111, 89] width 49 height 49
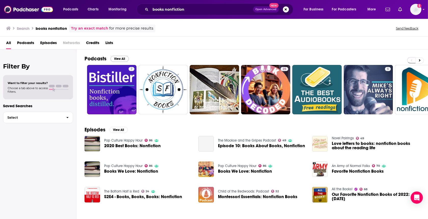
click at [119, 58] on button "View All" at bounding box center [120, 59] width 18 height 6
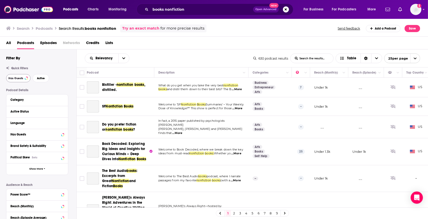
click at [23, 81] on button "Has Guests" at bounding box center [18, 78] width 24 height 8
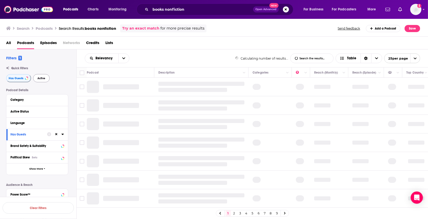
click at [40, 80] on span "Active" at bounding box center [41, 78] width 8 height 3
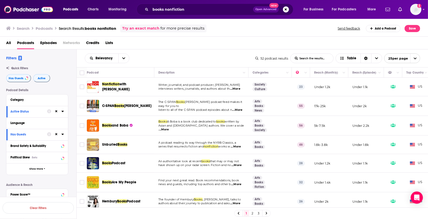
click at [240, 88] on span "...More" at bounding box center [235, 89] width 10 height 4
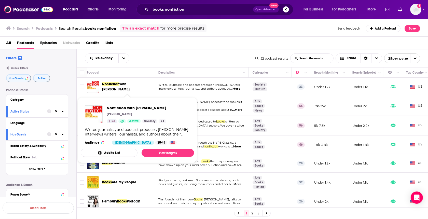
click at [119, 85] on span "Nonfiction" at bounding box center [110, 84] width 17 height 4
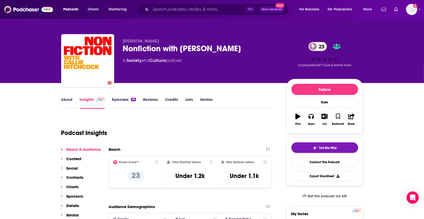
click at [118, 99] on link "Episodes 26" at bounding box center [124, 103] width 24 height 12
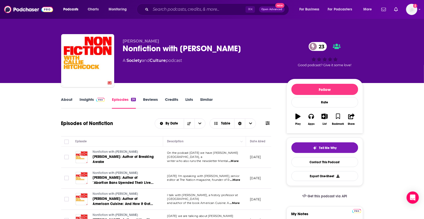
click at [65, 100] on link "About" at bounding box center [66, 103] width 11 height 12
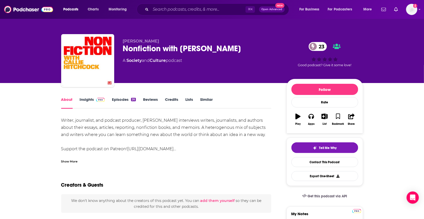
drag, startPoint x: 261, startPoint y: 135, endPoint x: 86, endPoint y: 122, distance: 175.0
copy div "Writer, journalist, and podcast producer, Callie Hitchcock interviews writers, …"
click at [318, 164] on link "Contact This Podcast" at bounding box center [324, 162] width 67 height 10
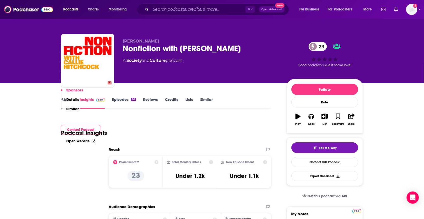
scroll to position [425, 0]
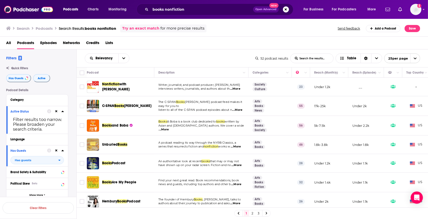
click at [239, 164] on span "...More" at bounding box center [236, 165] width 10 height 4
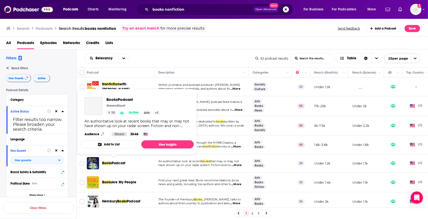
click at [120, 161] on span "Podcast" at bounding box center [118, 163] width 13 height 4
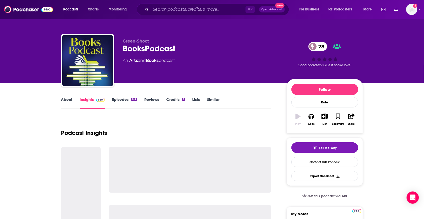
click at [120, 161] on div at bounding box center [190, 170] width 162 height 46
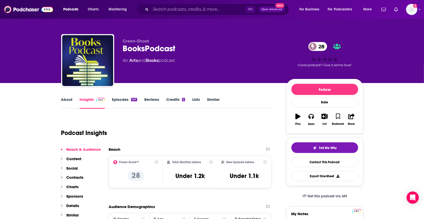
click at [62, 98] on link "About" at bounding box center [66, 103] width 11 height 12
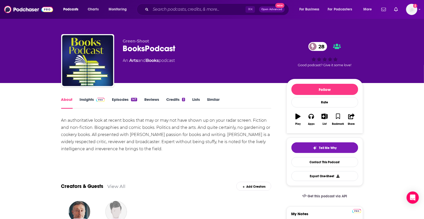
click at [129, 99] on link "Episodes 147" at bounding box center [124, 103] width 25 height 12
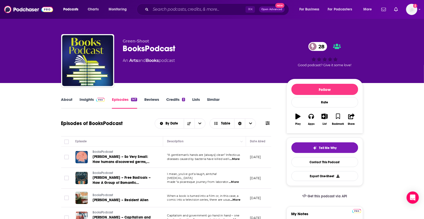
click at [66, 100] on link "About" at bounding box center [66, 103] width 11 height 12
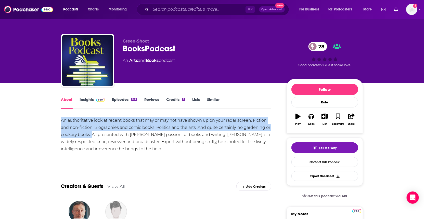
drag, startPoint x: 91, startPoint y: 136, endPoint x: 70, endPoint y: 125, distance: 23.8
click at [324, 164] on link "Contact This Podcast" at bounding box center [324, 162] width 67 height 10
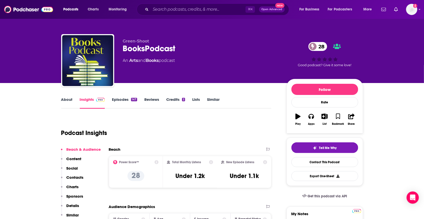
scroll to position [486, 0]
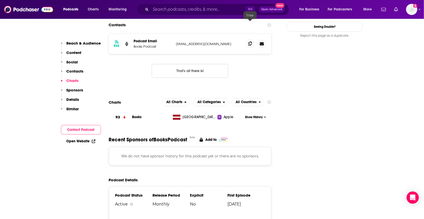
click at [249, 42] on icon at bounding box center [250, 44] width 4 height 4
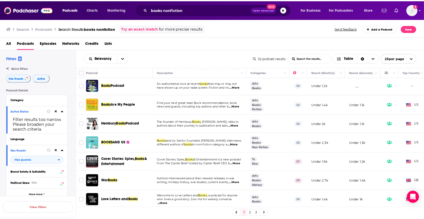
scroll to position [78, 0]
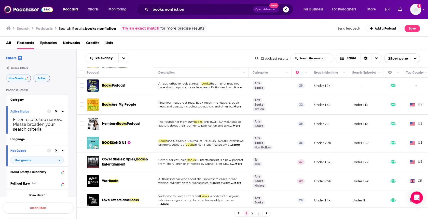
click at [241, 105] on span "...More" at bounding box center [236, 107] width 10 height 4
drag, startPoint x: 211, startPoint y: 142, endPoint x: 217, endPoint y: 142, distance: 5.9
click at [211, 143] on span "in non-fiction category a" at bounding box center [211, 145] width 35 height 4
click at [240, 143] on span "...More" at bounding box center [235, 145] width 10 height 4
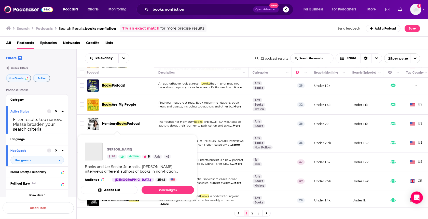
click at [107, 140] on div "Podcasts Charts Monitoring books nonfiction Open Advanced New For Business For …" at bounding box center [214, 109] width 428 height 219
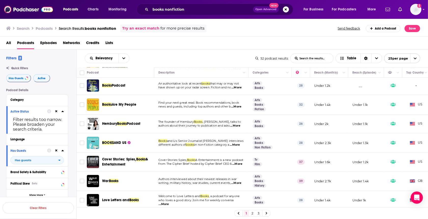
click at [193, 143] on span "books" at bounding box center [190, 145] width 9 height 4
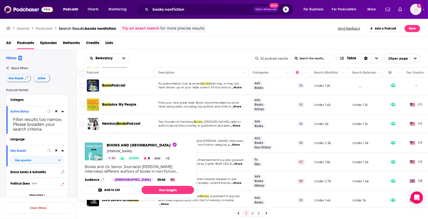
click at [121, 142] on div "BOOKS AND US Ranjit Monga 28 Active 5 Arts + 2 Books and Us: Senior Journalist …" at bounding box center [137, 162] width 113 height 47
click at [120, 145] on span "BOOKS AND US" at bounding box center [142, 145] width 70 height 5
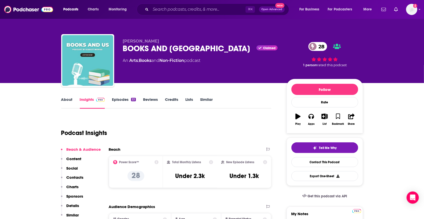
click at [65, 101] on link "About" at bounding box center [66, 103] width 11 height 12
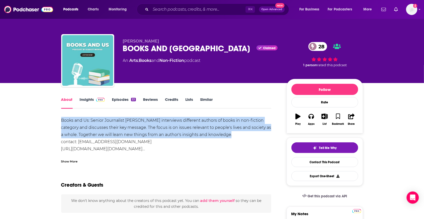
drag, startPoint x: 235, startPoint y: 134, endPoint x: 47, endPoint y: 124, distance: 188.0
click at [314, 162] on link "Contact This Podcast" at bounding box center [324, 162] width 67 height 10
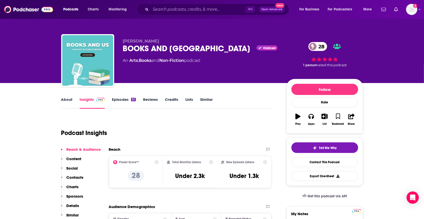
scroll to position [425, 0]
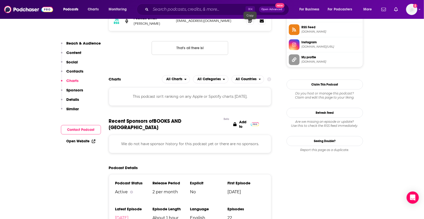
click at [250, 21] on icon at bounding box center [250, 21] width 4 height 4
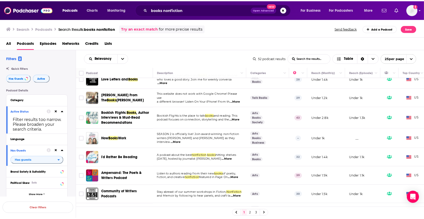
scroll to position [200, 0]
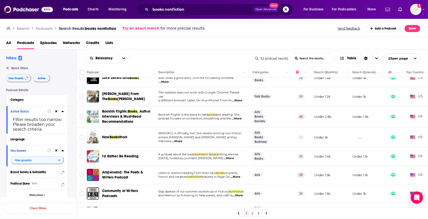
click at [228, 156] on span "...More" at bounding box center [229, 158] width 10 height 4
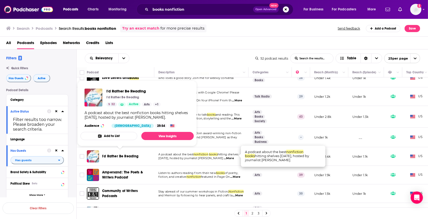
click at [124, 154] on span "I'd Rather Be Reading" at bounding box center [120, 156] width 37 height 4
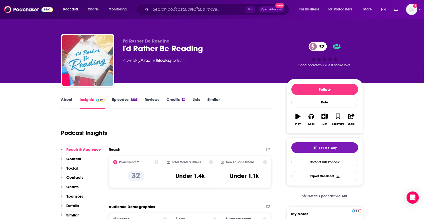
click at [62, 100] on link "About" at bounding box center [66, 103] width 11 height 12
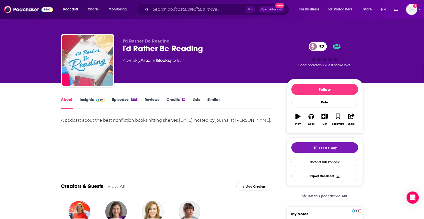
drag, startPoint x: 272, startPoint y: 121, endPoint x: 134, endPoint y: 123, distance: 137.5
click at [322, 162] on link "Contact This Podcast" at bounding box center [324, 162] width 67 height 10
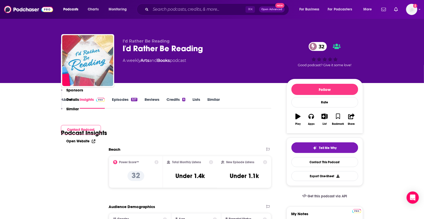
scroll to position [415, 0]
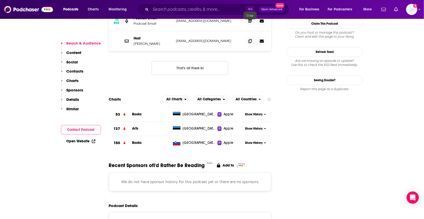
click at [251, 22] on icon at bounding box center [250, 21] width 4 height 4
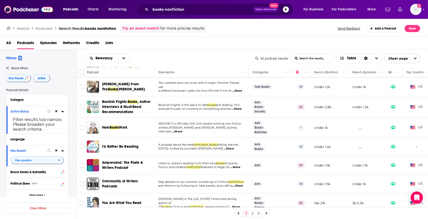
scroll to position [209, 0]
click at [182, 130] on span "...More" at bounding box center [177, 132] width 10 height 4
click at [196, 180] on p "Stay abreast of our summer workshops in Fiction, Nonfiction" at bounding box center [201, 182] width 86 height 4
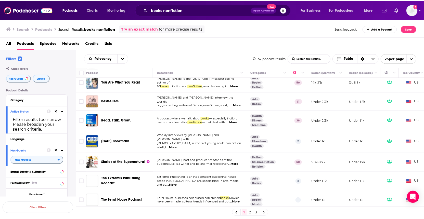
scroll to position [350, 0]
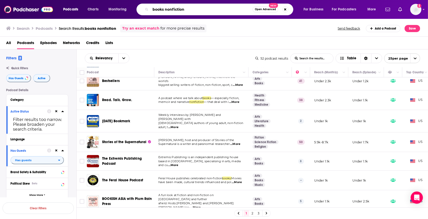
drag, startPoint x: 191, startPoint y: 9, endPoint x: 141, endPoint y: 12, distance: 50.0
click at [142, 12] on div "books nonfiction Open Advanced New" at bounding box center [215, 10] width 157 height 12
type input "b"
type input "patient experience radio"
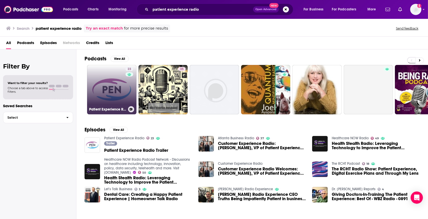
click at [104, 84] on link "23 Patient Experience Radio" at bounding box center [111, 89] width 49 height 49
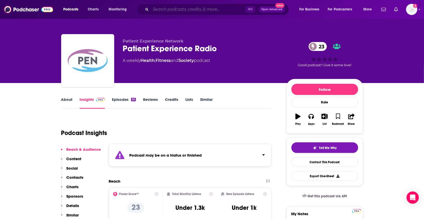
click at [191, 9] on input "Search podcasts, credits, & more..." at bounding box center [198, 9] width 95 height 8
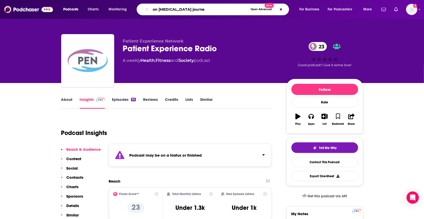
type input "on cancer journey"
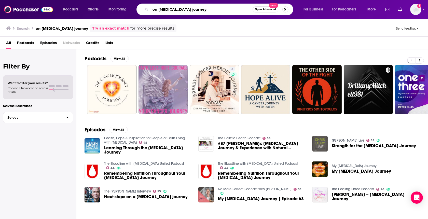
click at [159, 11] on input "on cancer journey" at bounding box center [202, 9] width 102 height 8
type input "our cancer journey"
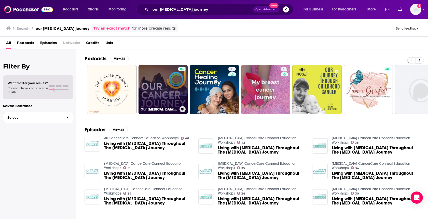
click at [157, 81] on link "Our Cancer Journey Podcast" at bounding box center [163, 89] width 49 height 49
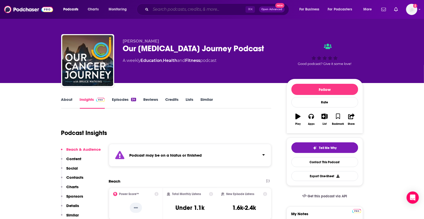
click at [186, 7] on input "Search podcasts, credits, & more..." at bounding box center [198, 9] width 95 height 8
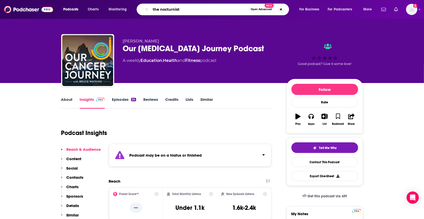
type input "the nocturnists"
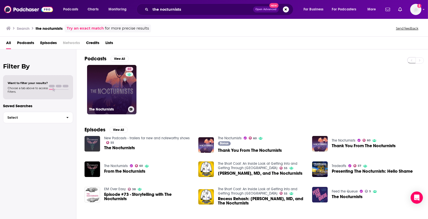
click at [122, 84] on link "60 The Nocturnists" at bounding box center [111, 89] width 49 height 49
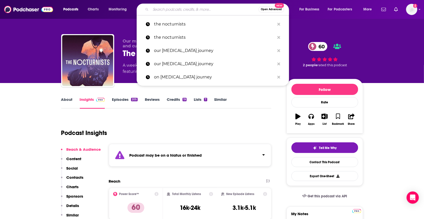
click at [172, 8] on input "Search podcasts, credits, & more..." at bounding box center [205, 9] width 108 height 8
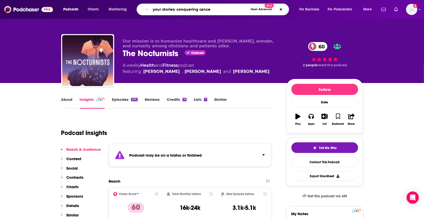
type input "your stories: conquering cancer"
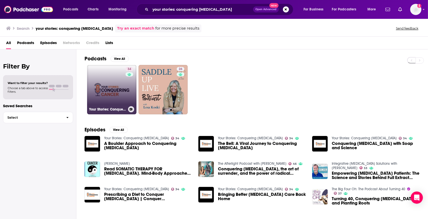
click at [111, 95] on link "34 Your Stories: Conquering Cancer" at bounding box center [111, 89] width 49 height 49
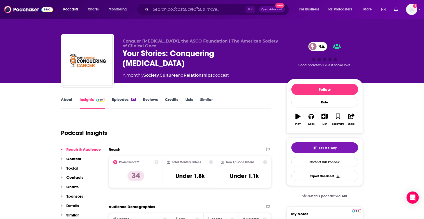
click at [69, 98] on link "About" at bounding box center [66, 103] width 11 height 12
